Goal: Task Accomplishment & Management: Complete application form

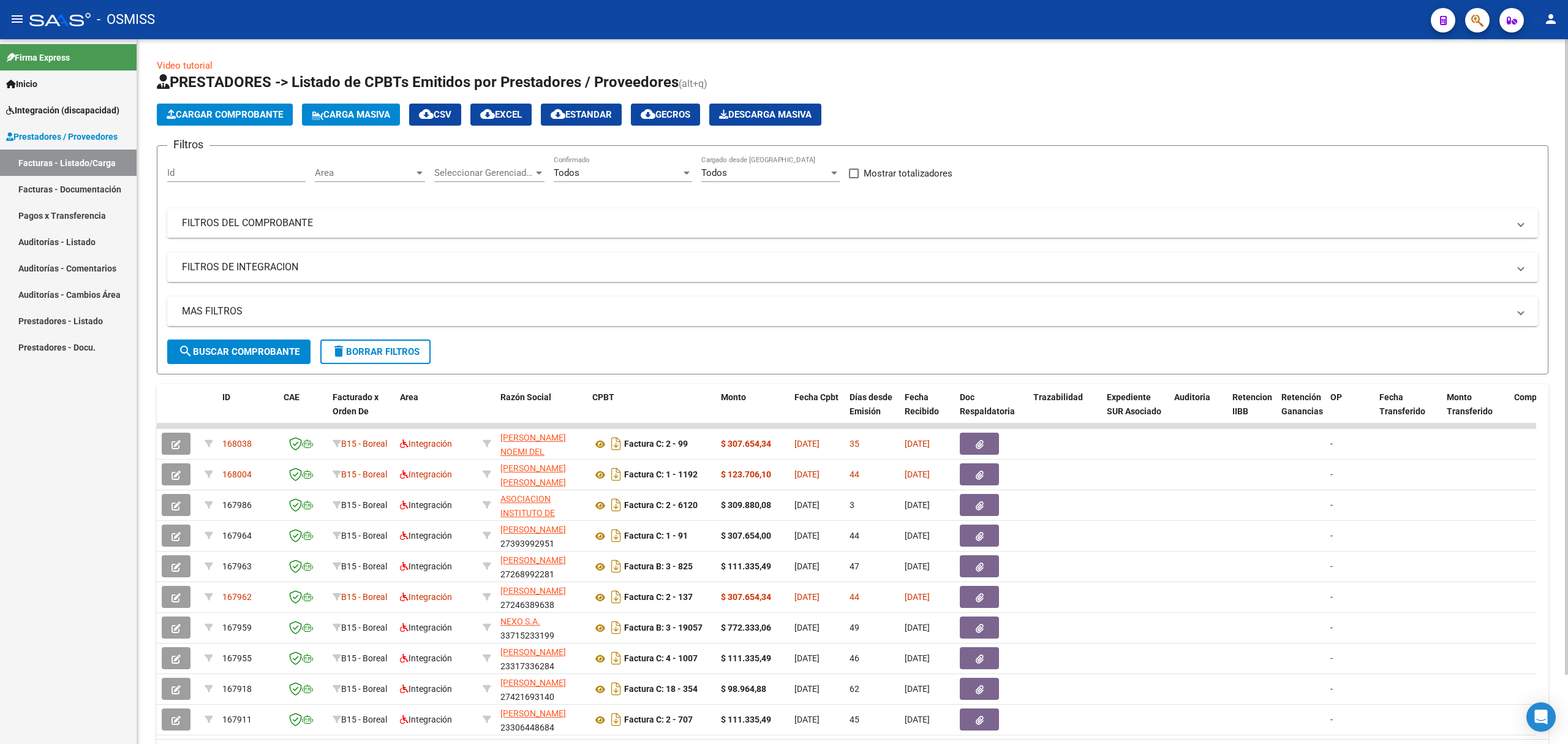
click at [431, 224] on mat-panel-title "FILTROS DEL COMPROBANTE" at bounding box center [845, 223] width 1327 height 13
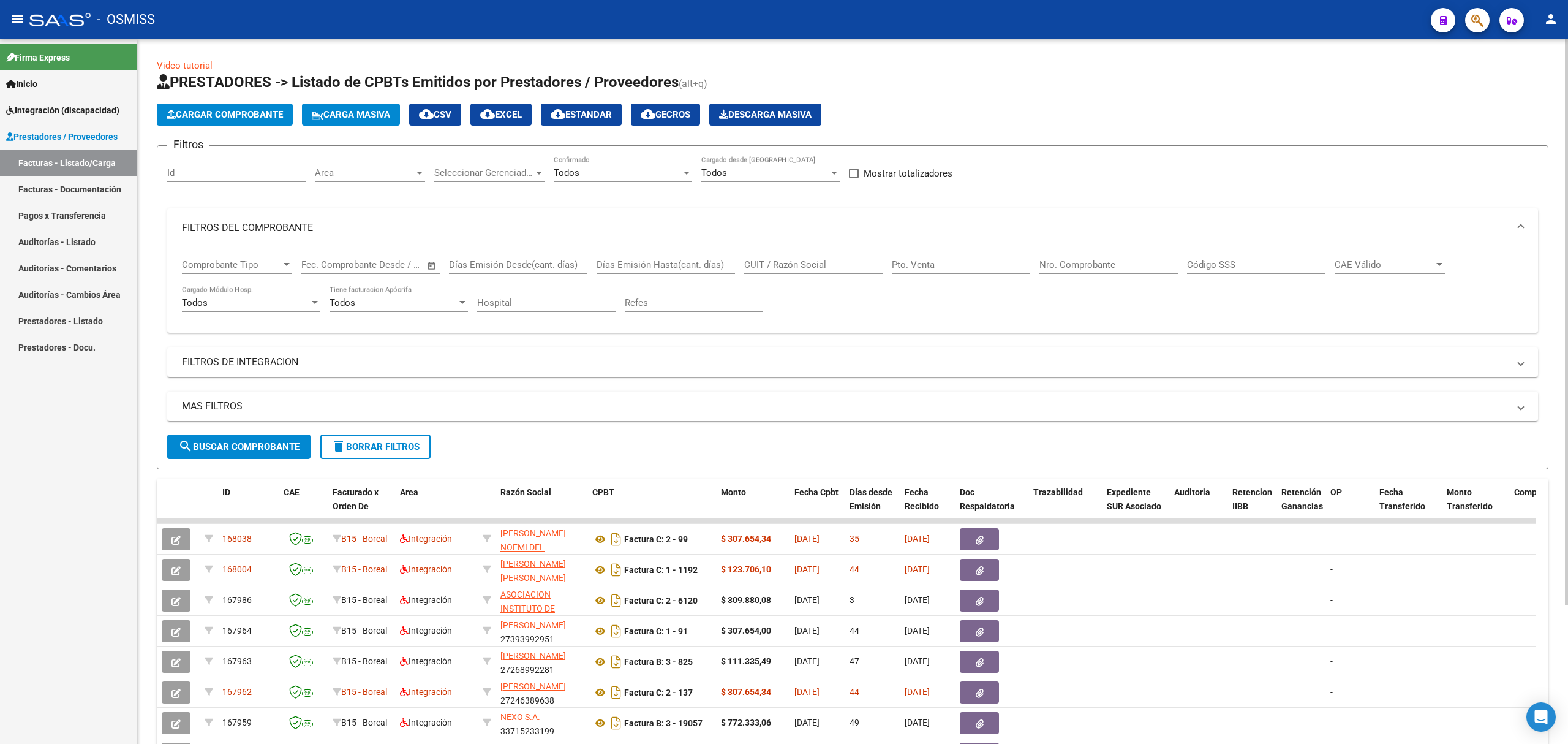
click at [801, 271] on div "CUIT / Razón Social" at bounding box center [813, 260] width 139 height 27
paste input "27377760110"
type input "27377760110"
click at [270, 445] on span "search Buscar Comprobante" at bounding box center [239, 447] width 122 height 11
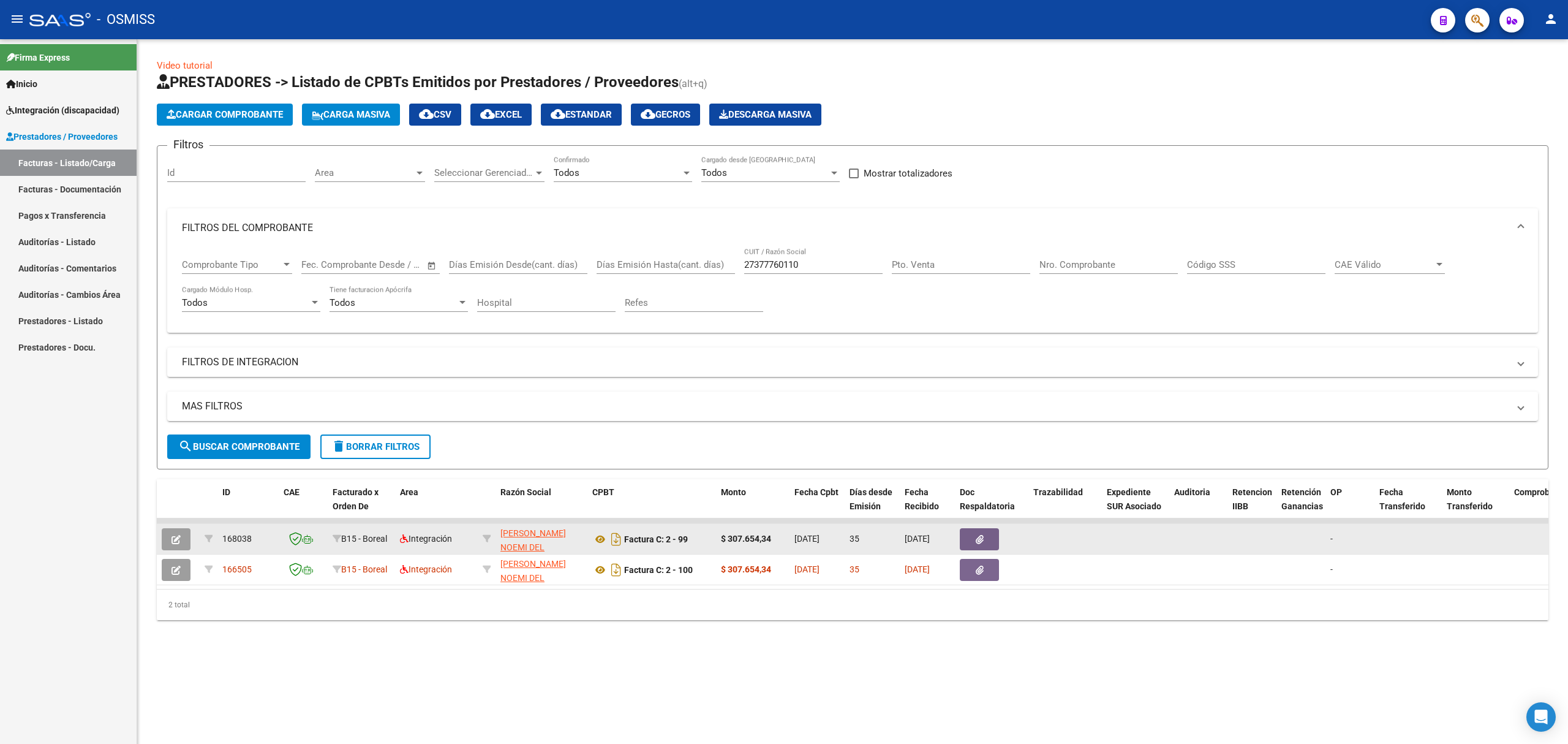
click at [183, 530] on button "button" at bounding box center [176, 539] width 29 height 22
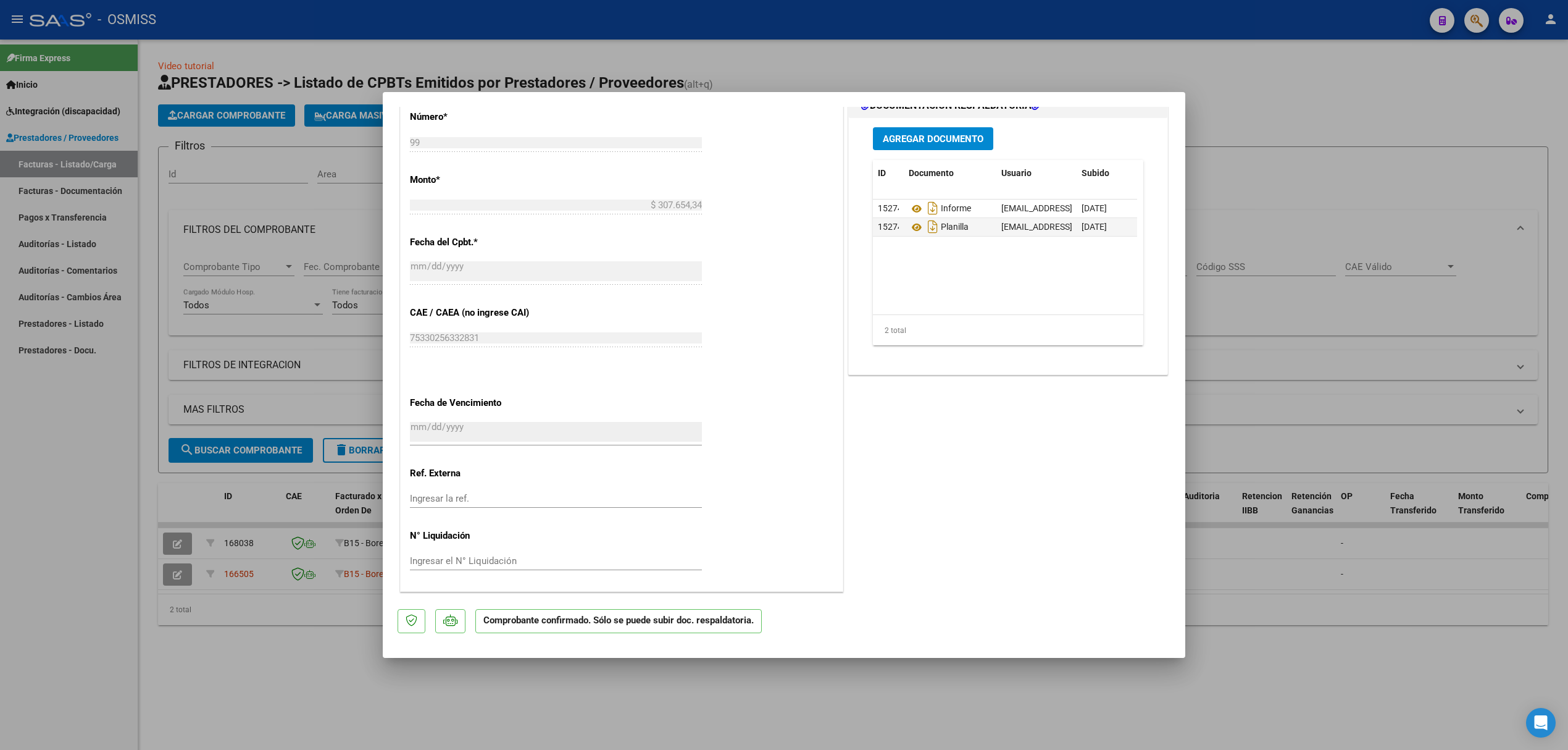
click at [1256, 343] on div at bounding box center [784, 375] width 1568 height 750
type input "$ 0,00"
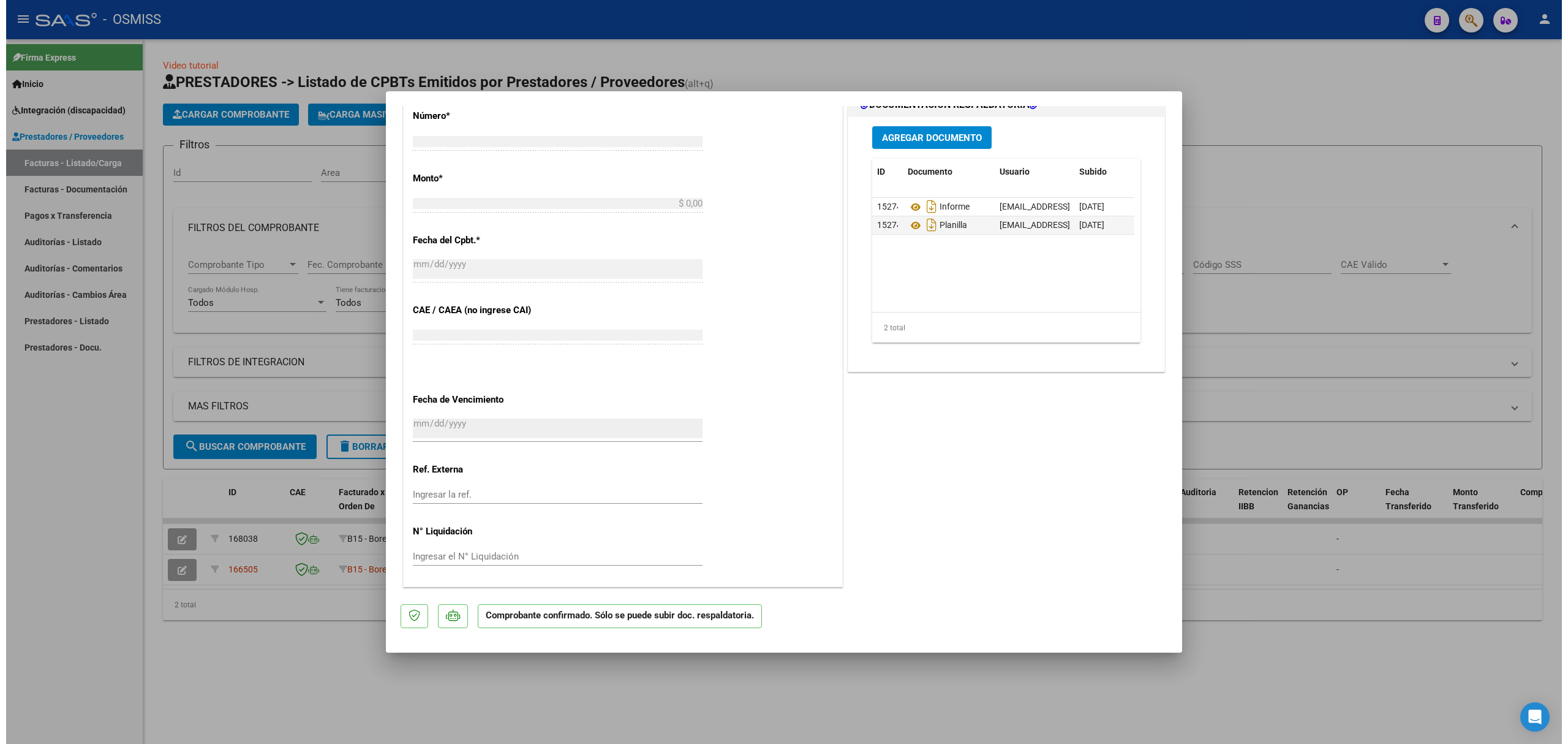
scroll to position [590, 0]
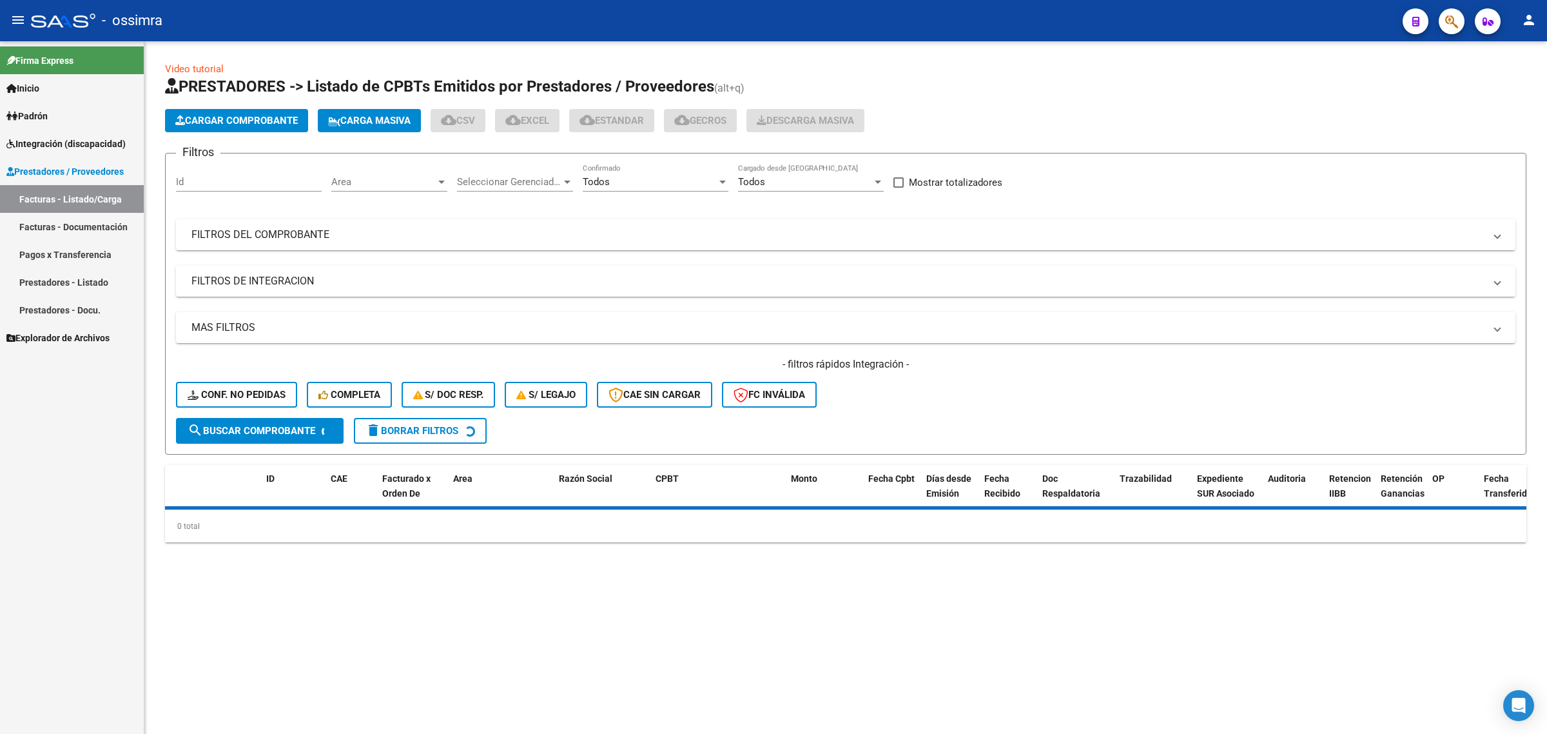
drag, startPoint x: 0, startPoint y: 0, endPoint x: 239, endPoint y: 113, distance: 264.7
click at [239, 115] on span "Cargar Comprobante" at bounding box center [236, 121] width 122 height 12
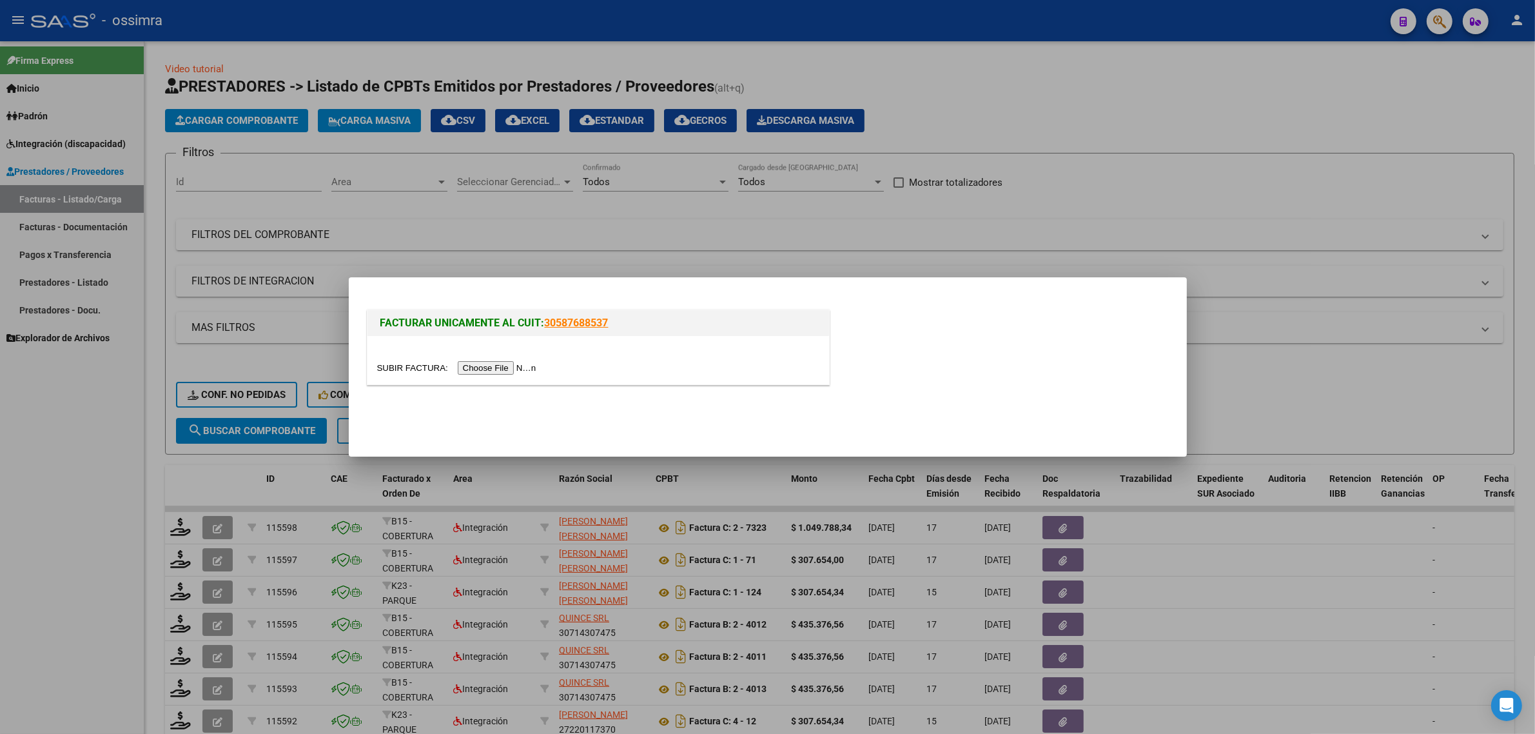
click at [506, 362] on input "file" at bounding box center [458, 368] width 163 height 14
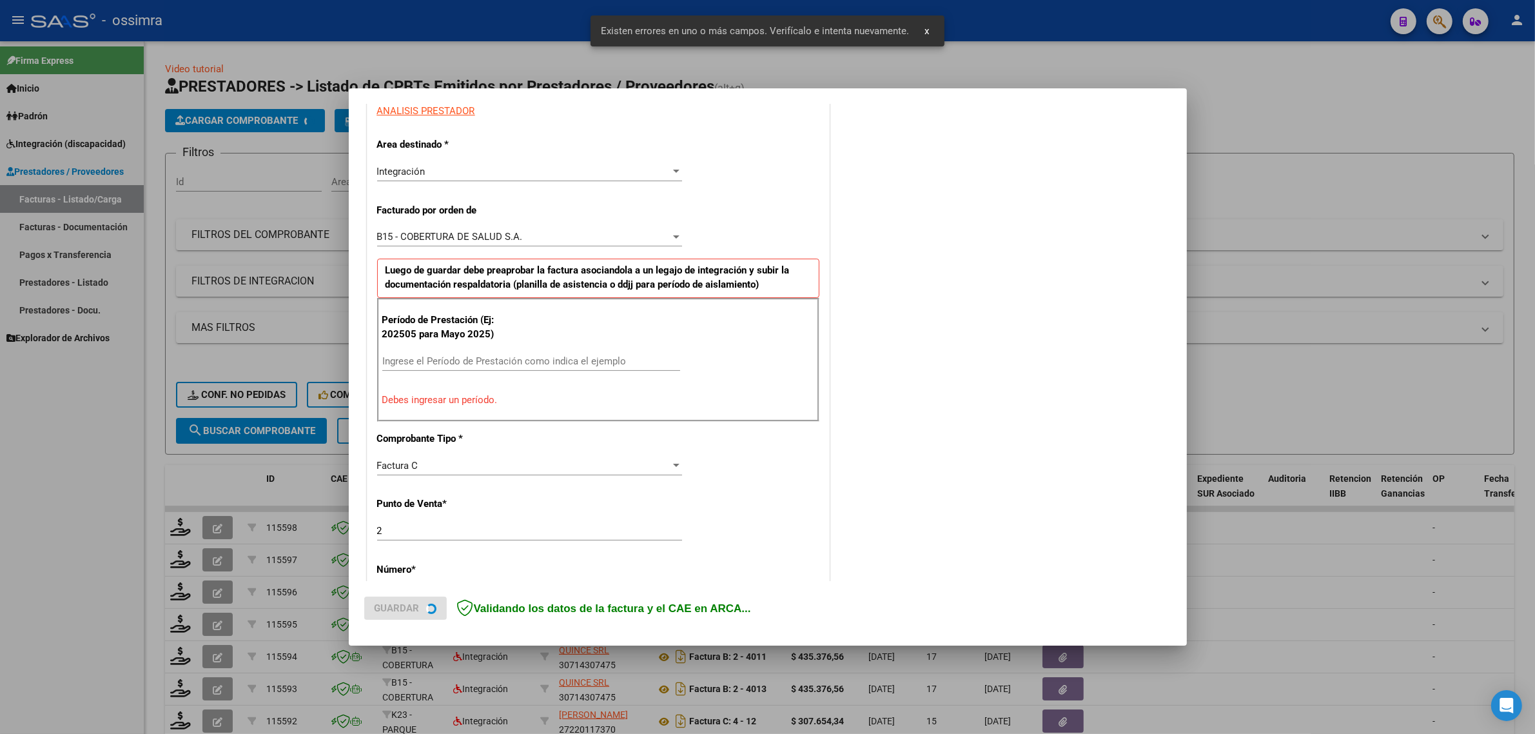
scroll to position [253, 0]
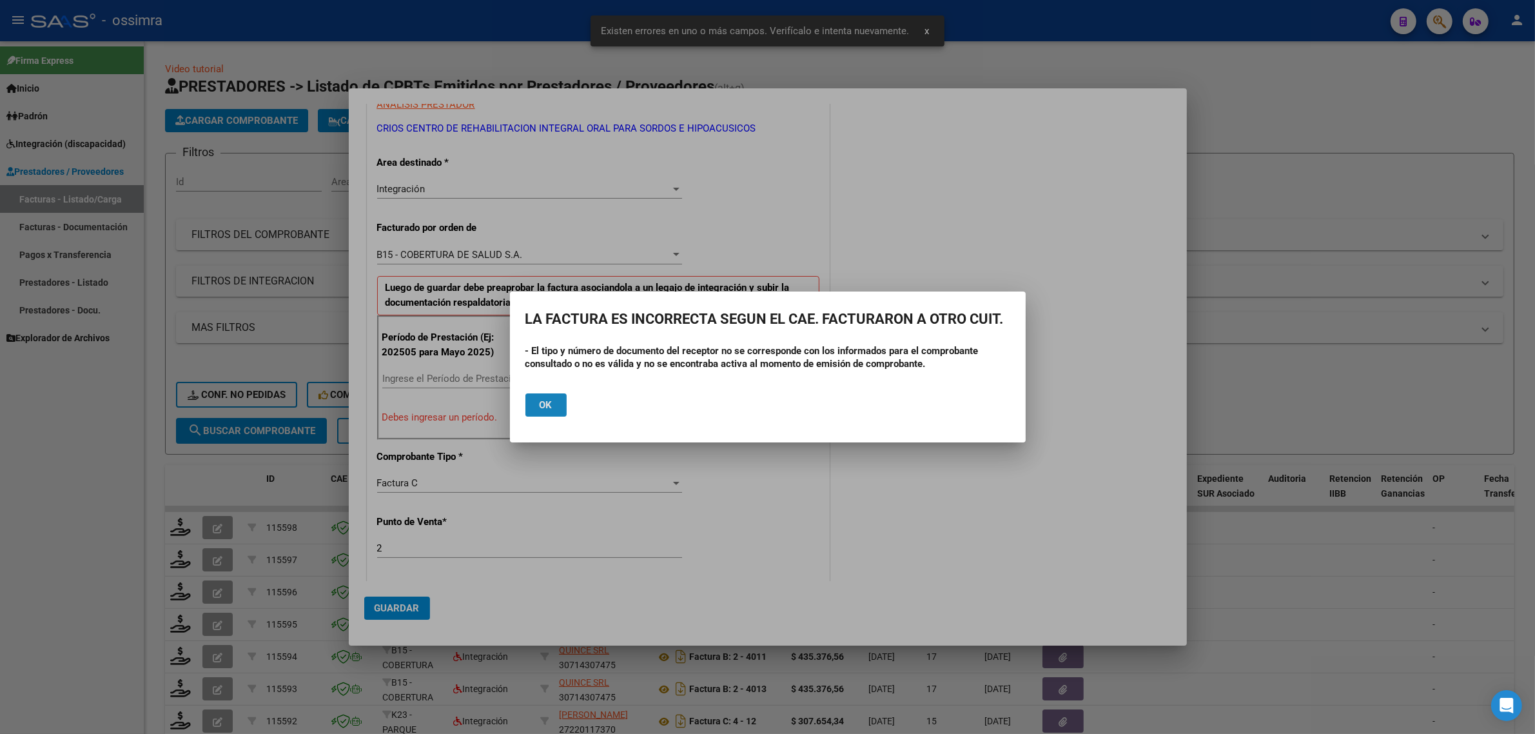
click at [549, 407] on span "Ok" at bounding box center [546, 405] width 13 height 12
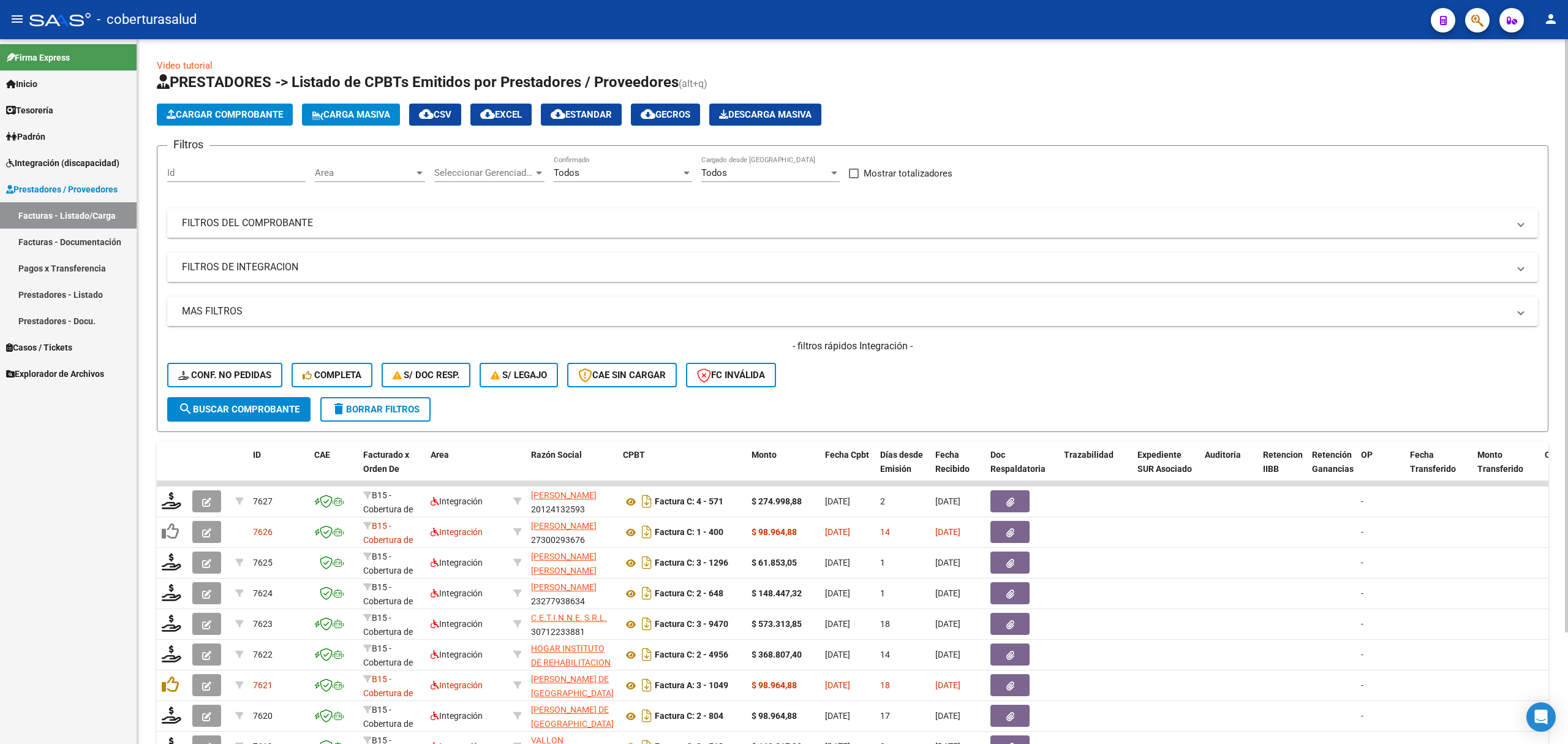
click at [239, 116] on span "Cargar Comprobante" at bounding box center [224, 115] width 116 height 11
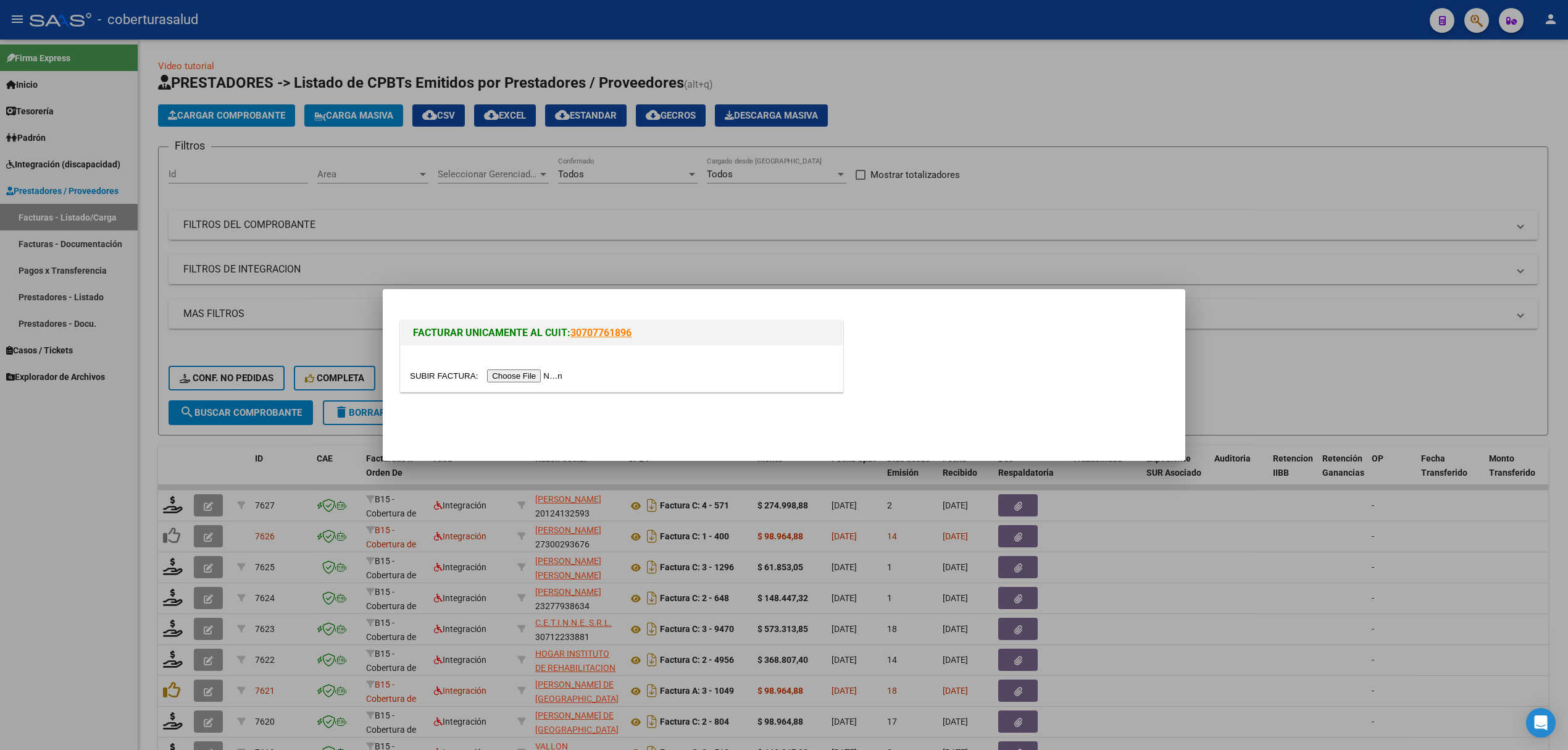
click at [543, 379] on input "file" at bounding box center [488, 375] width 156 height 13
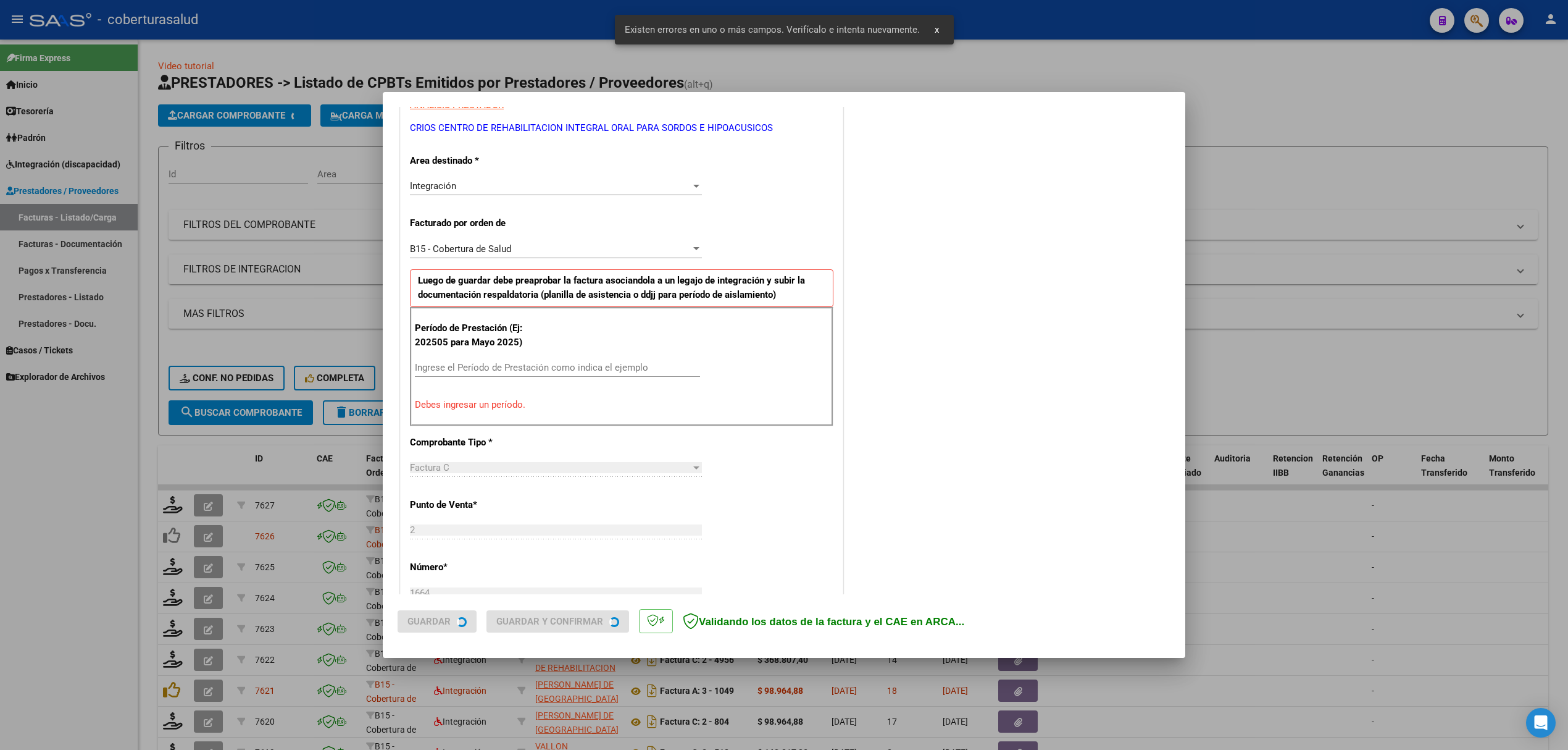
scroll to position [250, 0]
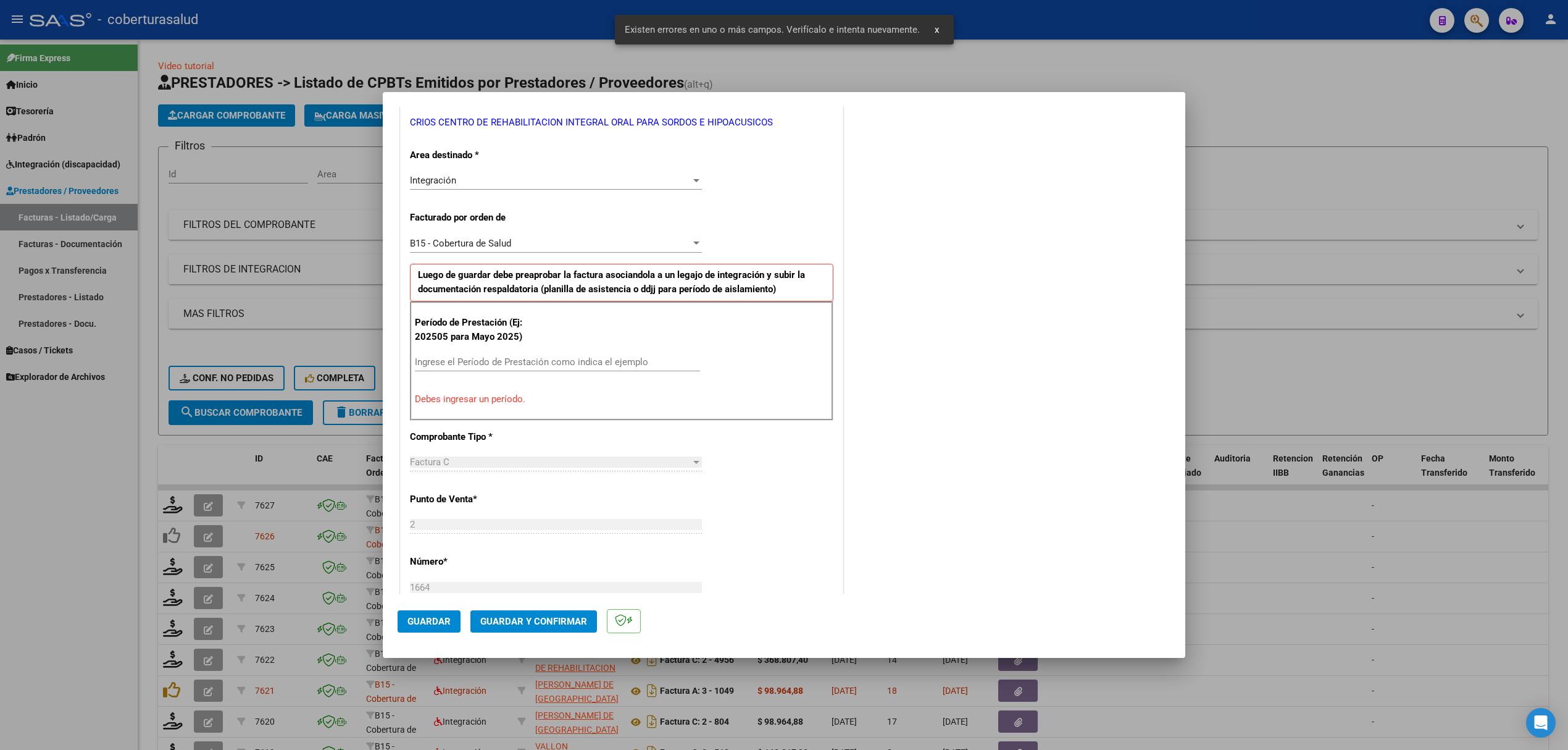
click at [537, 366] on input "Ingrese el Período de Prestación como indica el ejemplo" at bounding box center [557, 362] width 285 height 11
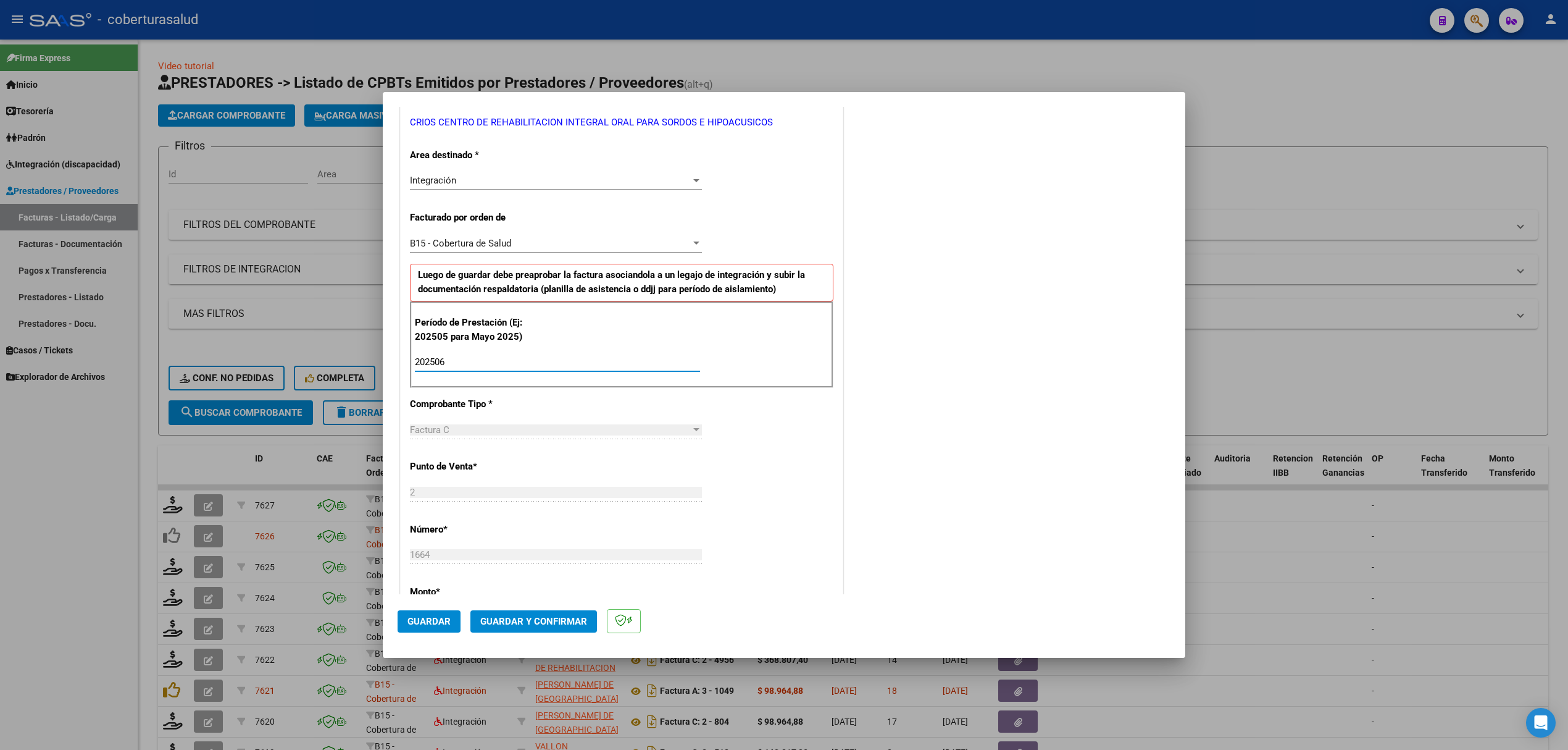
type input "202506"
click at [409, 628] on button "Guardar" at bounding box center [429, 621] width 63 height 22
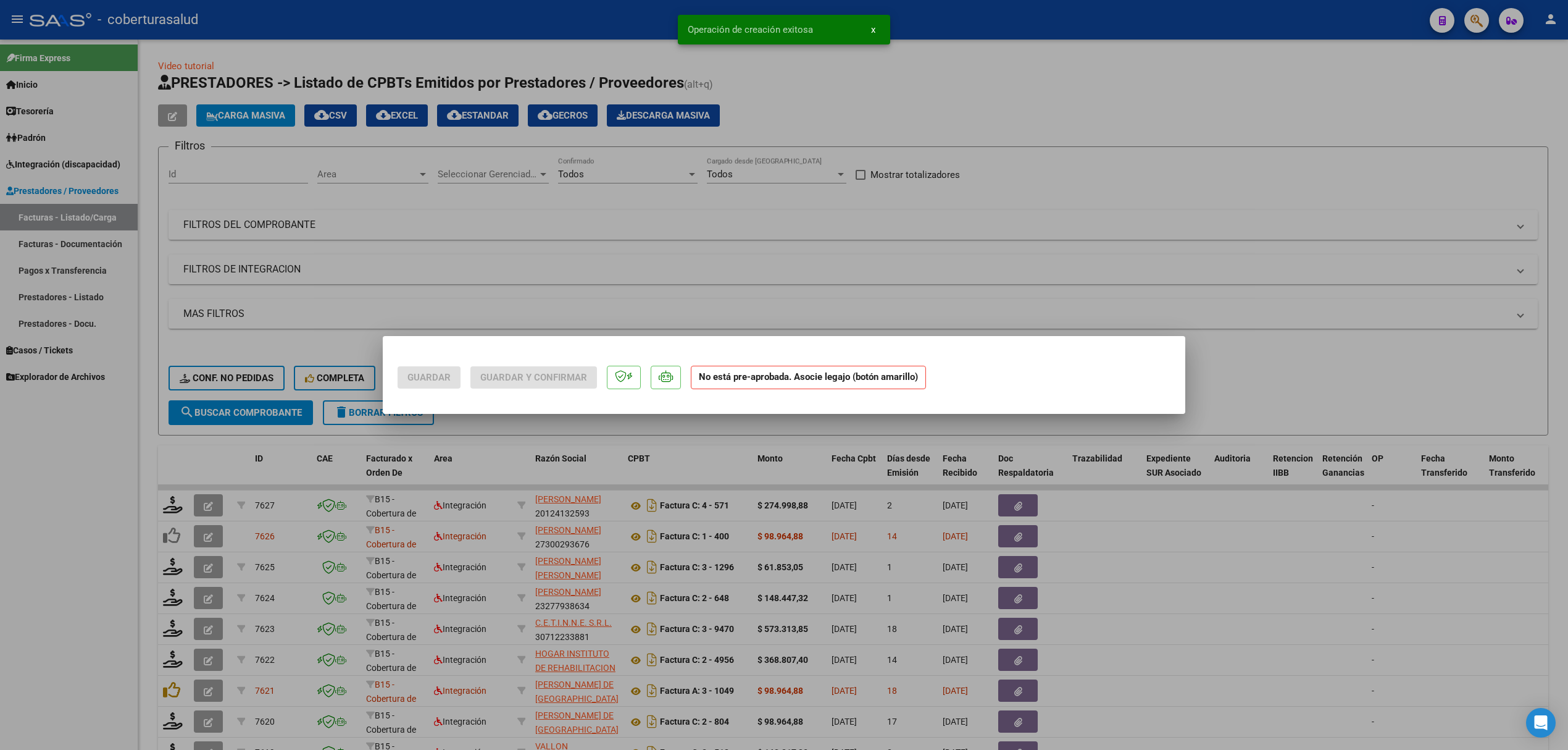
scroll to position [0, 0]
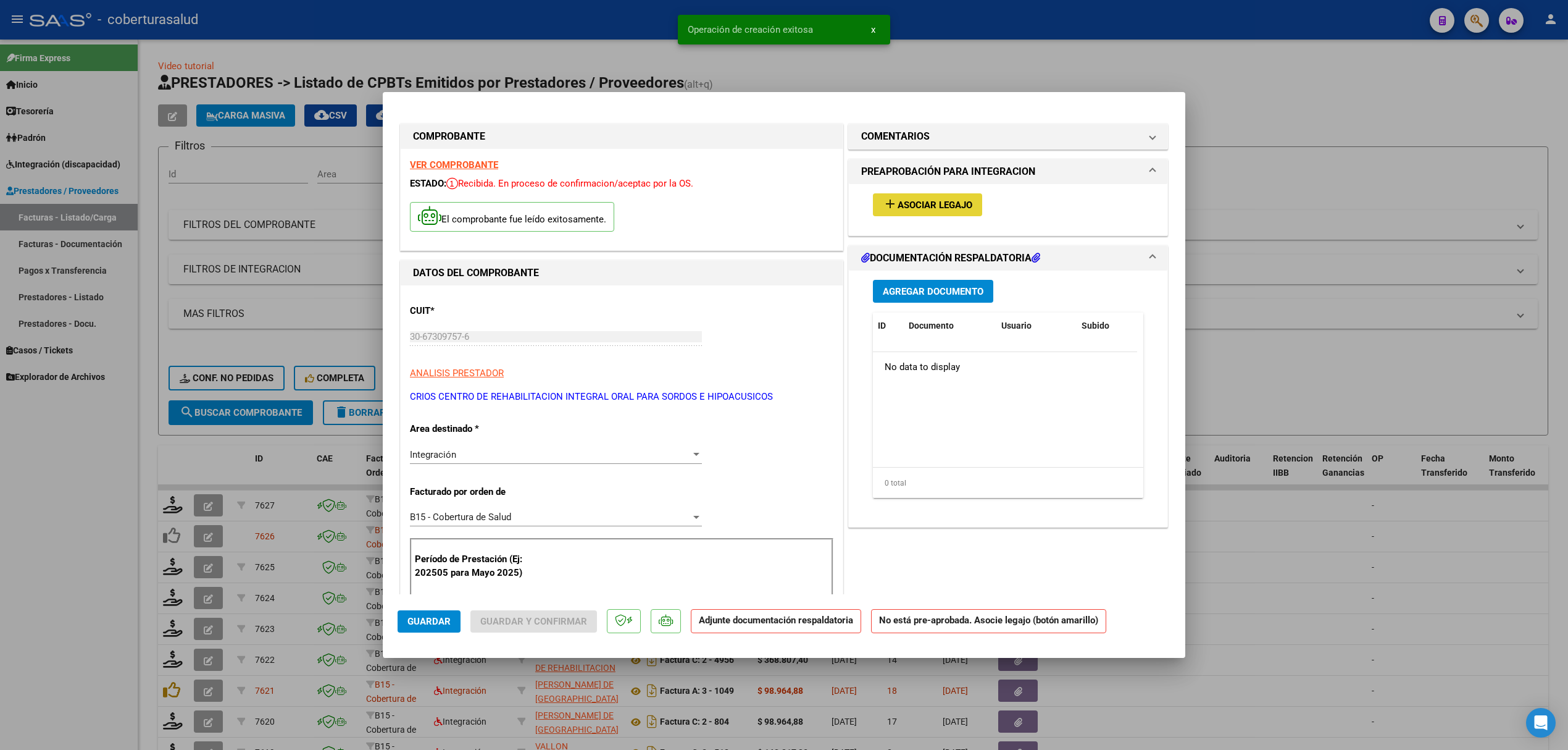
click at [939, 208] on span "Asociar Legajo" at bounding box center [935, 205] width 75 height 11
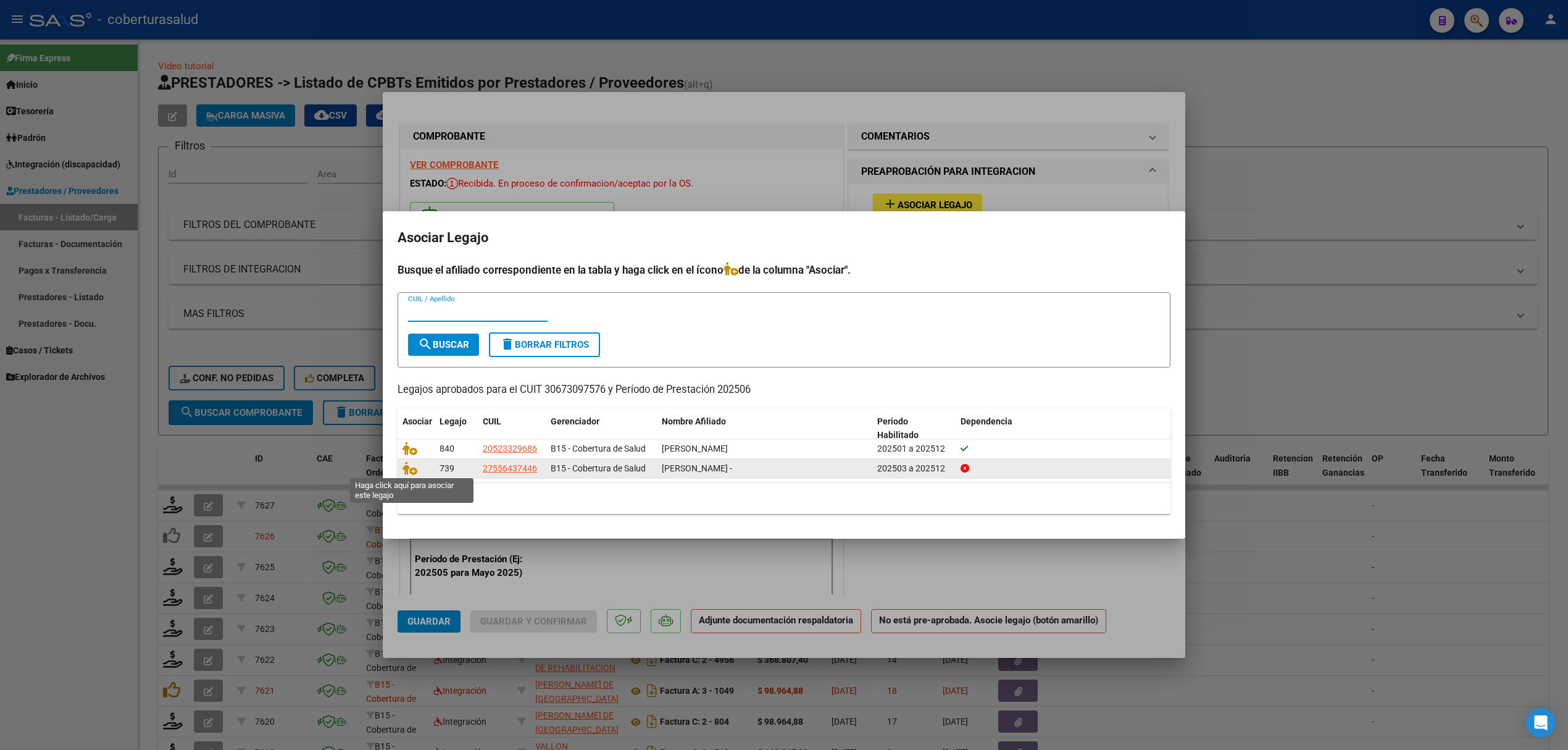
click at [418, 472] on span at bounding box center [411, 467] width 18 height 10
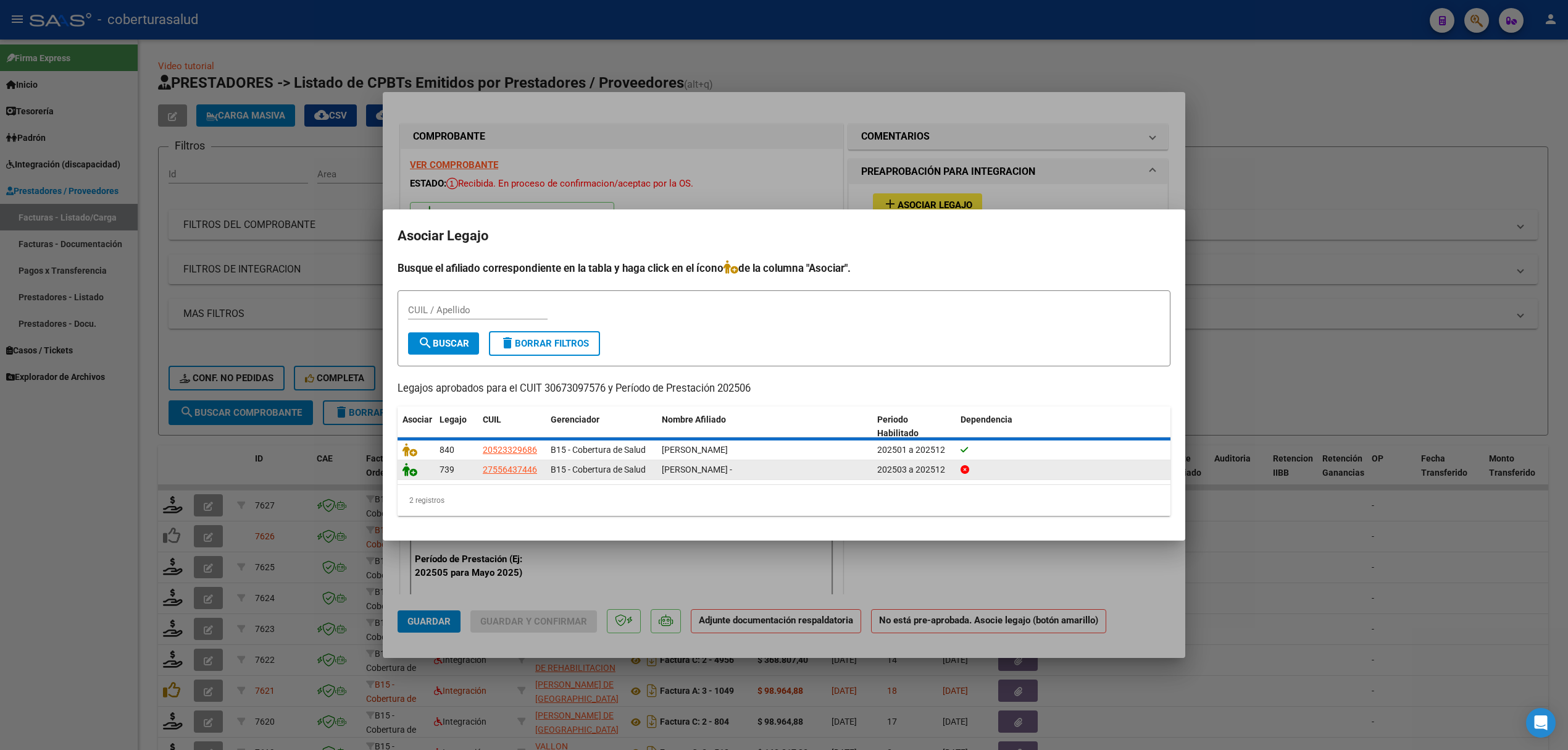
click at [413, 472] on icon at bounding box center [409, 469] width 14 height 13
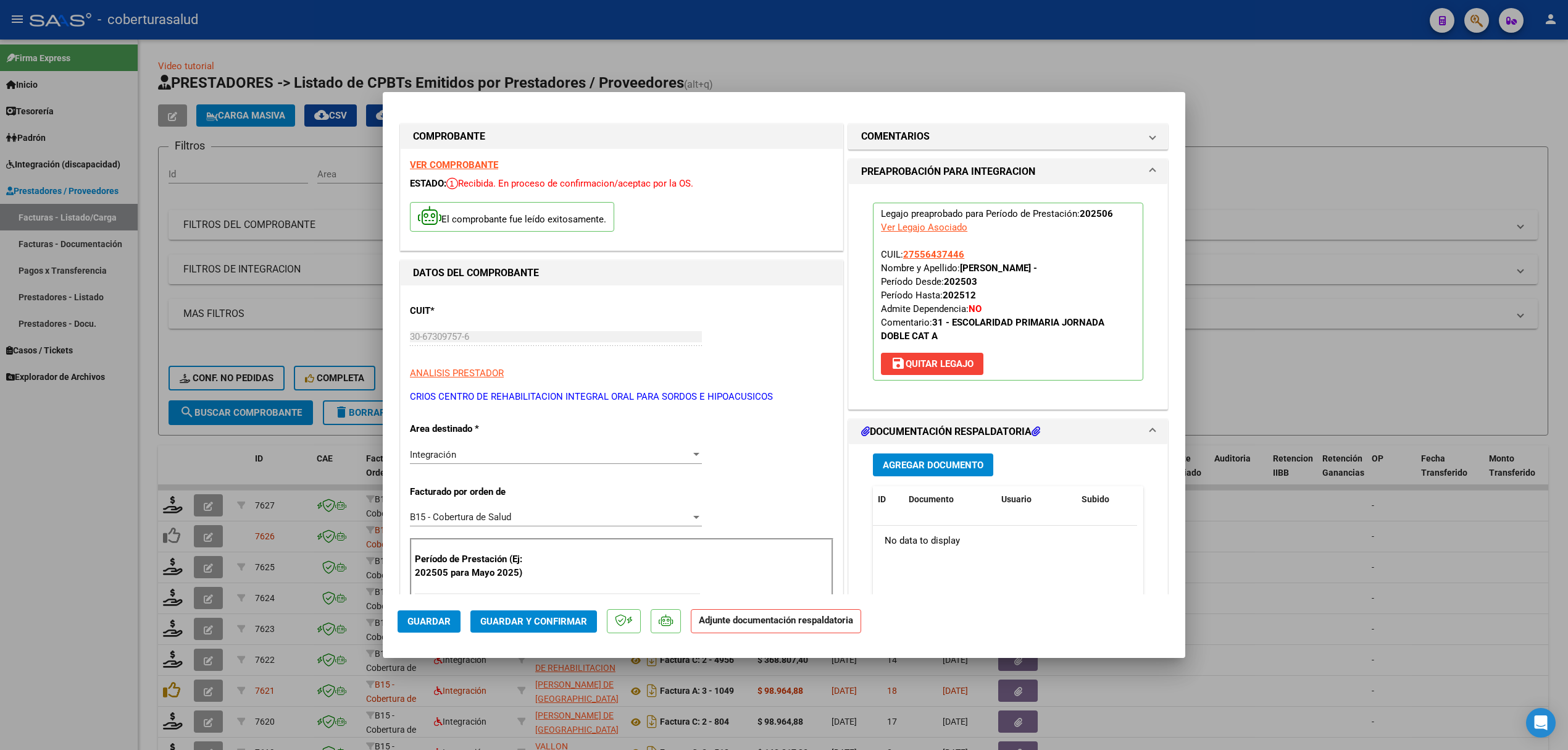
click at [941, 459] on span "Agregar Documento" at bounding box center [933, 465] width 101 height 11
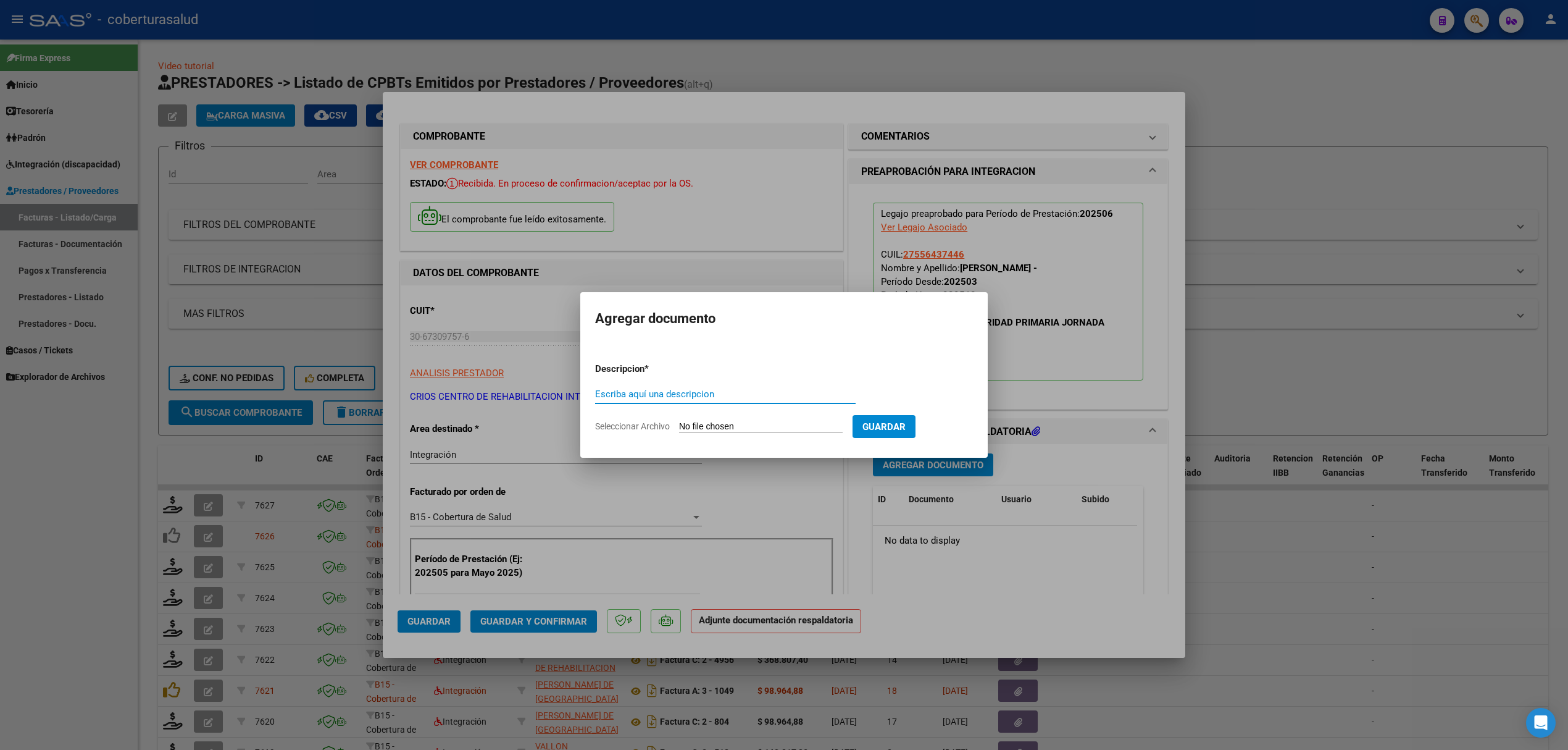
type input "L"
type input "PLANILLA"
click at [679, 421] on input "Seleccionar Archivo" at bounding box center [761, 427] width 164 height 11
click at [788, 431] on input "Seleccionar Archivo" at bounding box center [761, 427] width 164 height 11
type input "C:\fakepath\141220-3-Planilla_de_Asistencia.pdf"
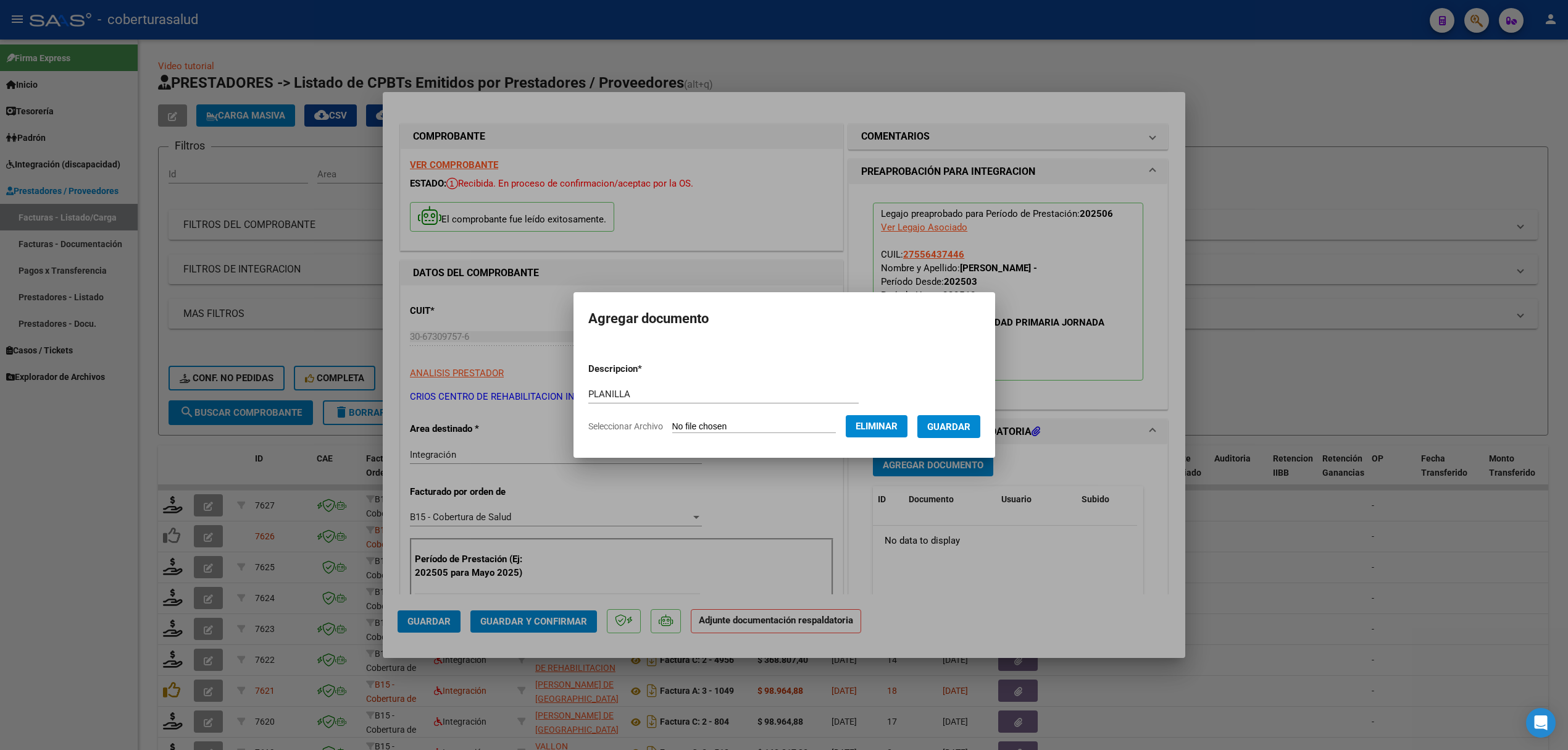
click at [954, 430] on span "Guardar" at bounding box center [948, 427] width 43 height 11
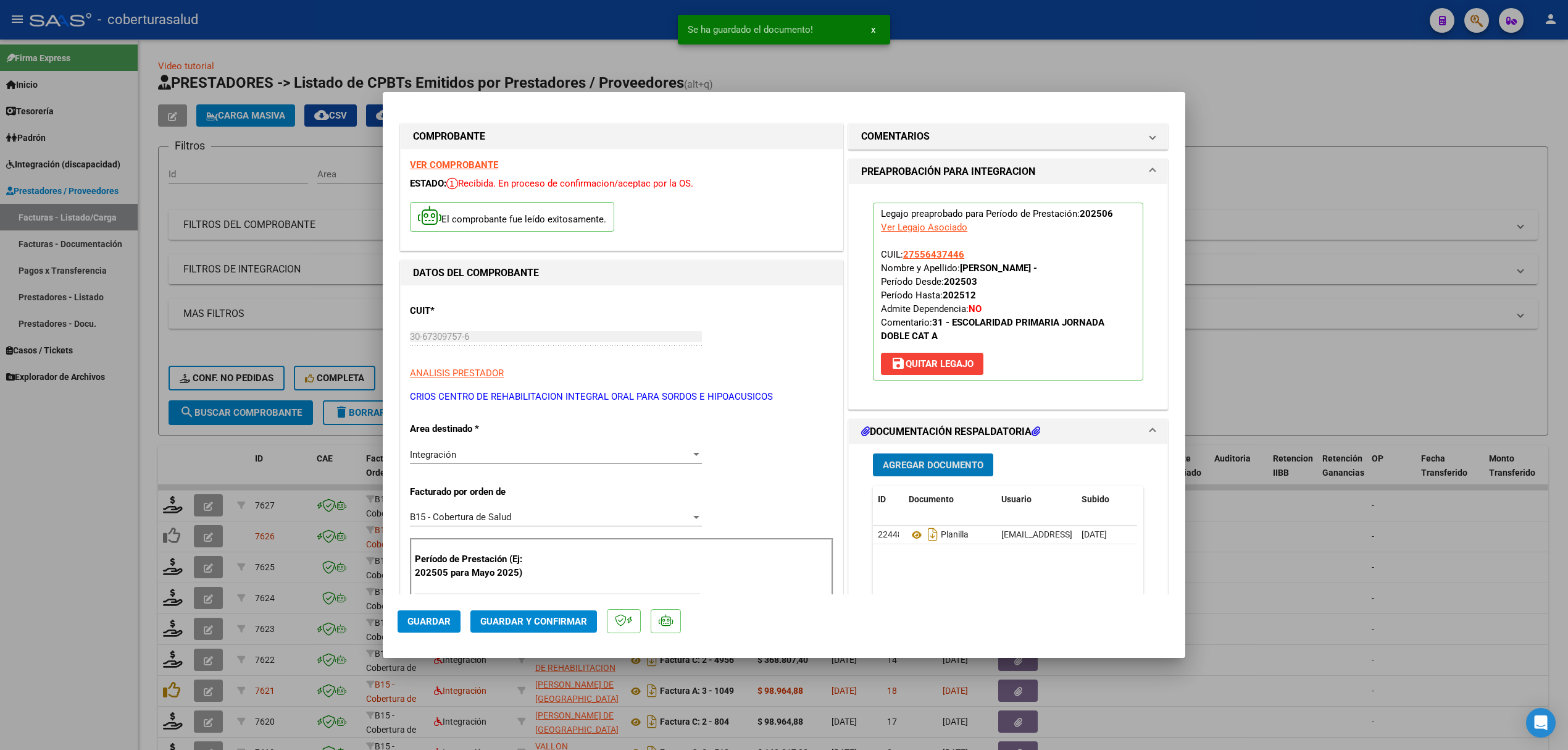
click at [911, 462] on span "Agregar Documento" at bounding box center [933, 466] width 101 height 11
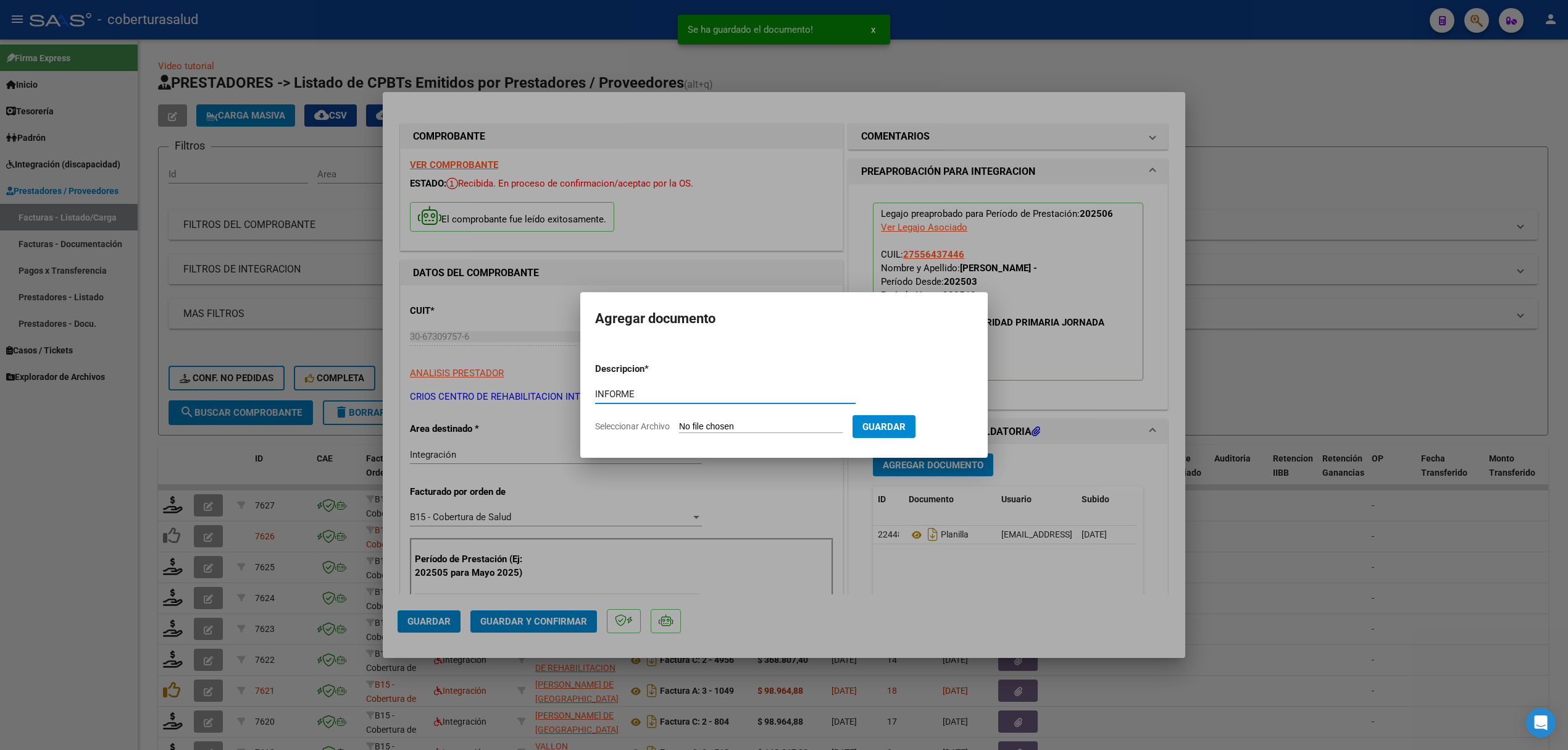
type input "INFORME"
click at [729, 428] on input "Seleccionar Archivo" at bounding box center [761, 427] width 164 height 11
type input "C:\fakepath\141220-2-Informe_de_evolucion_semestral.pdf"
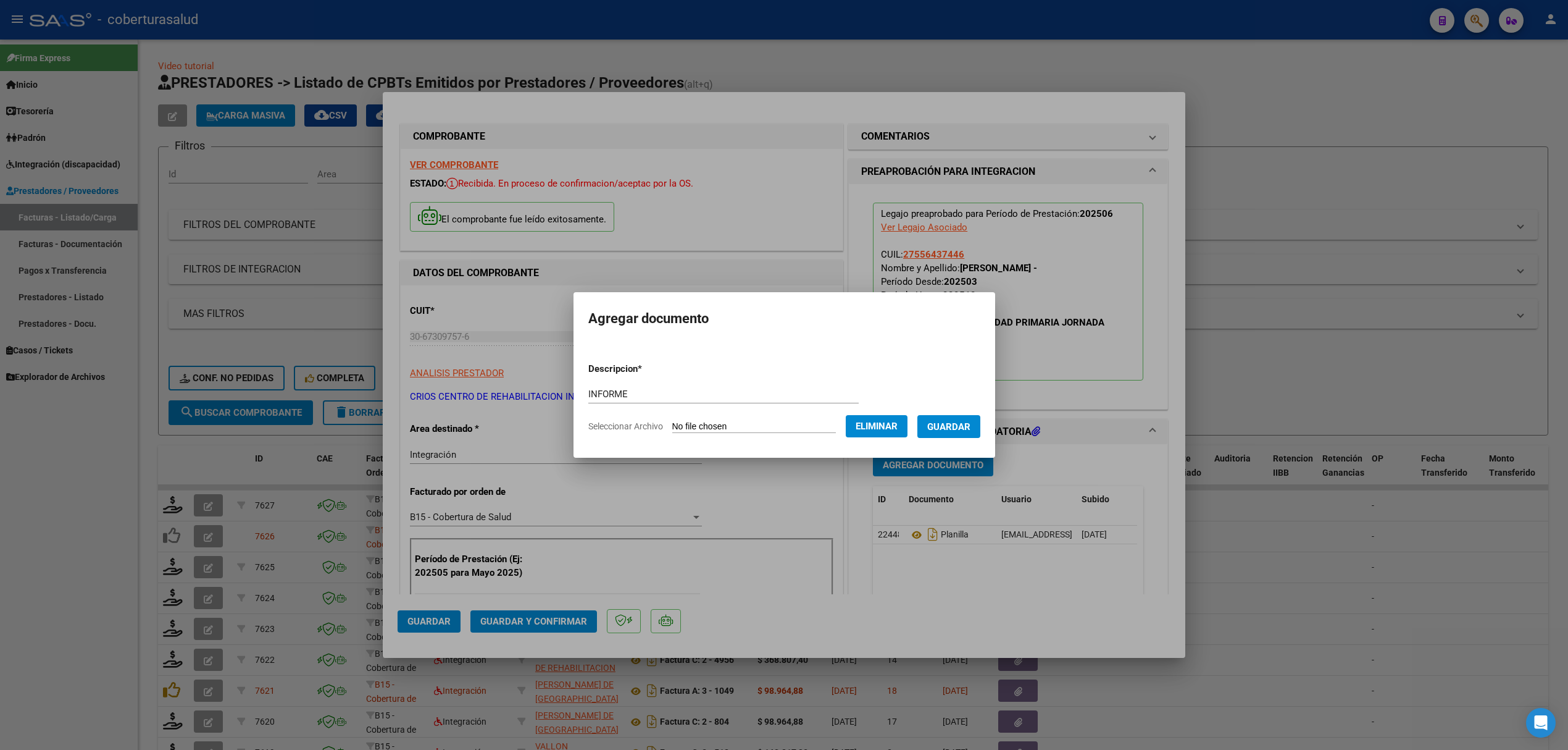
click at [949, 435] on button "Guardar" at bounding box center [949, 426] width 63 height 23
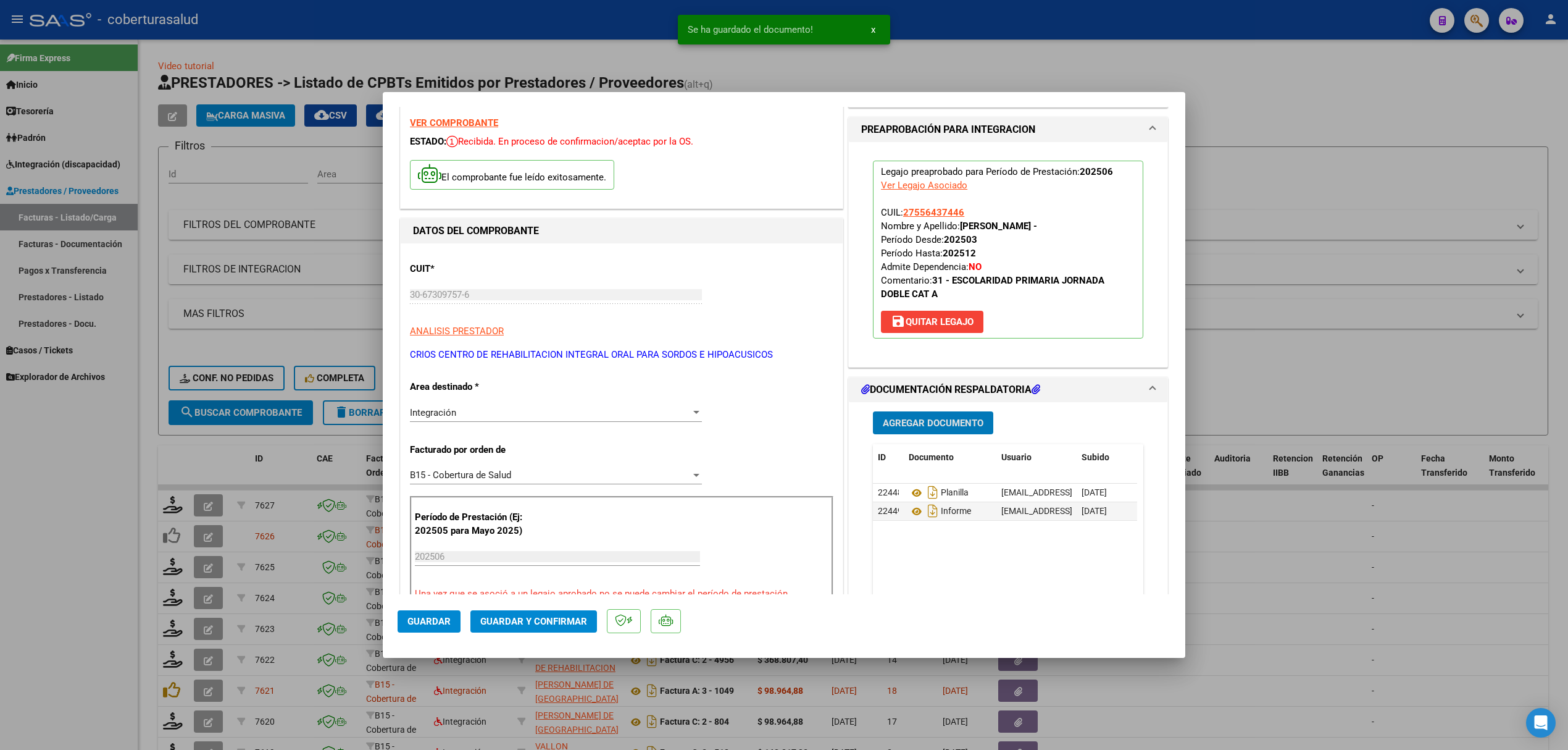
scroll to position [82, 0]
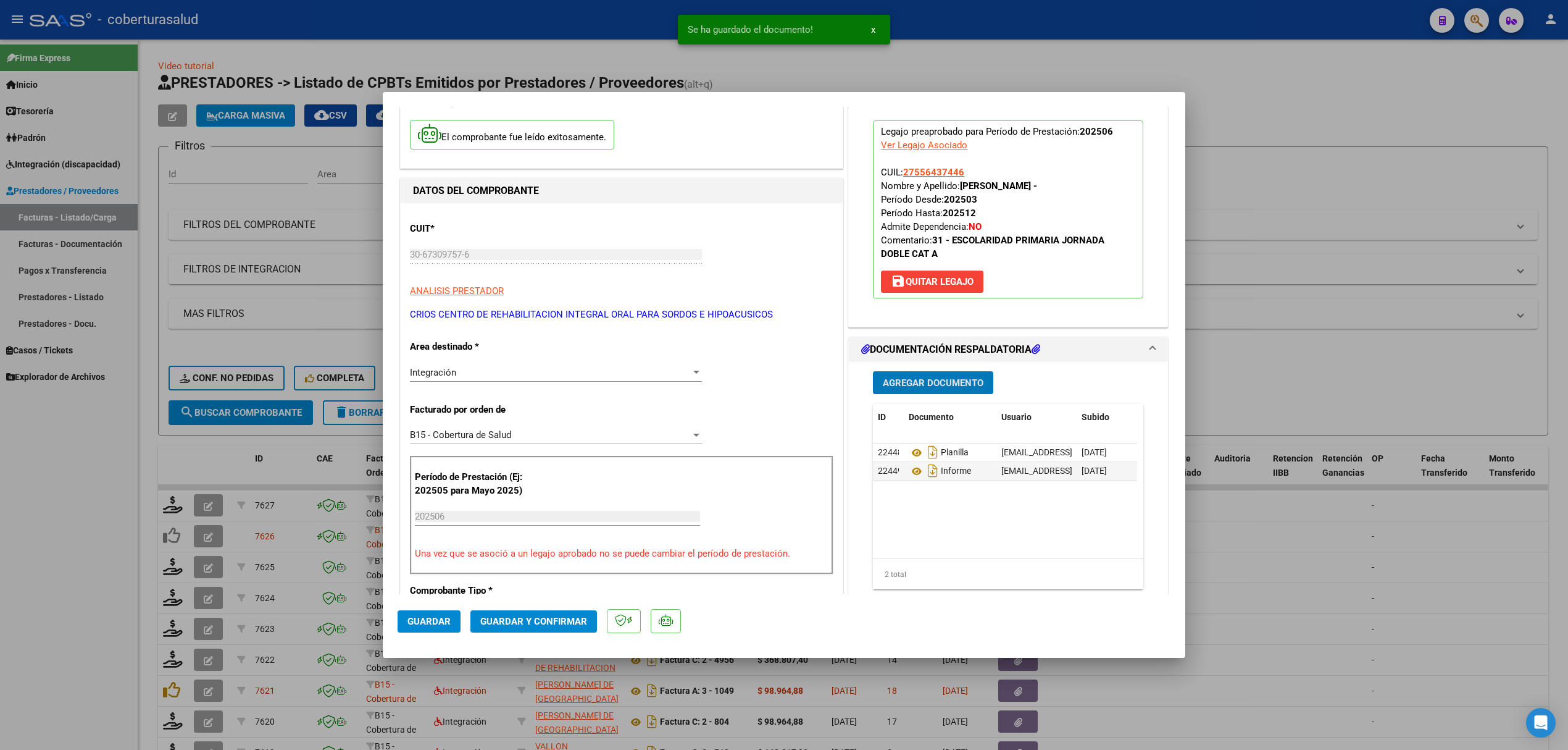
click at [528, 616] on span "Guardar y Confirmar" at bounding box center [534, 622] width 107 height 11
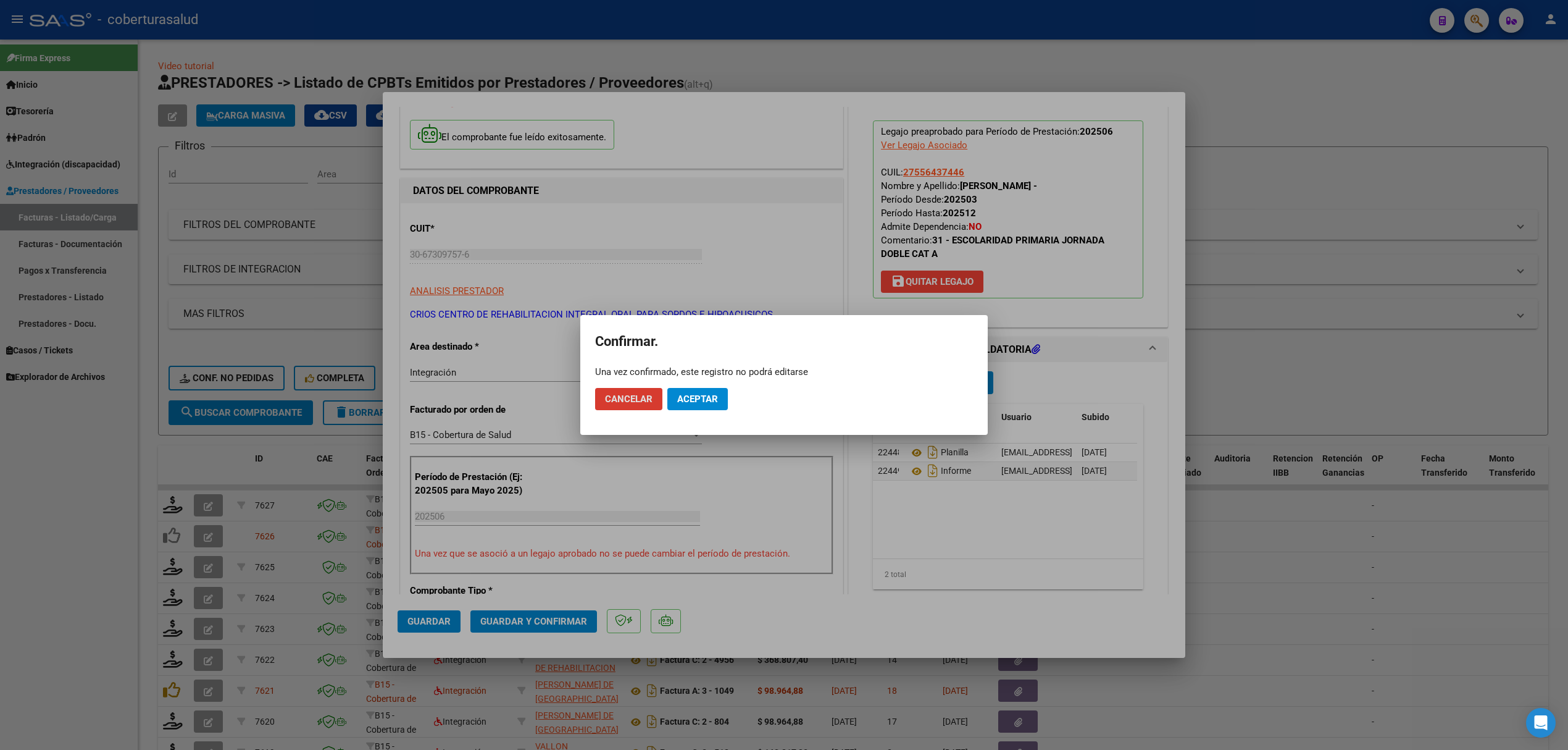
click at [700, 406] on button "Aceptar" at bounding box center [697, 398] width 60 height 22
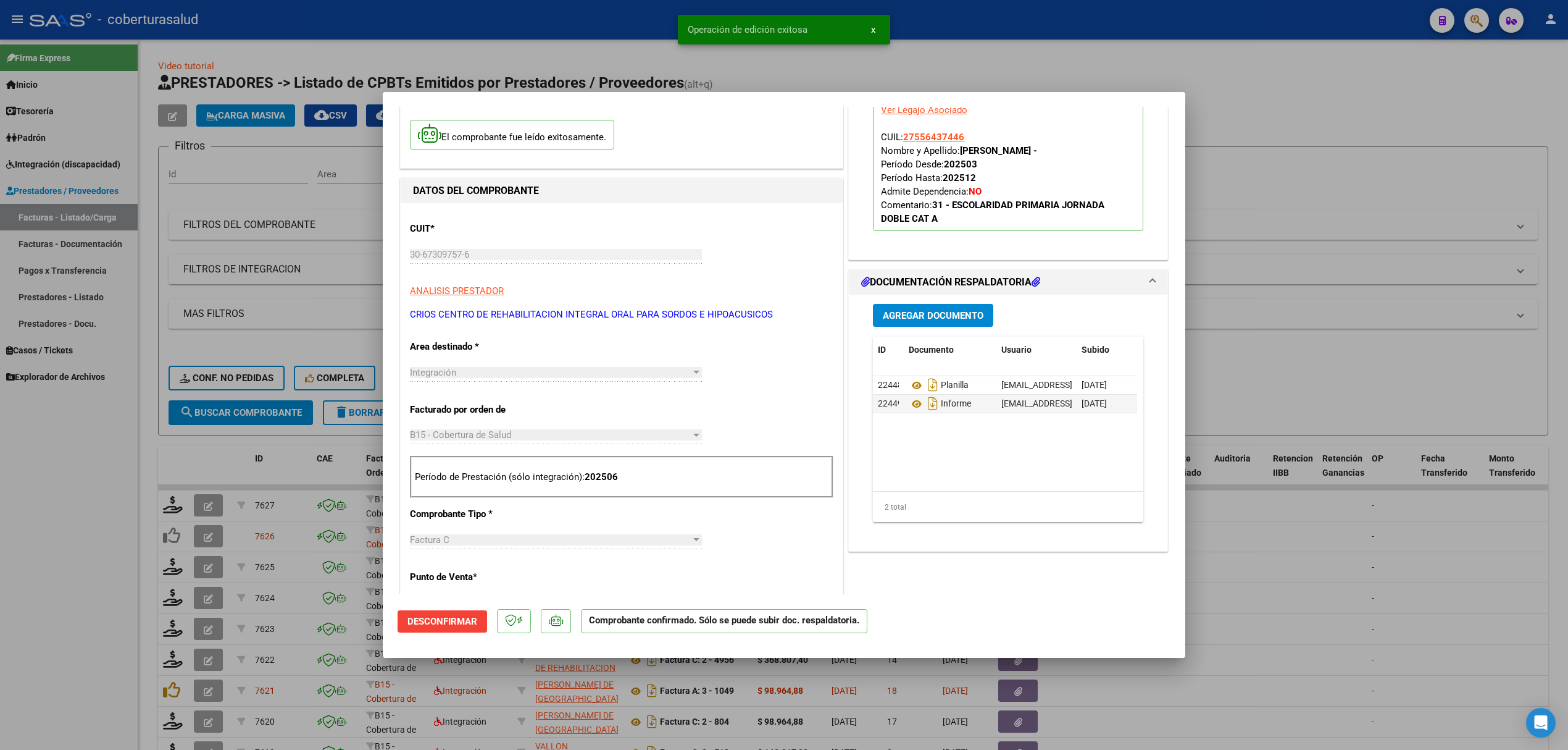
click at [235, 496] on div at bounding box center [784, 375] width 1568 height 750
type input "$ 0,00"
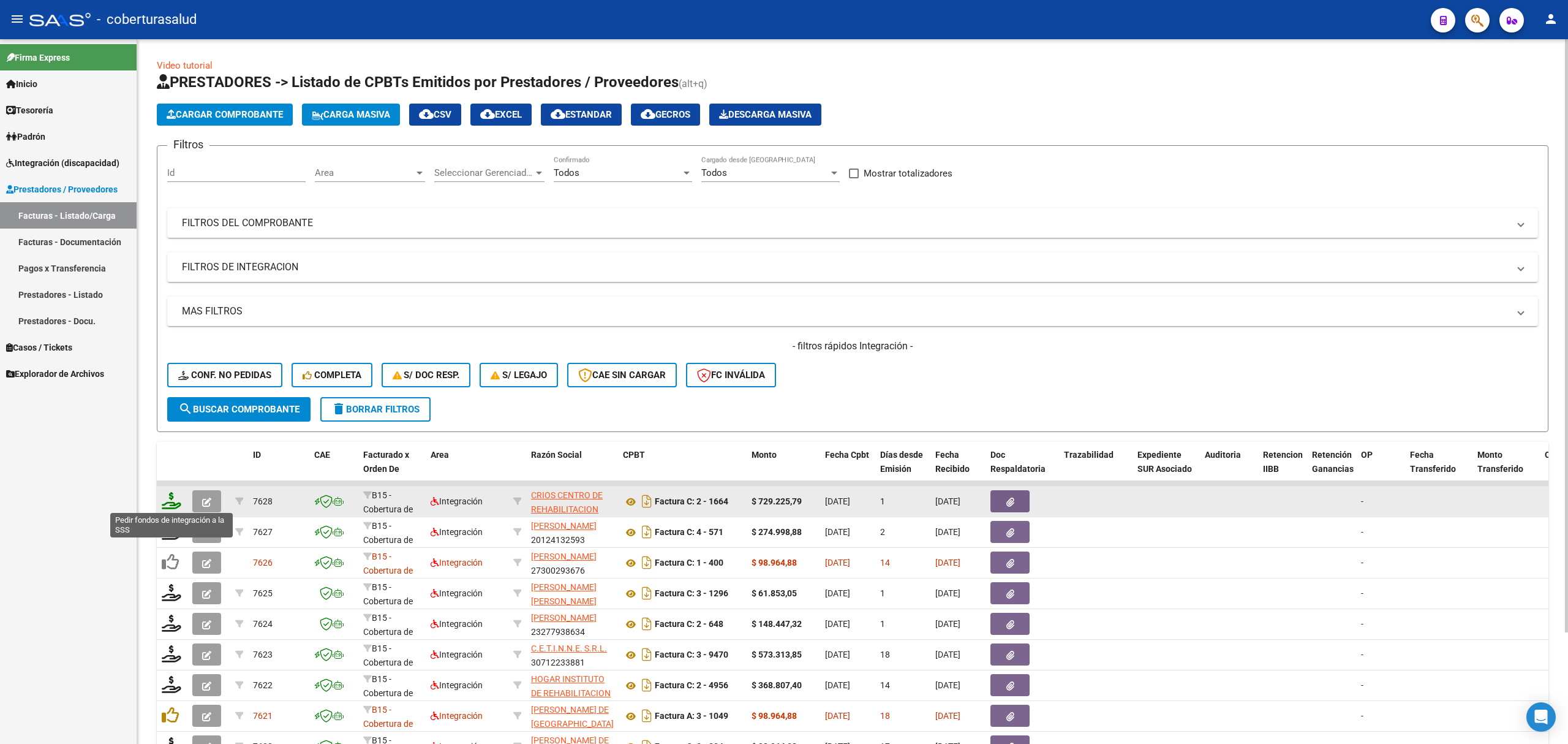
click at [173, 503] on icon at bounding box center [171, 501] width 20 height 17
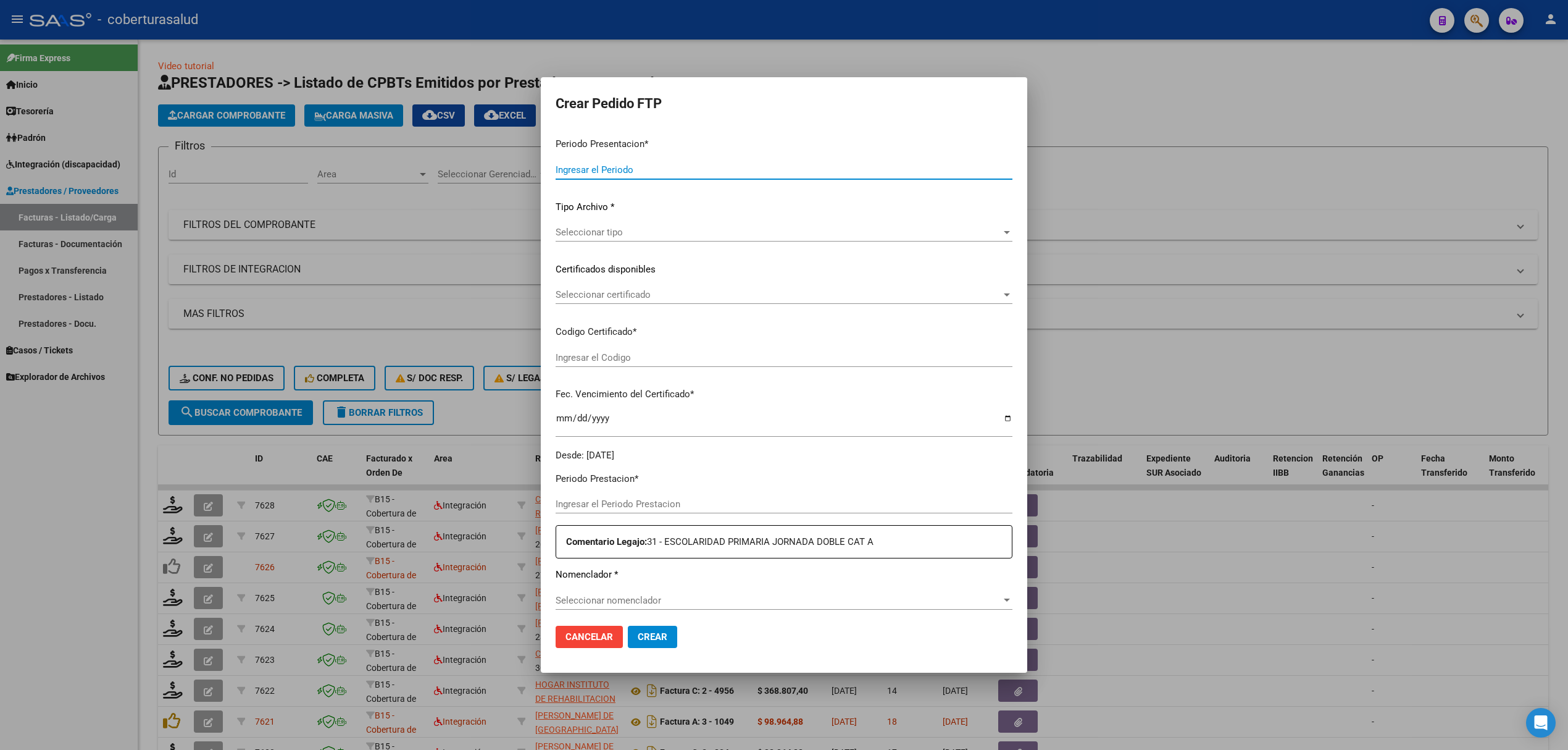
type input "202508"
type input "202506"
type input "$ 729.225,79"
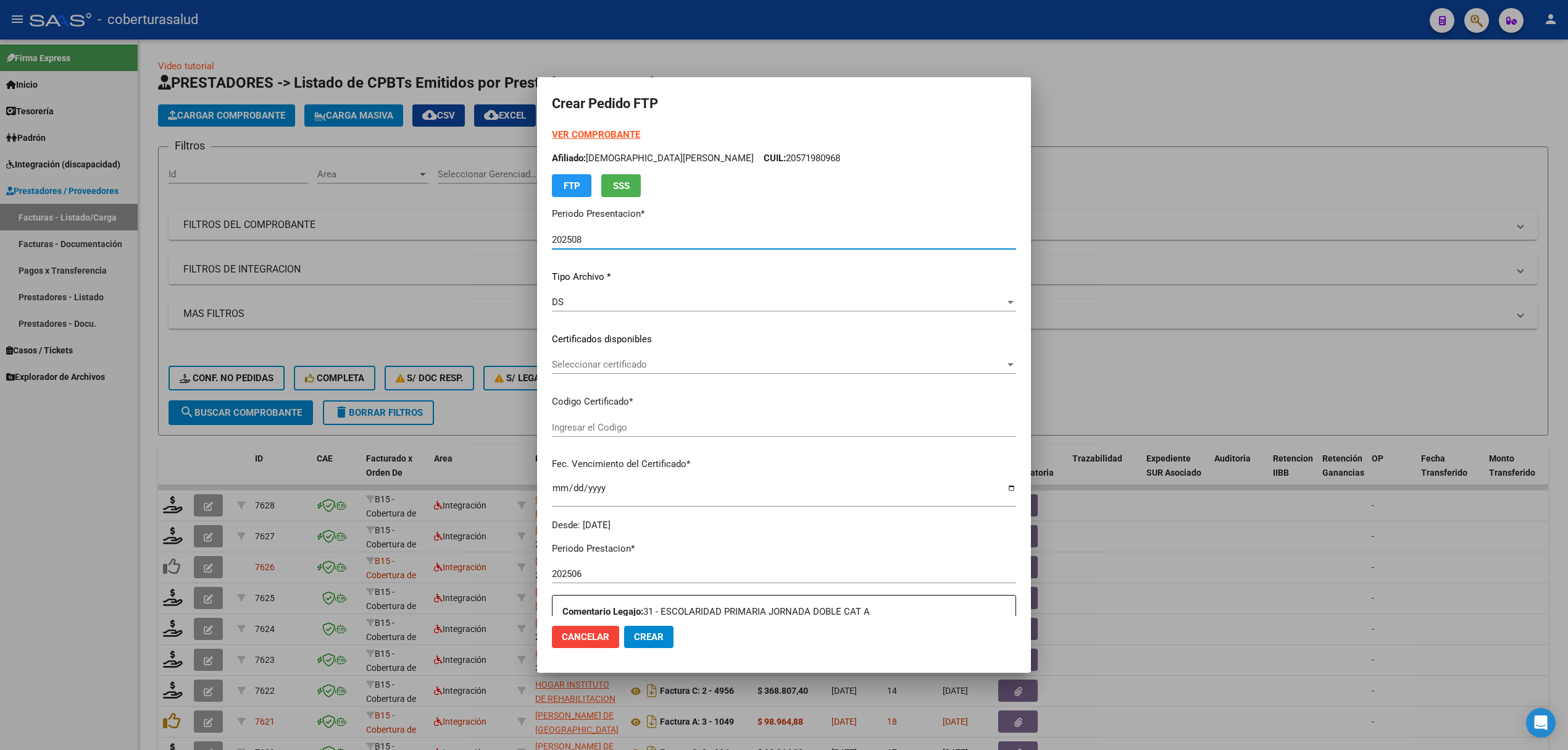
type input "ARG01000556437442023041920280419SAL122"
type input "[DATE]"
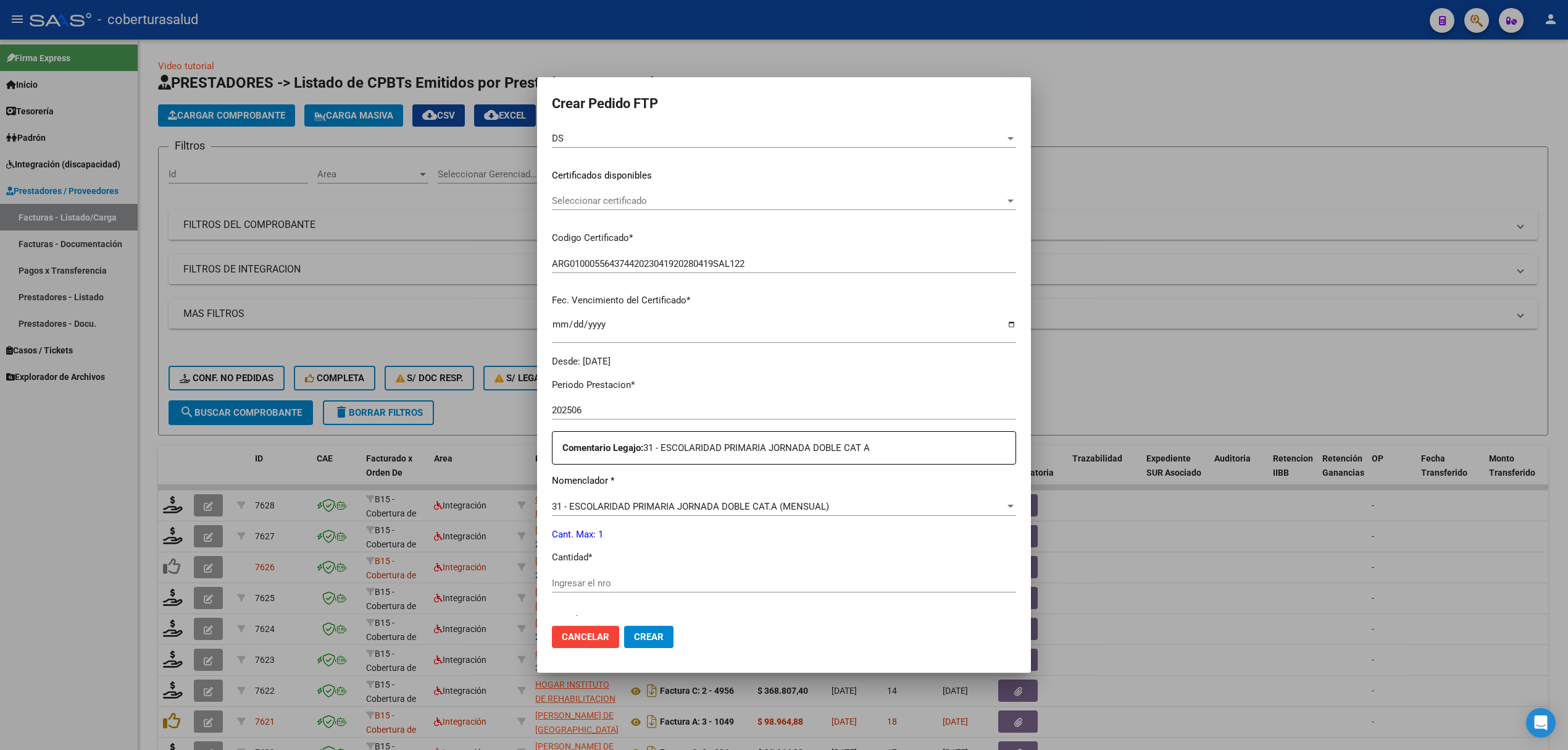
scroll to position [164, 0]
click at [606, 583] on input "Ingresar el nro" at bounding box center [784, 582] width 465 height 11
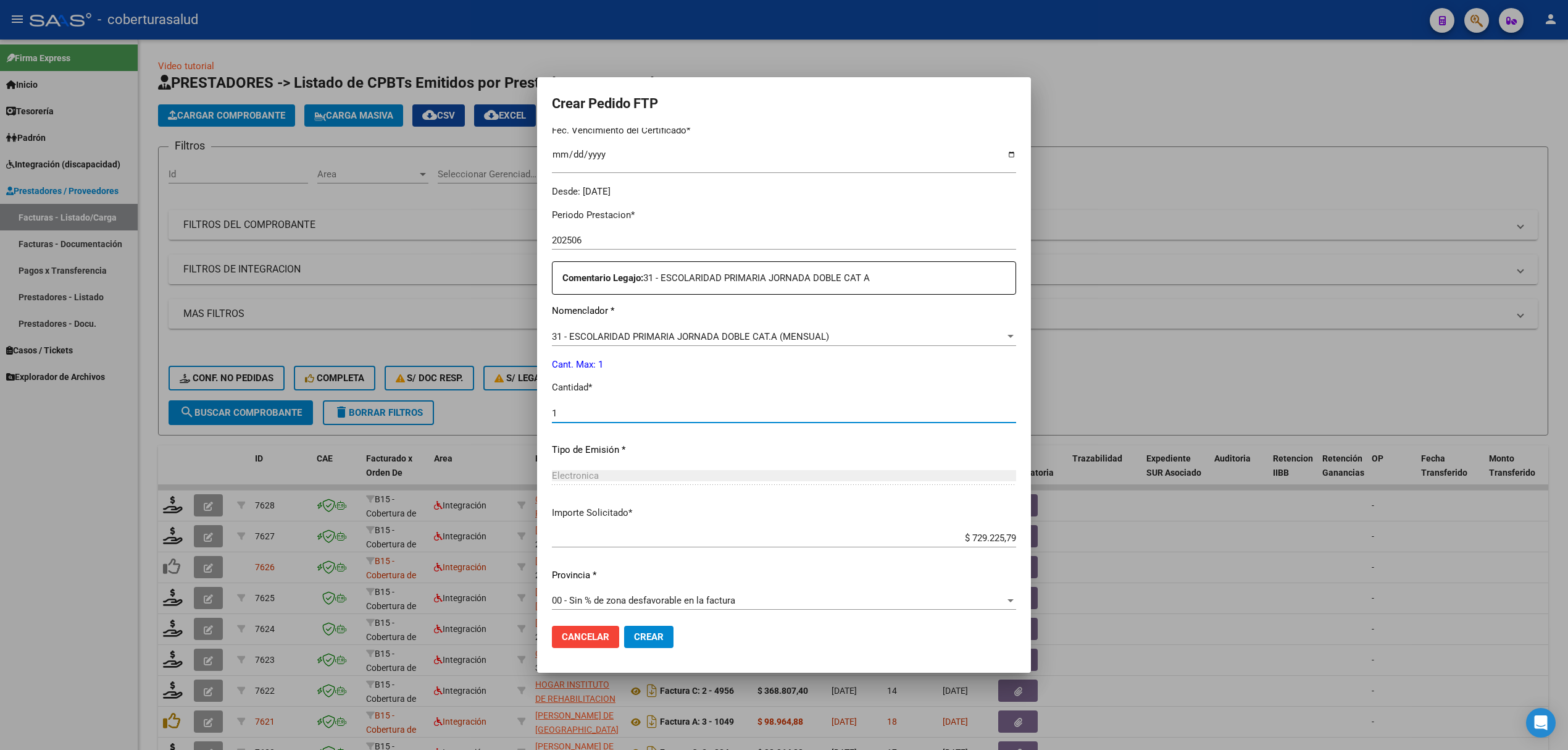
scroll to position [339, 0]
type input "1"
click at [641, 631] on span "Crear" at bounding box center [648, 637] width 30 height 11
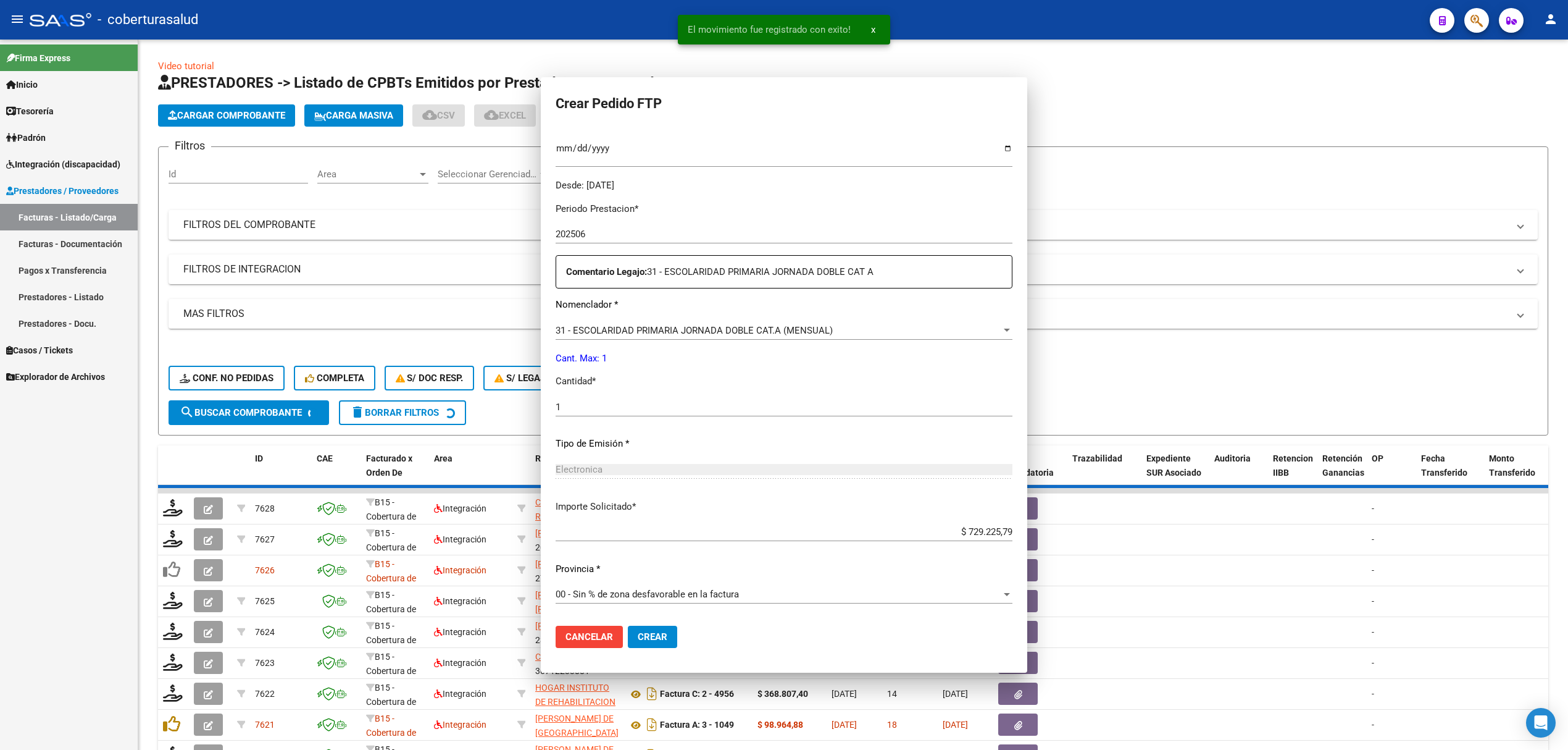
scroll to position [269, 0]
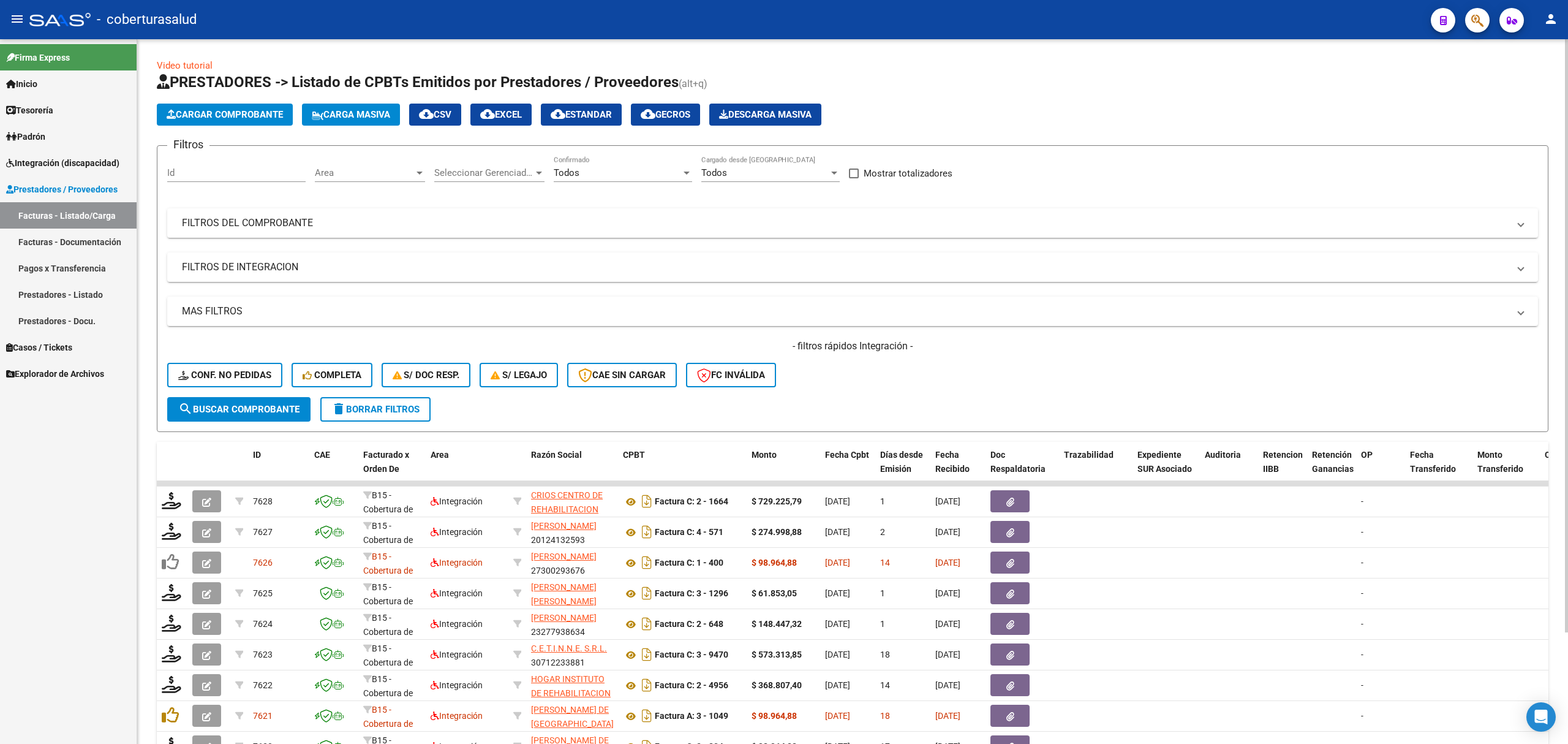
click at [280, 118] on span "Cargar Comprobante" at bounding box center [224, 115] width 116 height 11
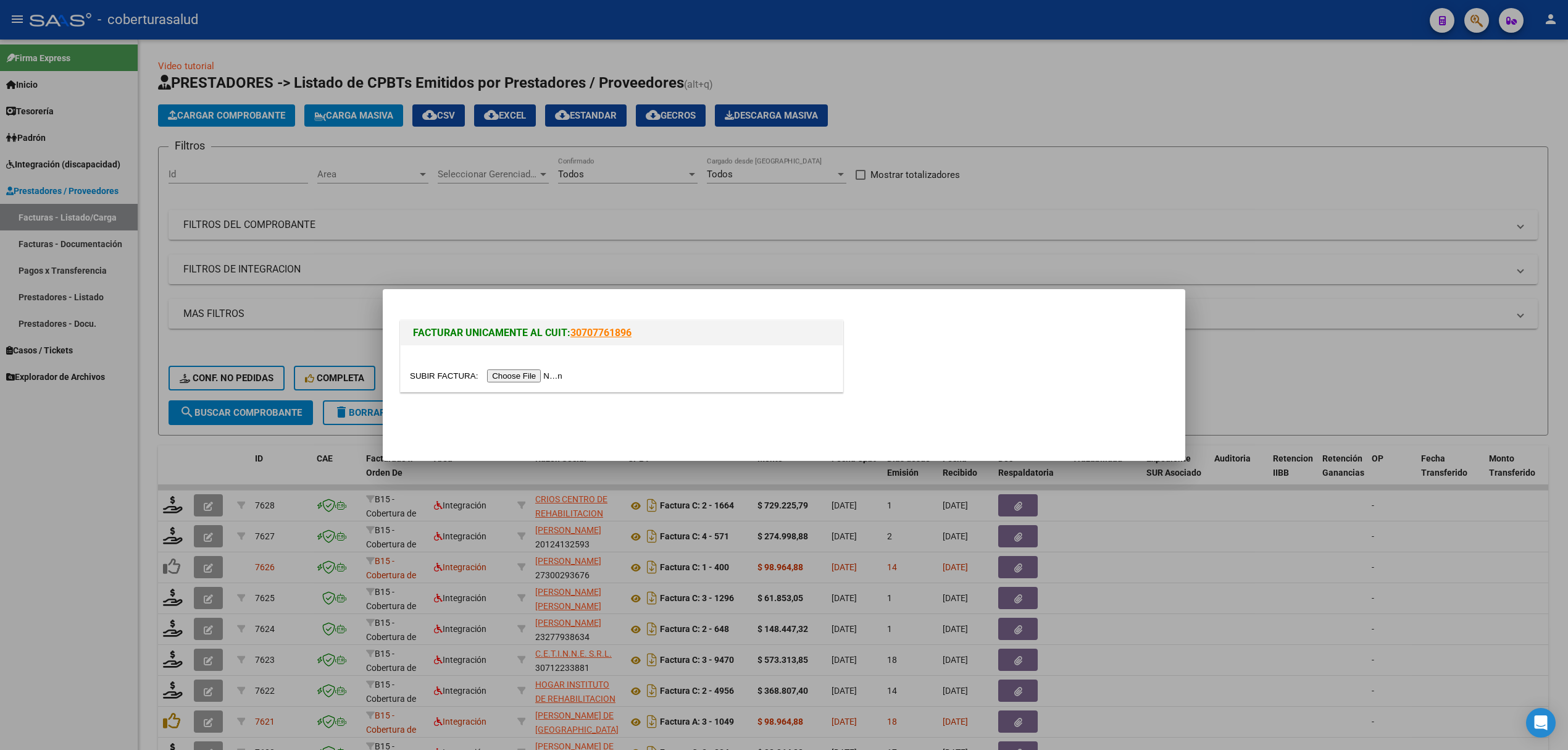
click at [544, 375] on input "file" at bounding box center [488, 375] width 156 height 13
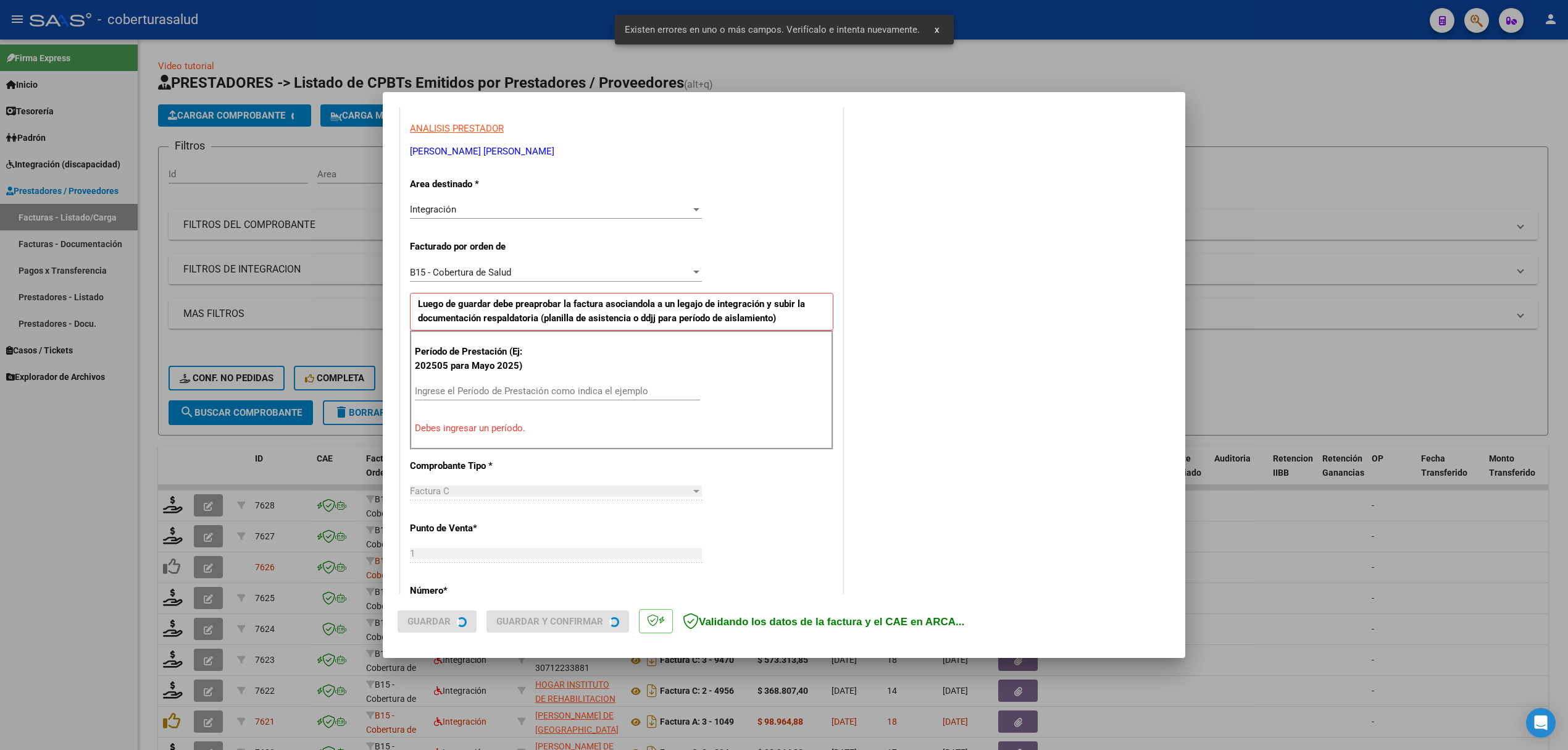
scroll to position [250, 0]
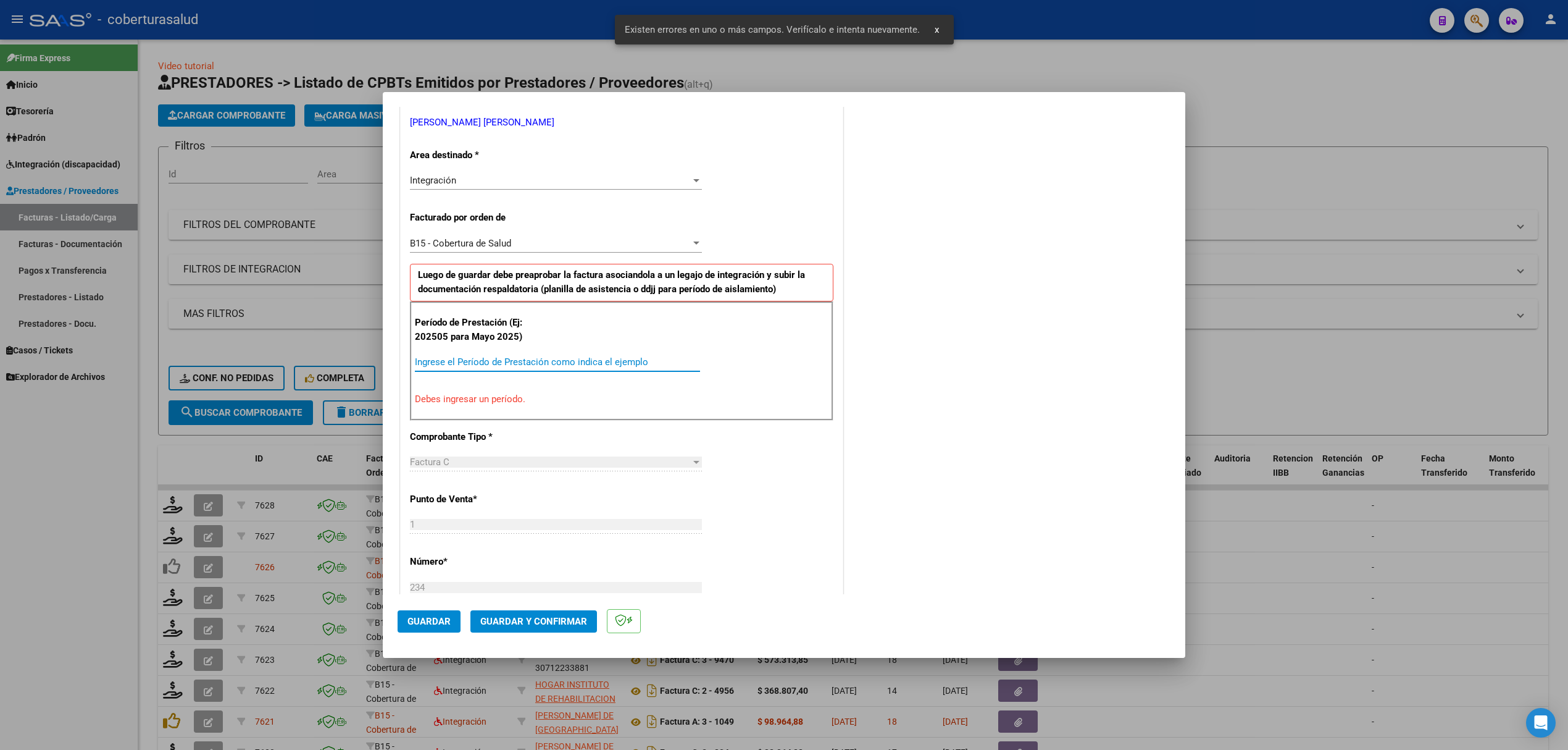
click at [530, 366] on input "Ingrese el Período de Prestación como indica el ejemplo" at bounding box center [557, 362] width 285 height 11
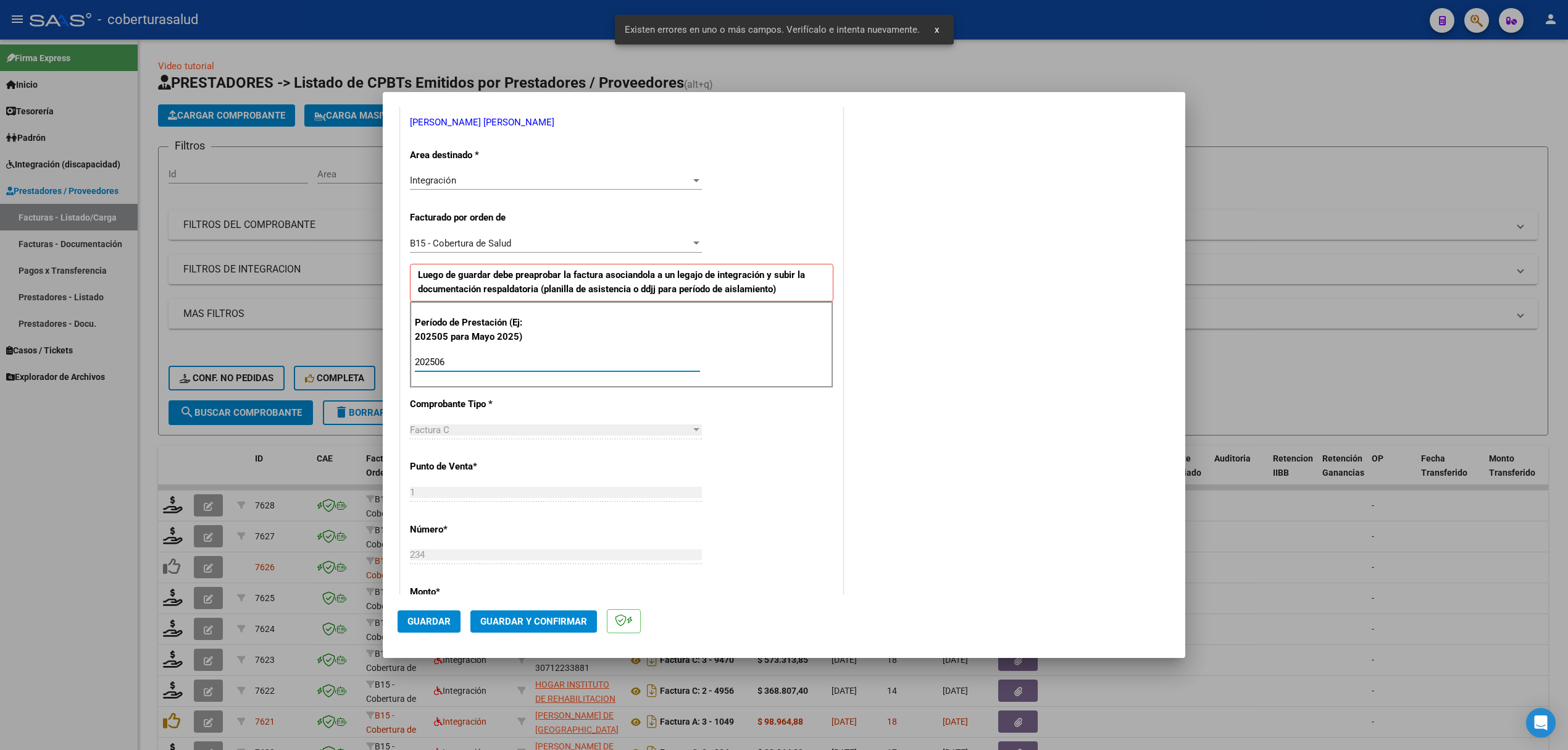
type input "202506"
click at [491, 618] on span "Guardar y Confirmar" at bounding box center [534, 622] width 107 height 11
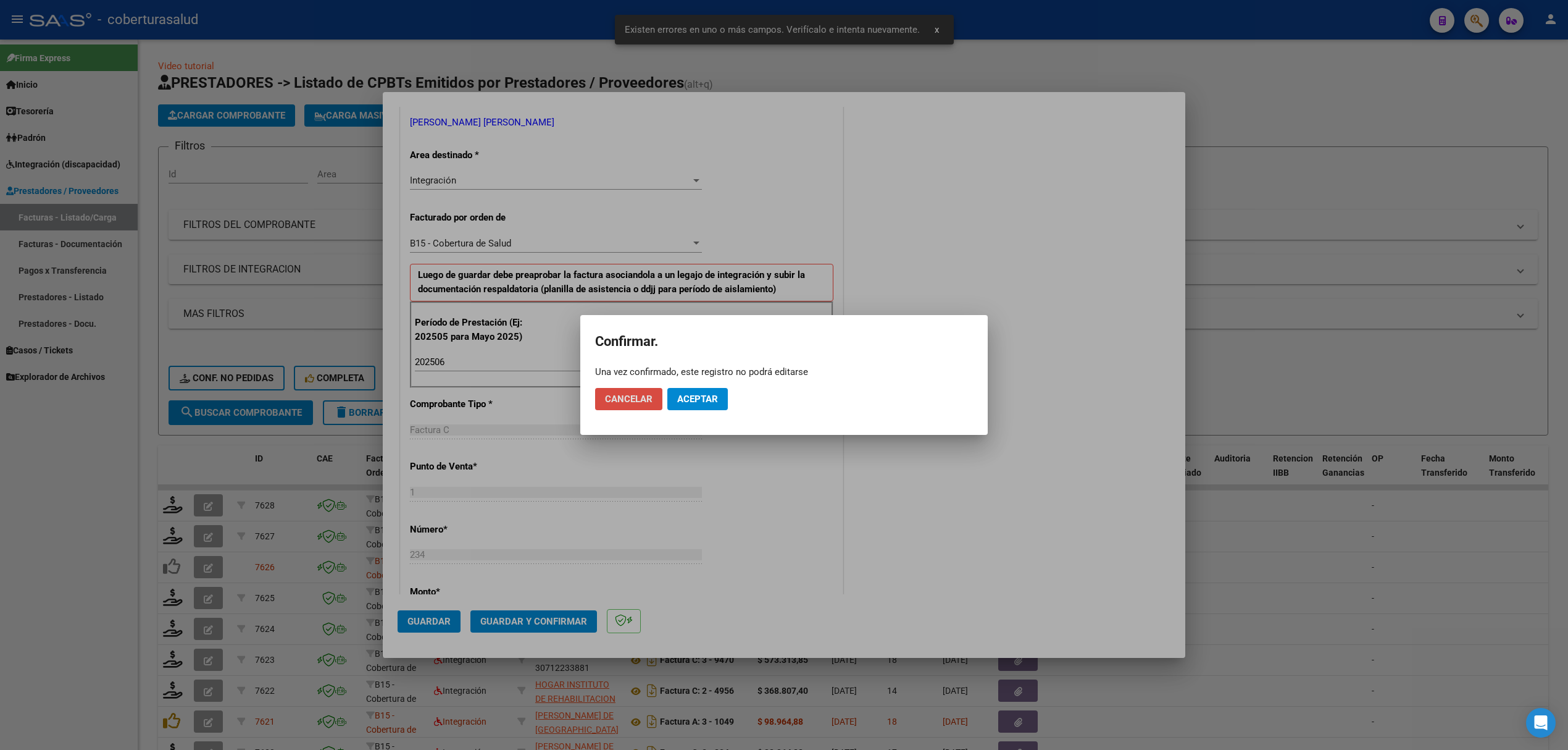
click at [638, 402] on span "Cancelar" at bounding box center [629, 399] width 48 height 11
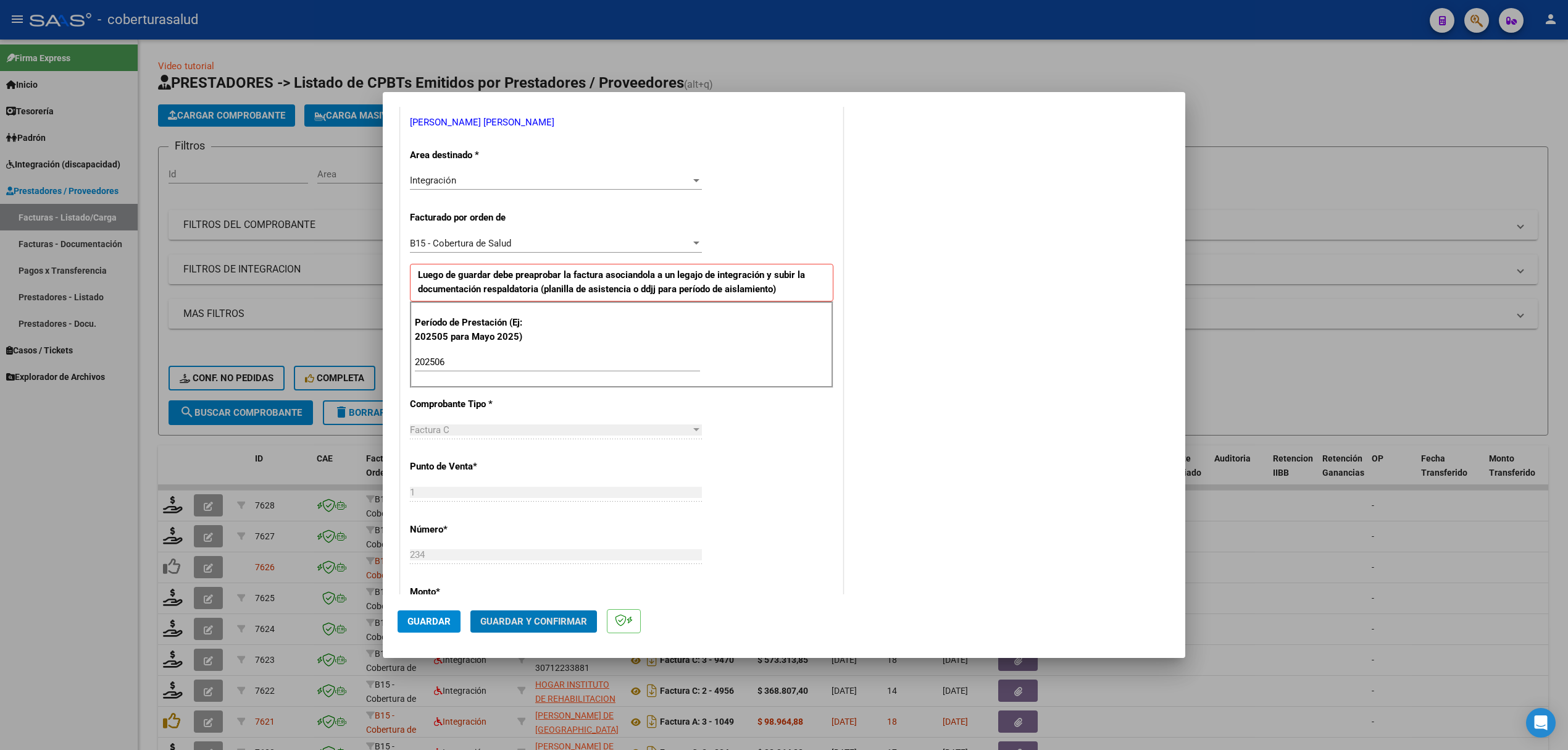
click at [445, 619] on span "Guardar" at bounding box center [428, 622] width 43 height 11
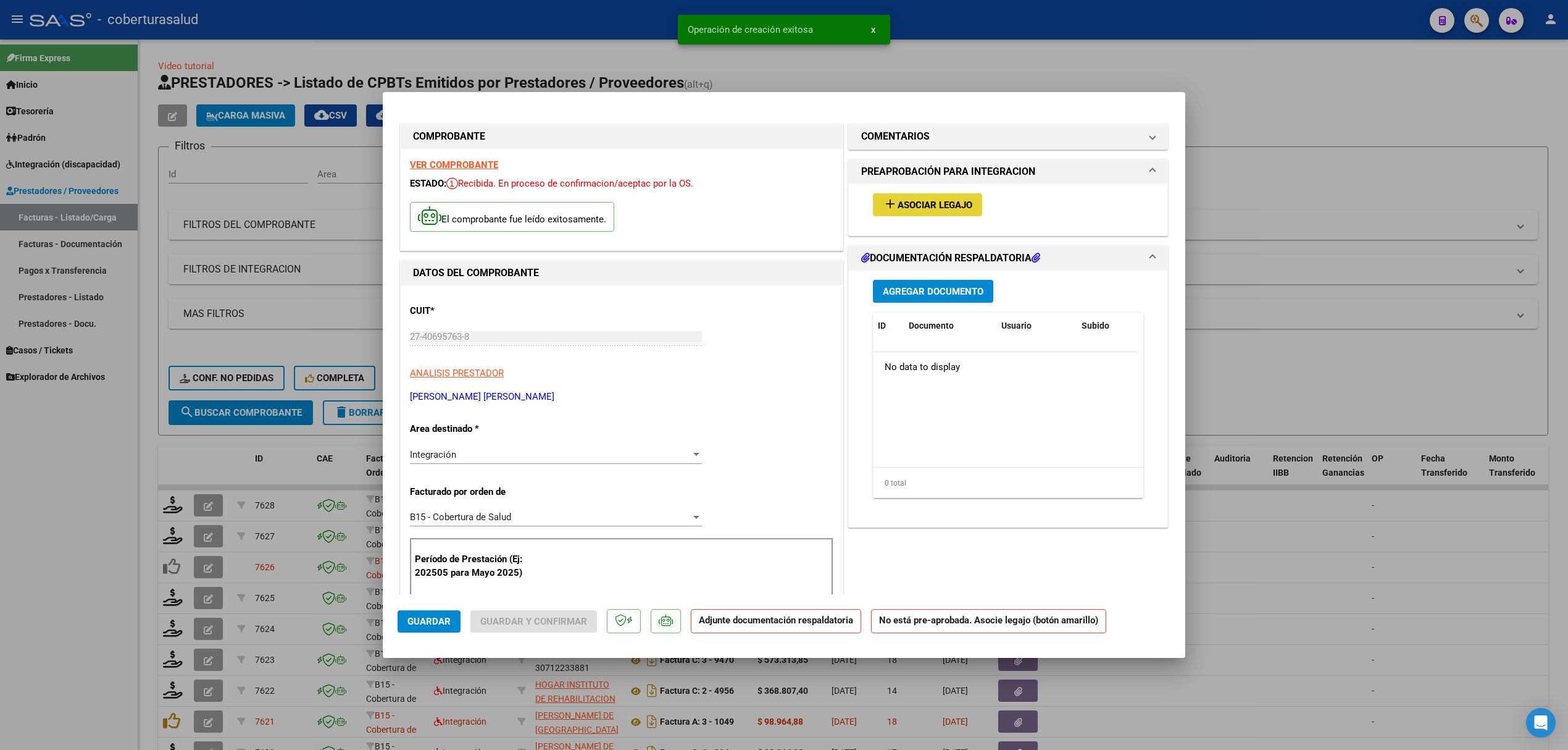
click at [917, 203] on span "Asociar Legajo" at bounding box center [935, 205] width 75 height 11
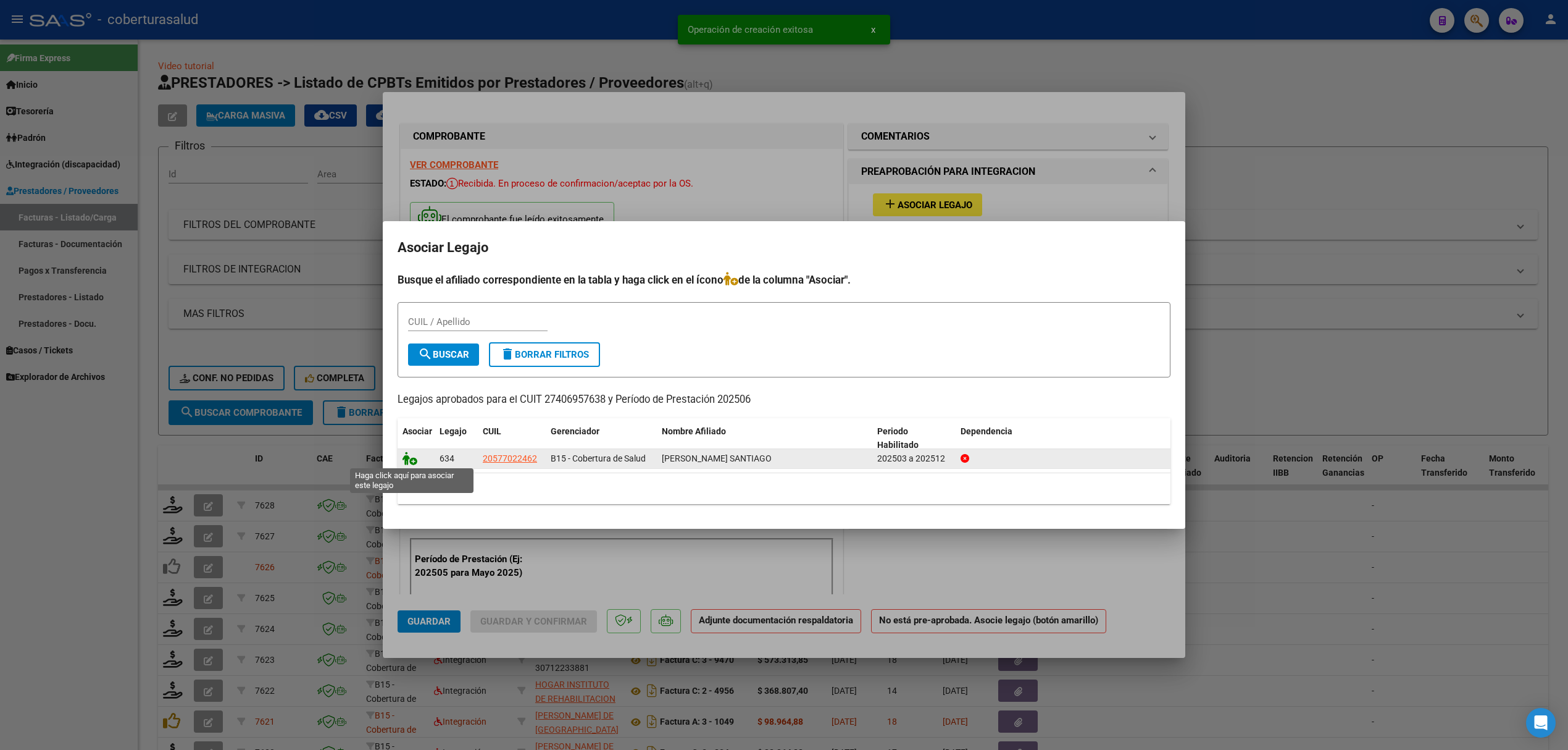
click at [413, 455] on icon at bounding box center [409, 458] width 14 height 13
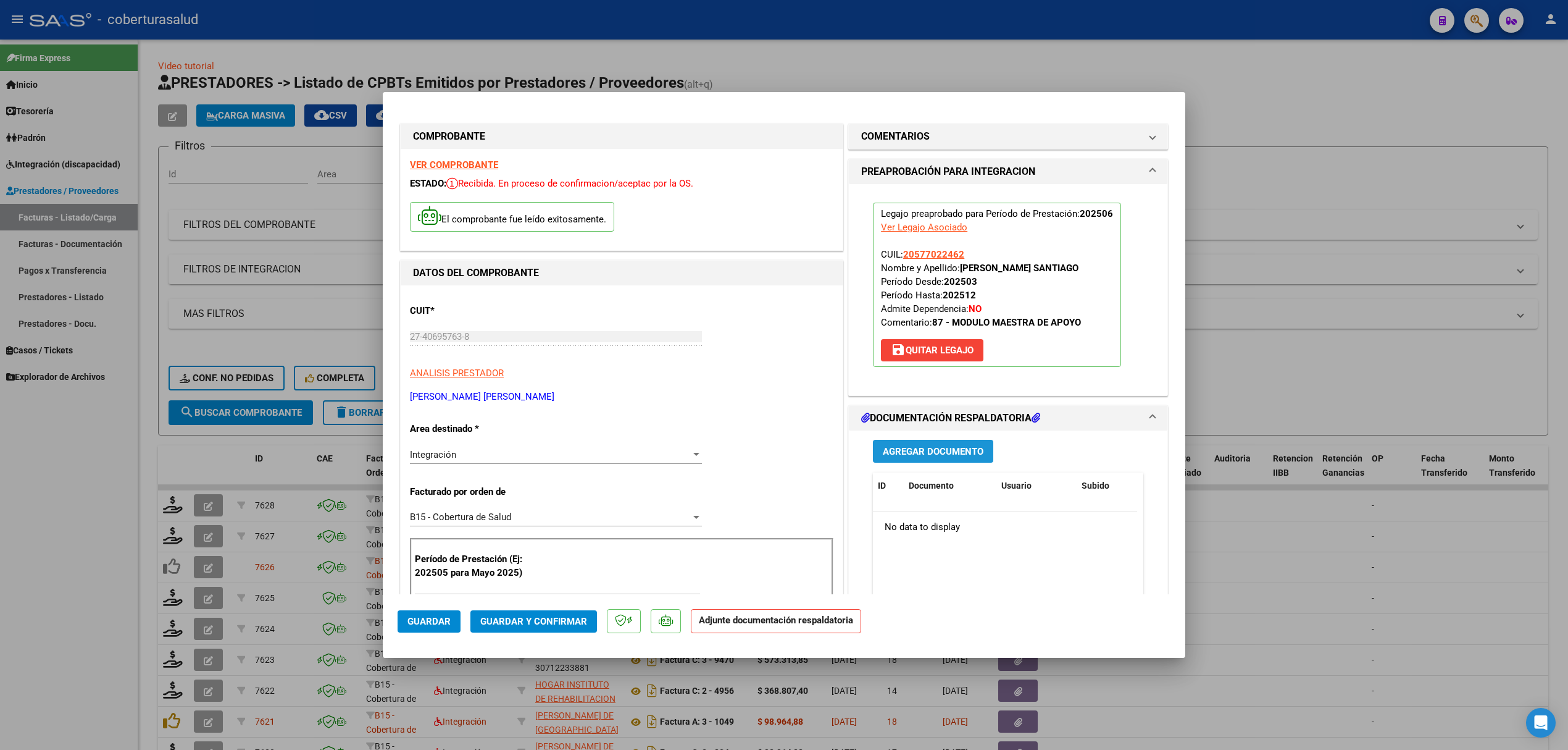
click at [891, 443] on button "Agregar Documento" at bounding box center [934, 451] width 121 height 23
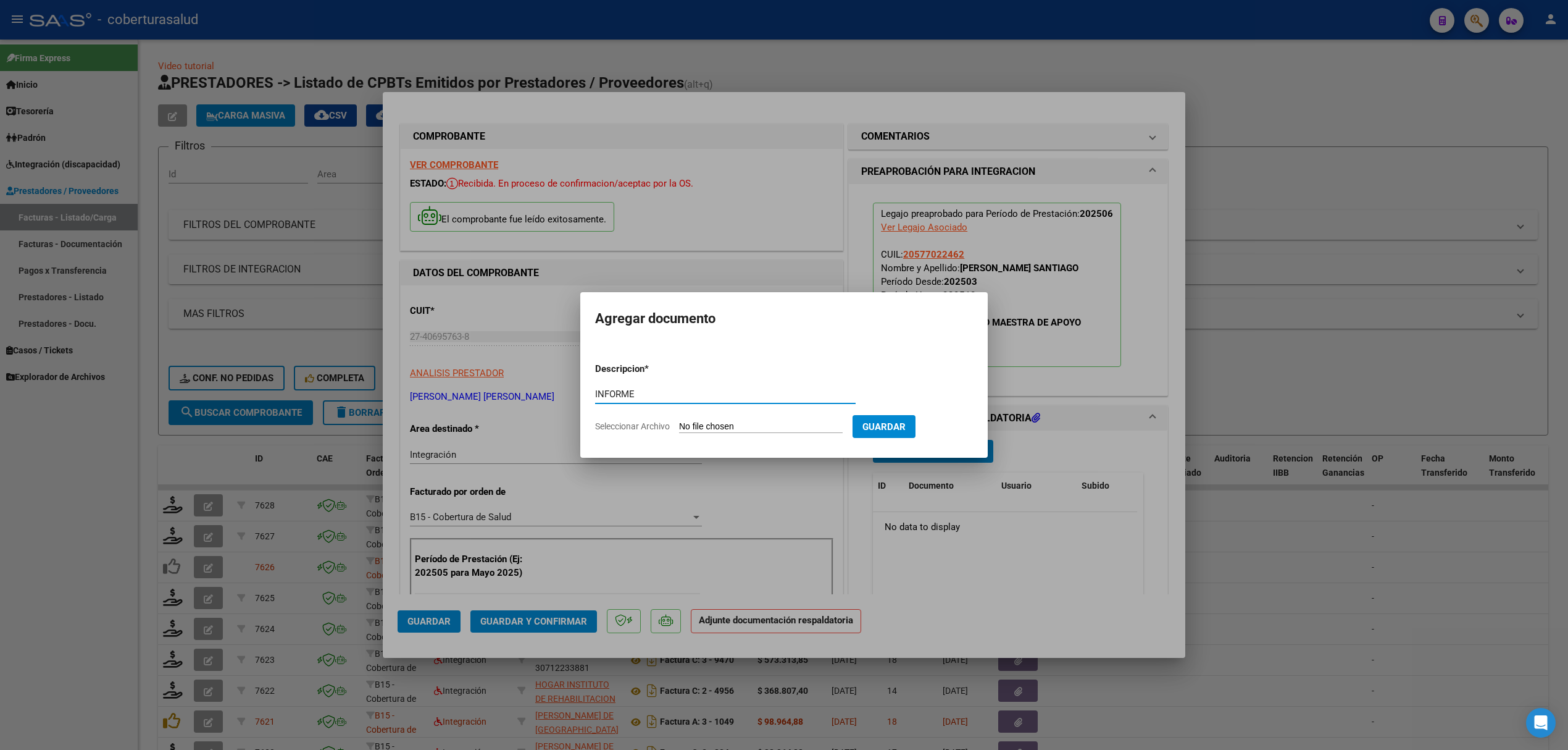
type input "INFORME"
click at [708, 430] on input "Seleccionar Archivo" at bounding box center [761, 427] width 164 height 11
type input "C:\fakepath\DOC-20250710-WA0163..pdf"
click at [951, 421] on span "Guardar" at bounding box center [948, 427] width 43 height 11
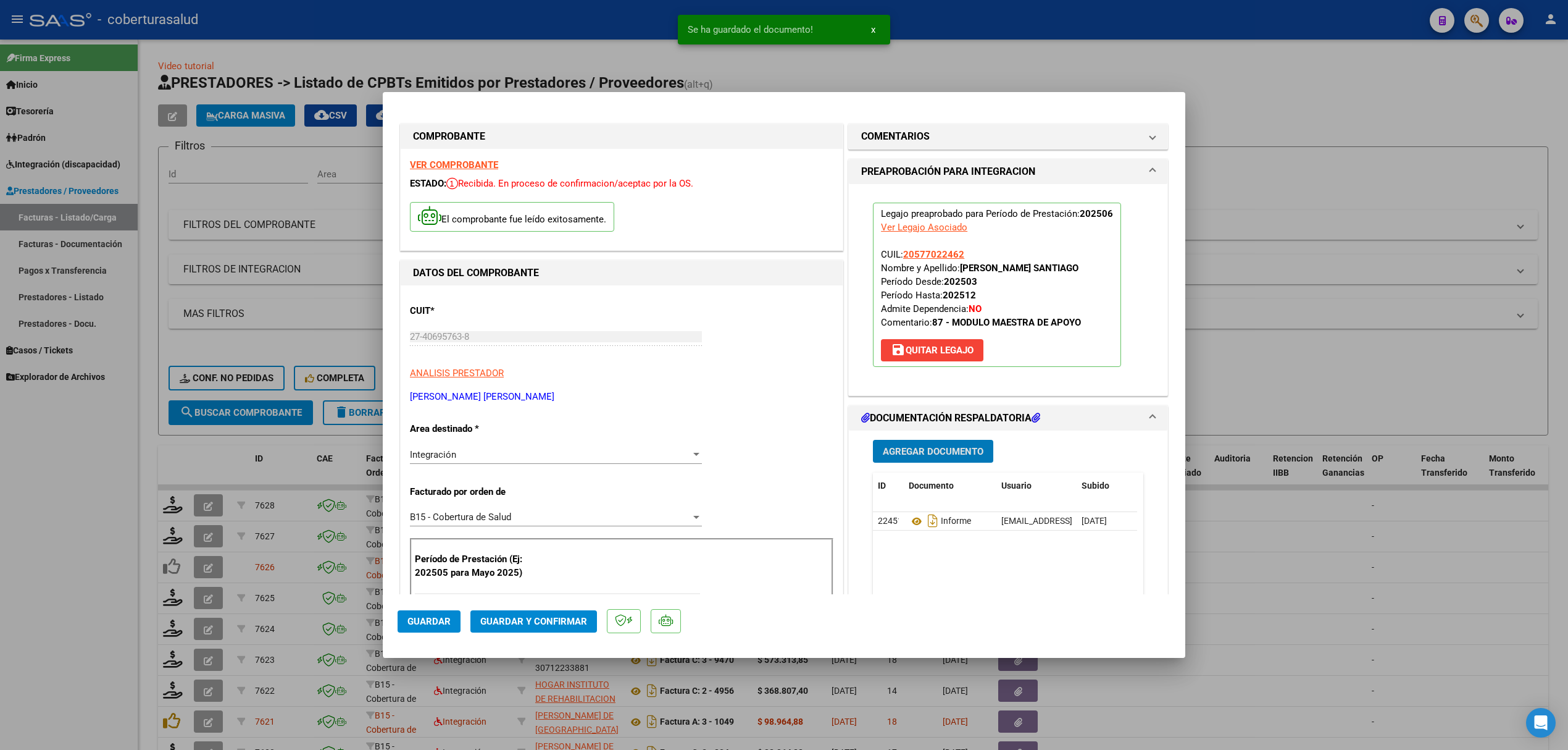
click at [934, 451] on span "Agregar Documento" at bounding box center [933, 451] width 101 height 11
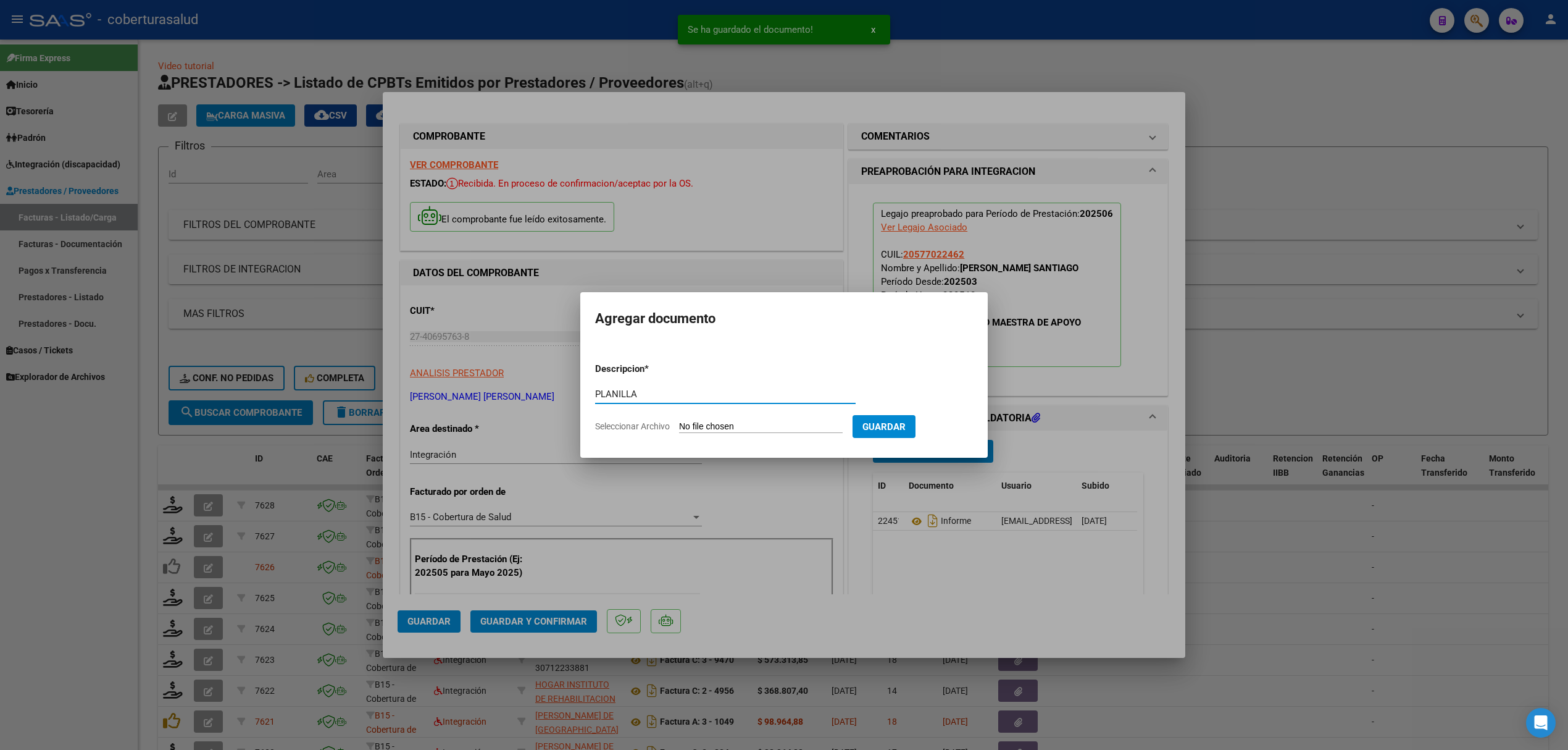
type input "PLANILLA"
click at [794, 434] on form "Descripcion * PLANILLA Escriba aquí una descripcion Seleccionar Archivo Guardar" at bounding box center [784, 398] width 378 height 90
click at [748, 423] on input "Seleccionar Archivo" at bounding box center [761, 427] width 164 height 11
type input "C:\fakepath\DOC-20250710-WA0151..pdf"
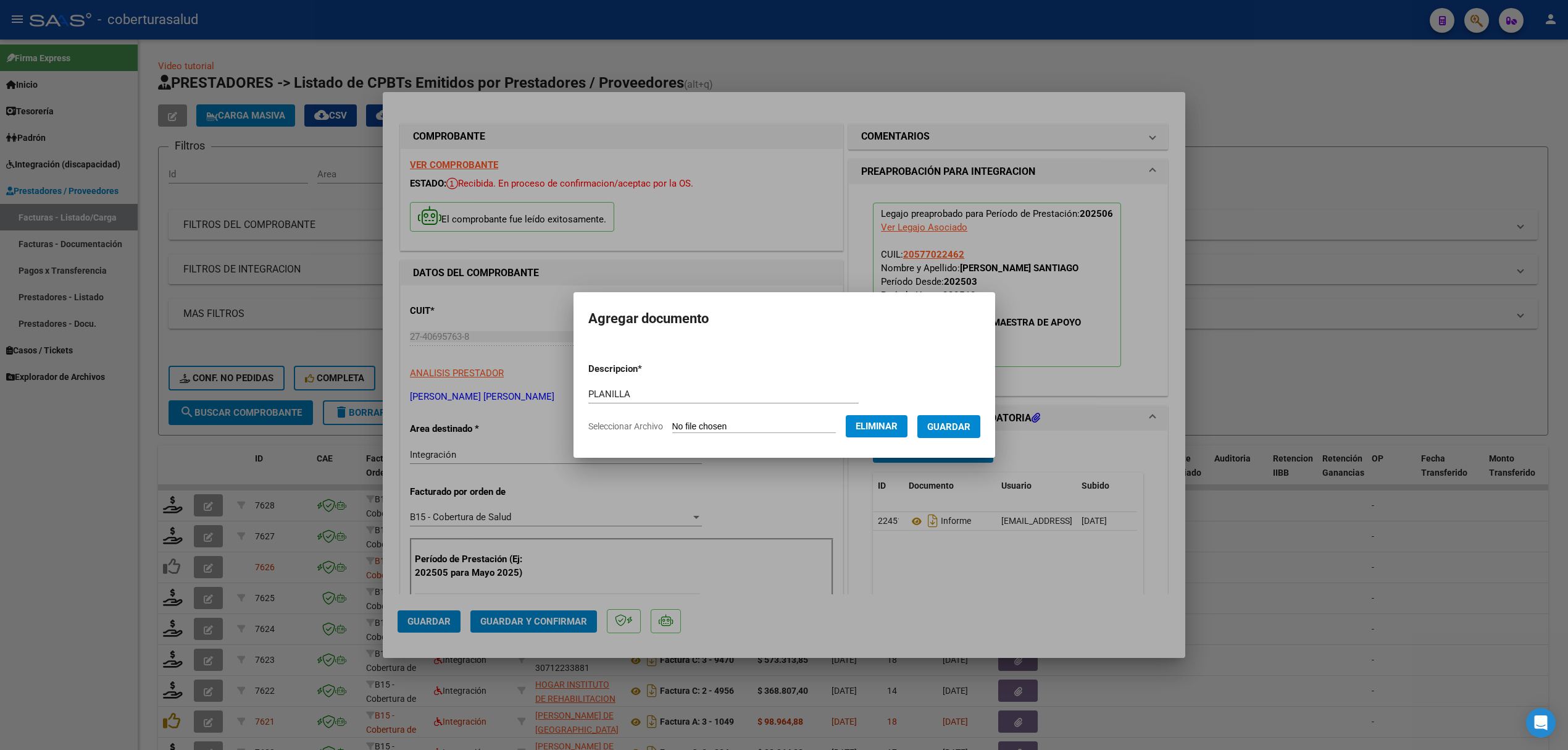
click at [944, 420] on span "Guardar" at bounding box center [948, 426] width 43 height 11
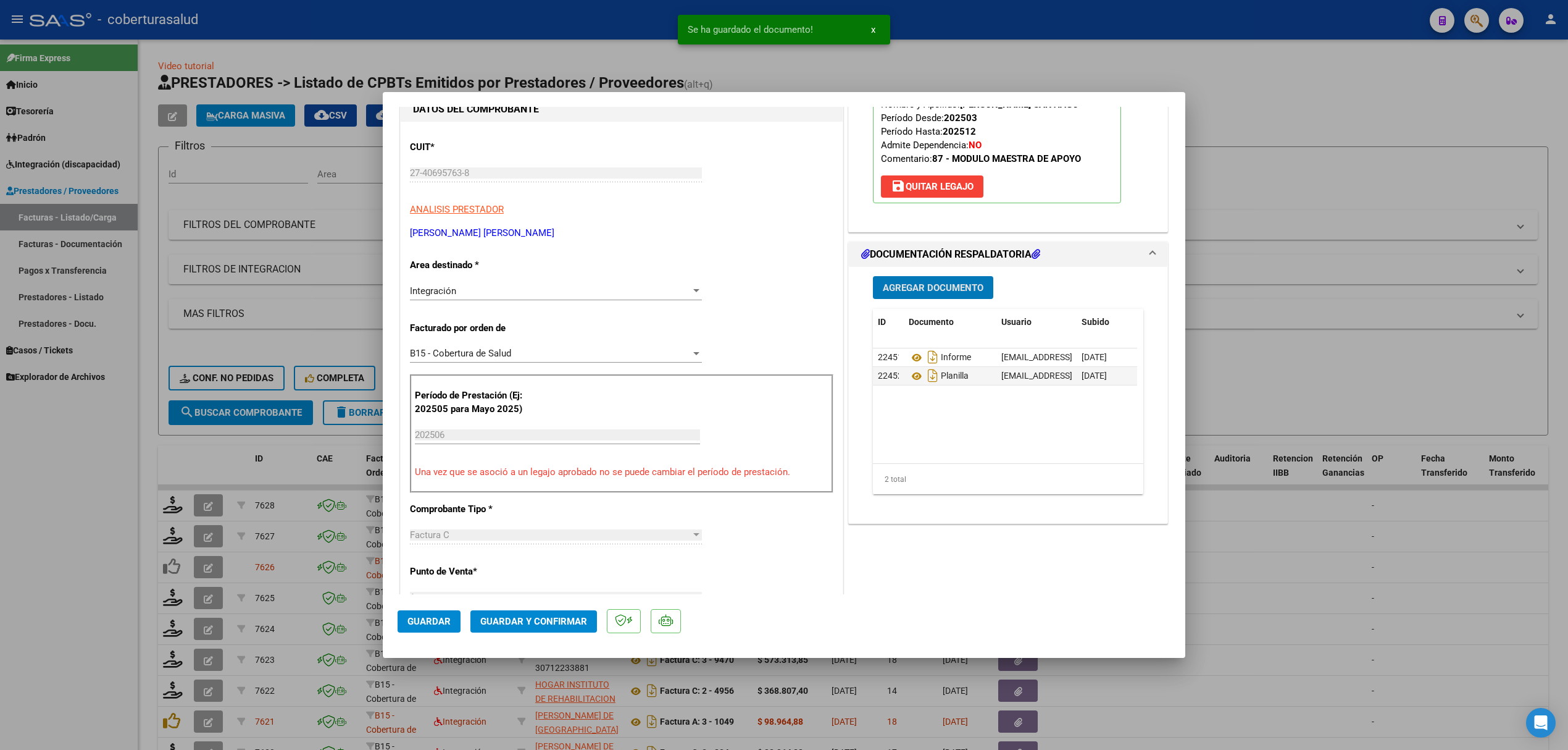
scroll to position [164, 0]
click at [509, 623] on span "Guardar y Confirmar" at bounding box center [534, 622] width 107 height 11
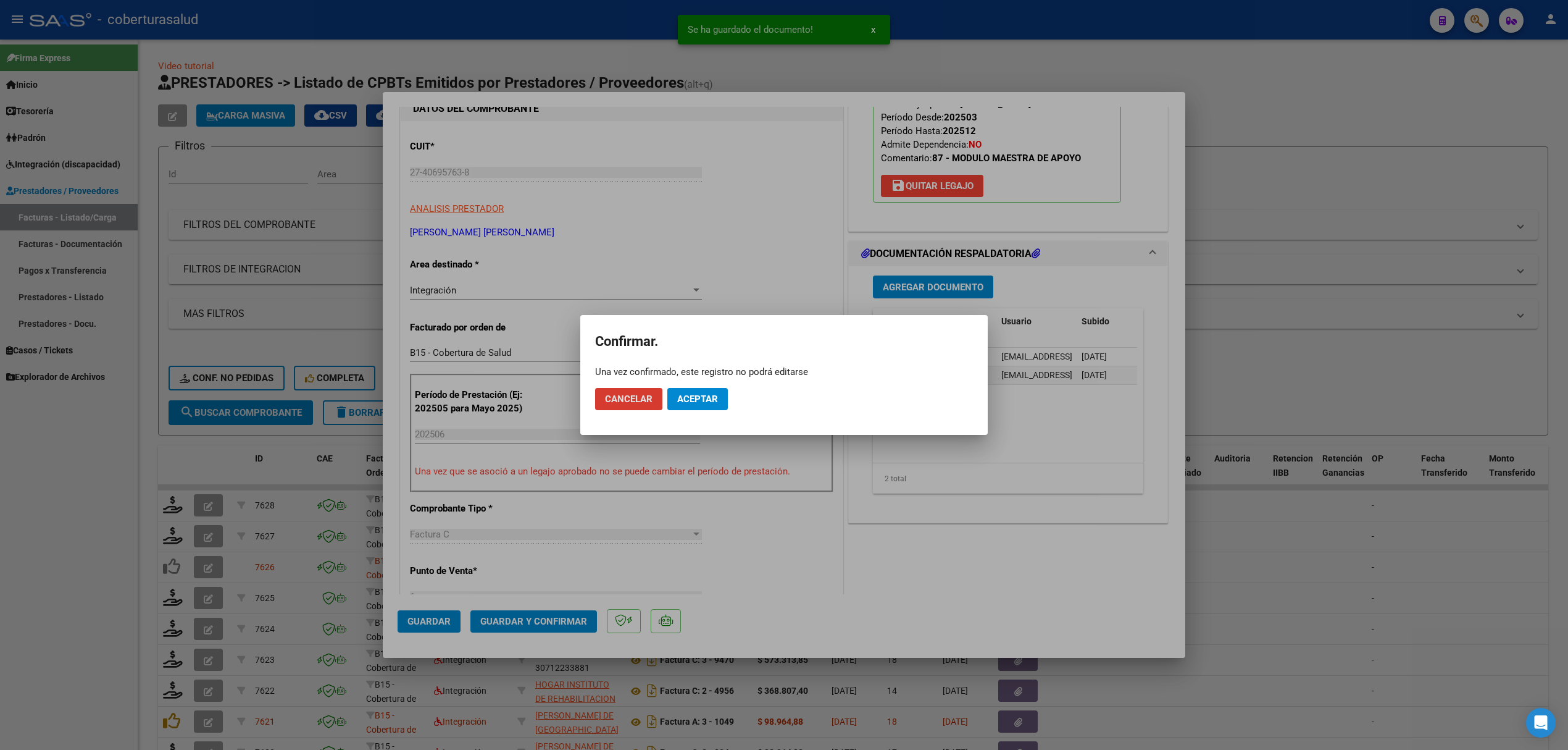
click at [715, 394] on span "Aceptar" at bounding box center [697, 399] width 41 height 11
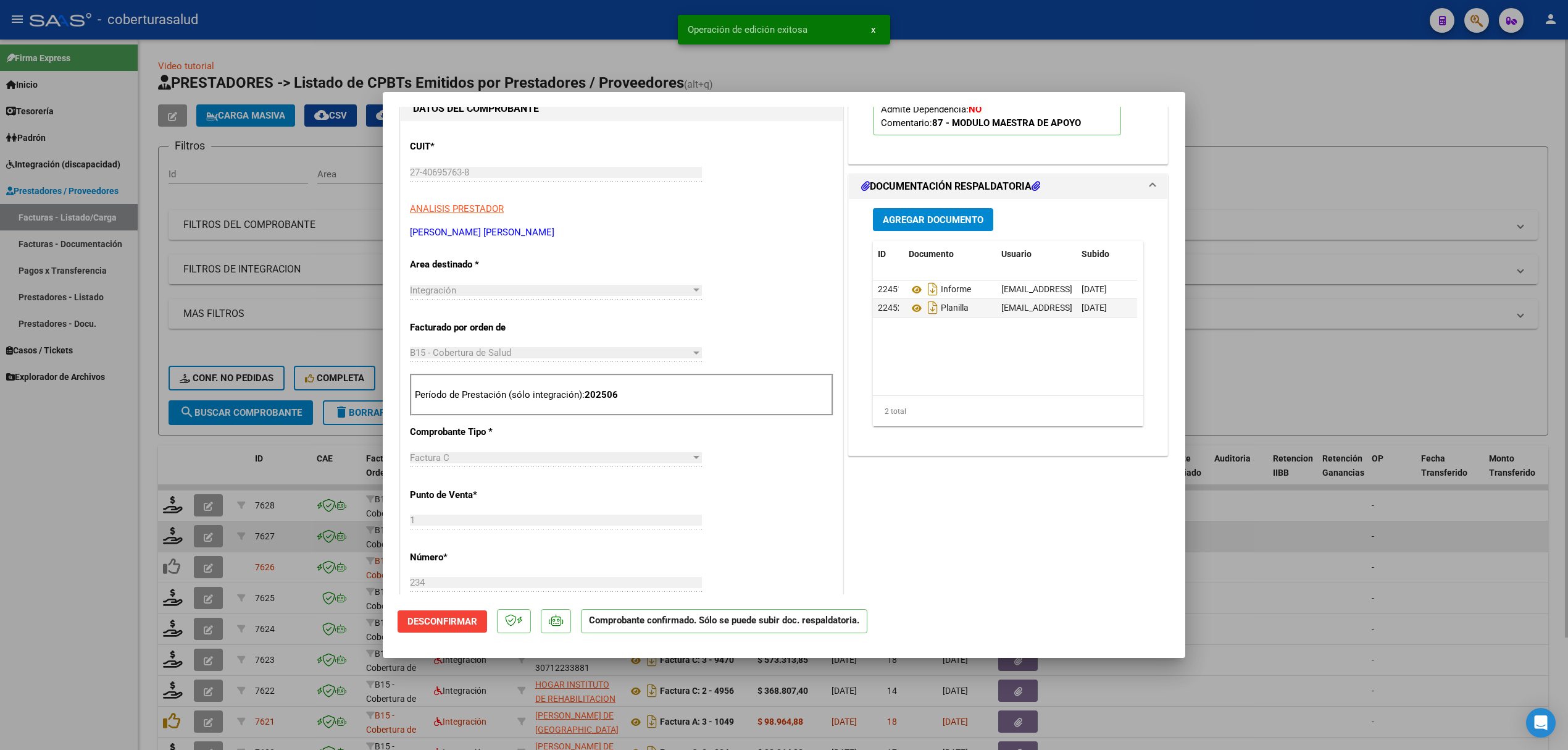
click at [269, 528] on div at bounding box center [784, 375] width 1568 height 750
type input "$ 0,00"
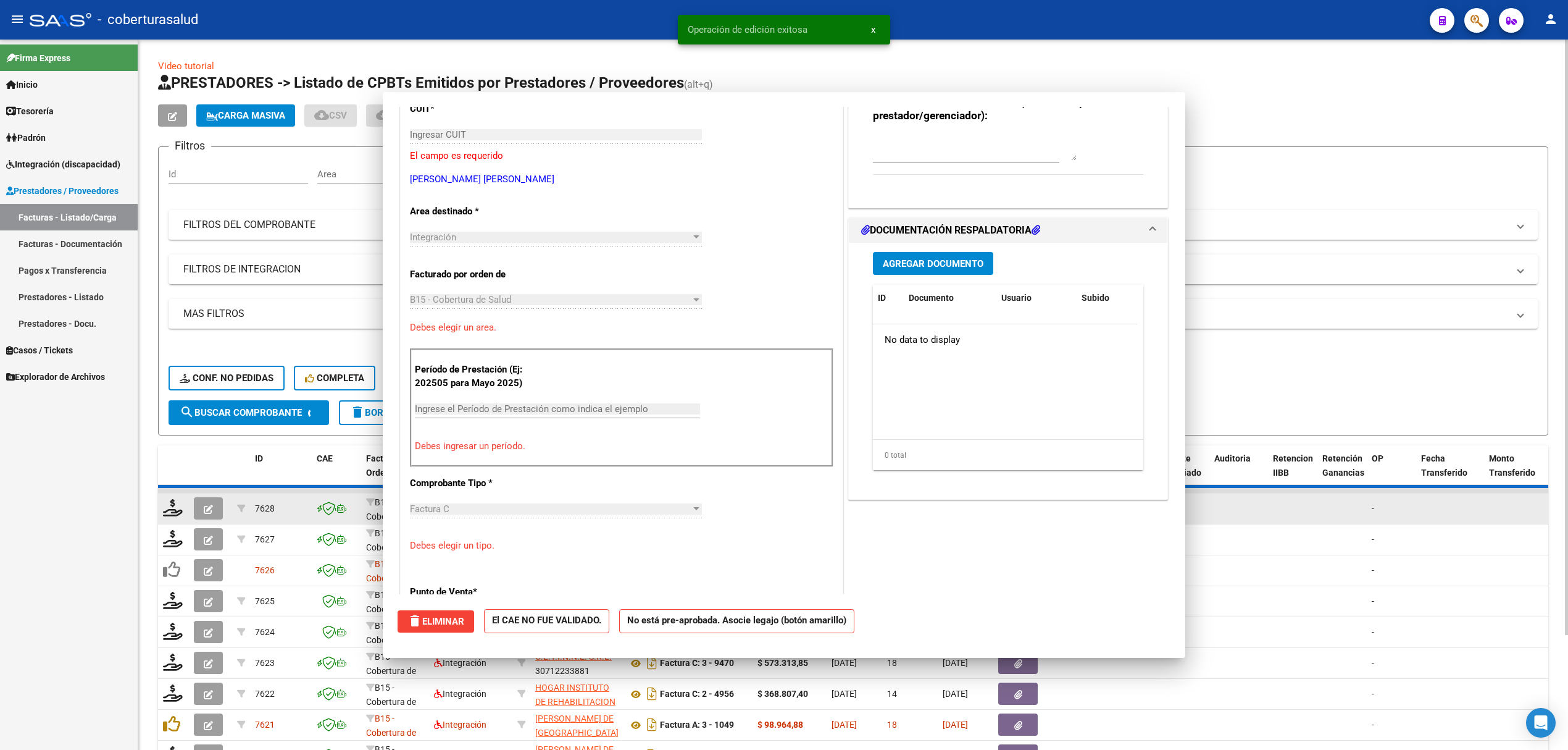
scroll to position [126, 0]
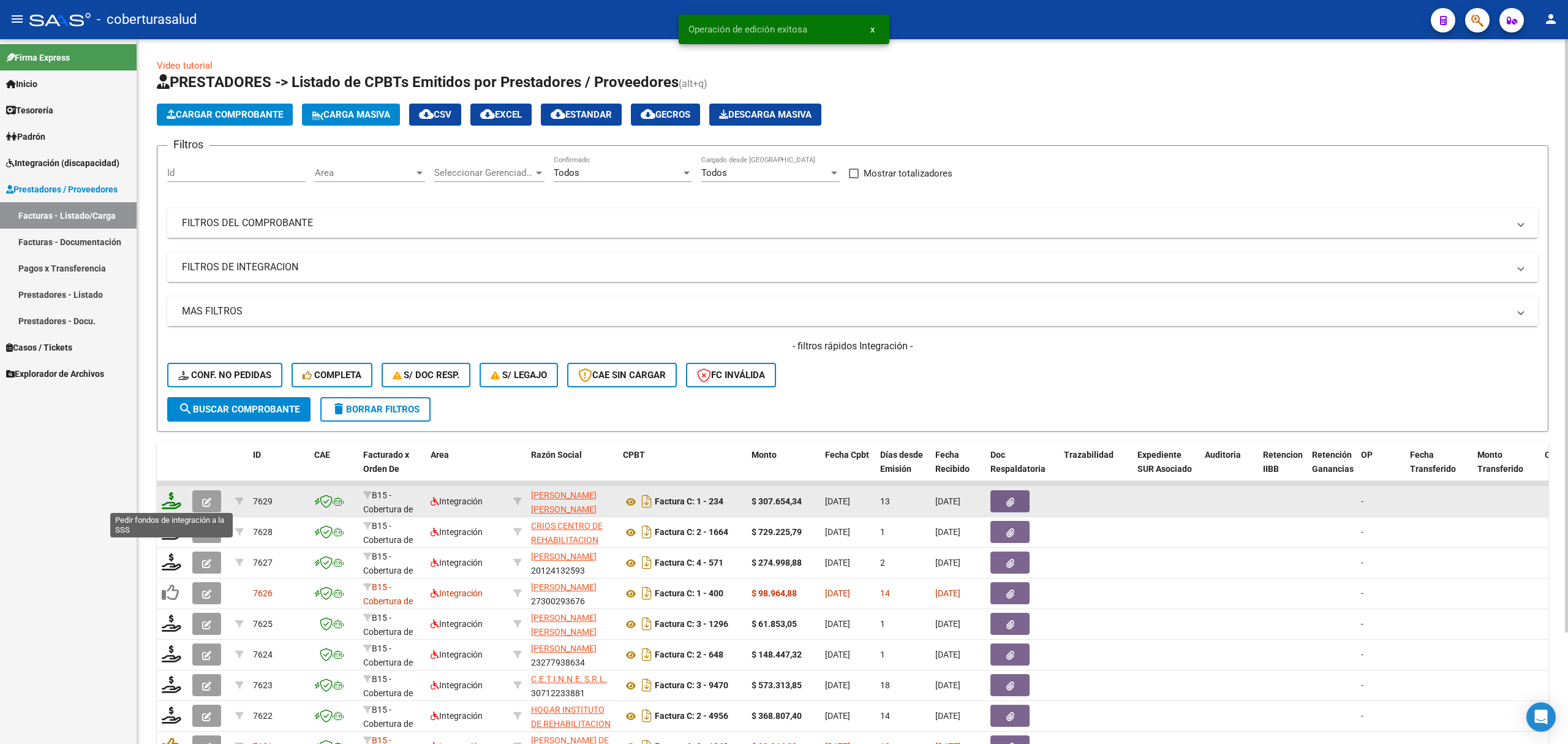
click at [166, 499] on icon at bounding box center [171, 501] width 20 height 17
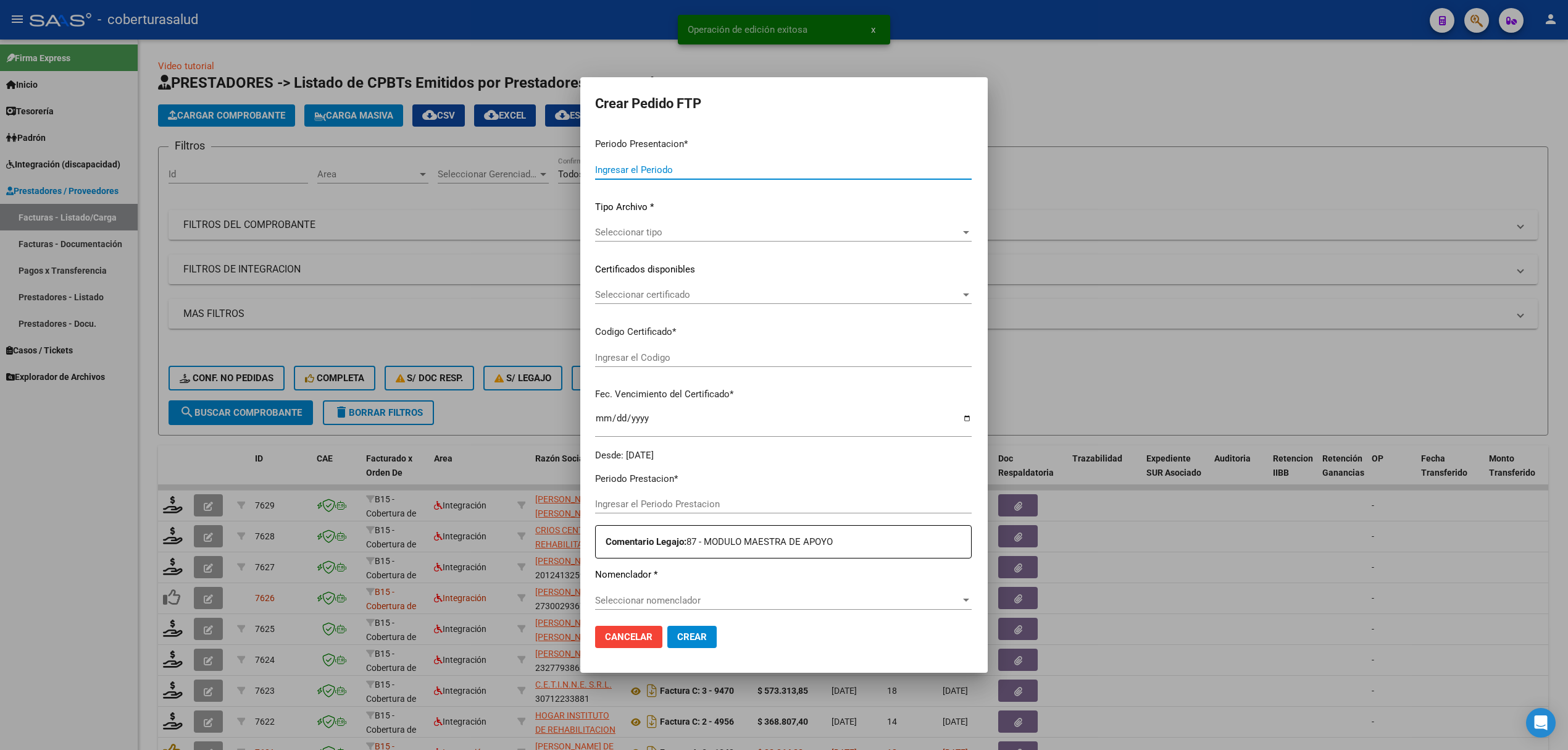
type input "202508"
type input "202506"
type input "$ 307.654,34"
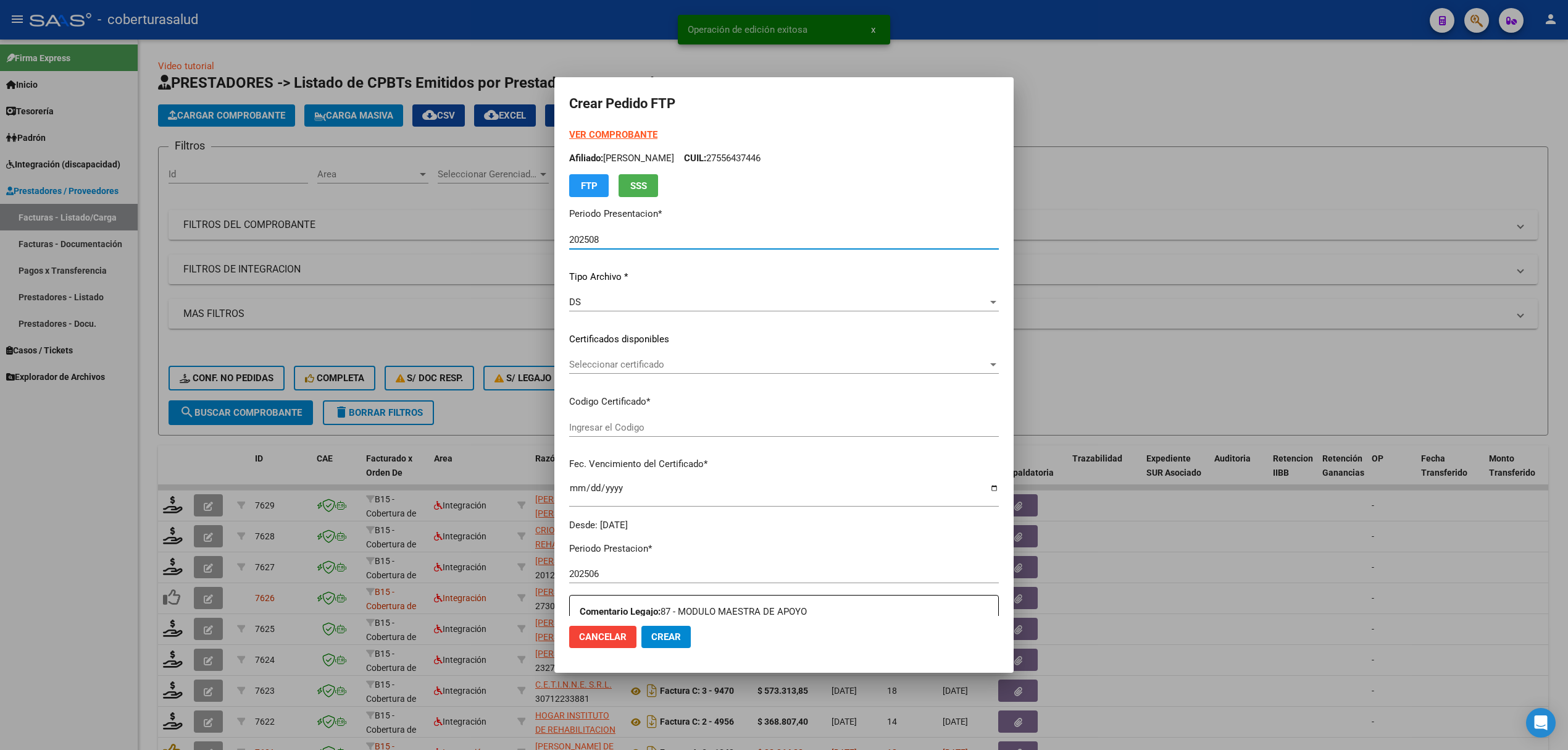
type input "ARG0200057702246202407012028701TUC139"
type input "[DATE]"
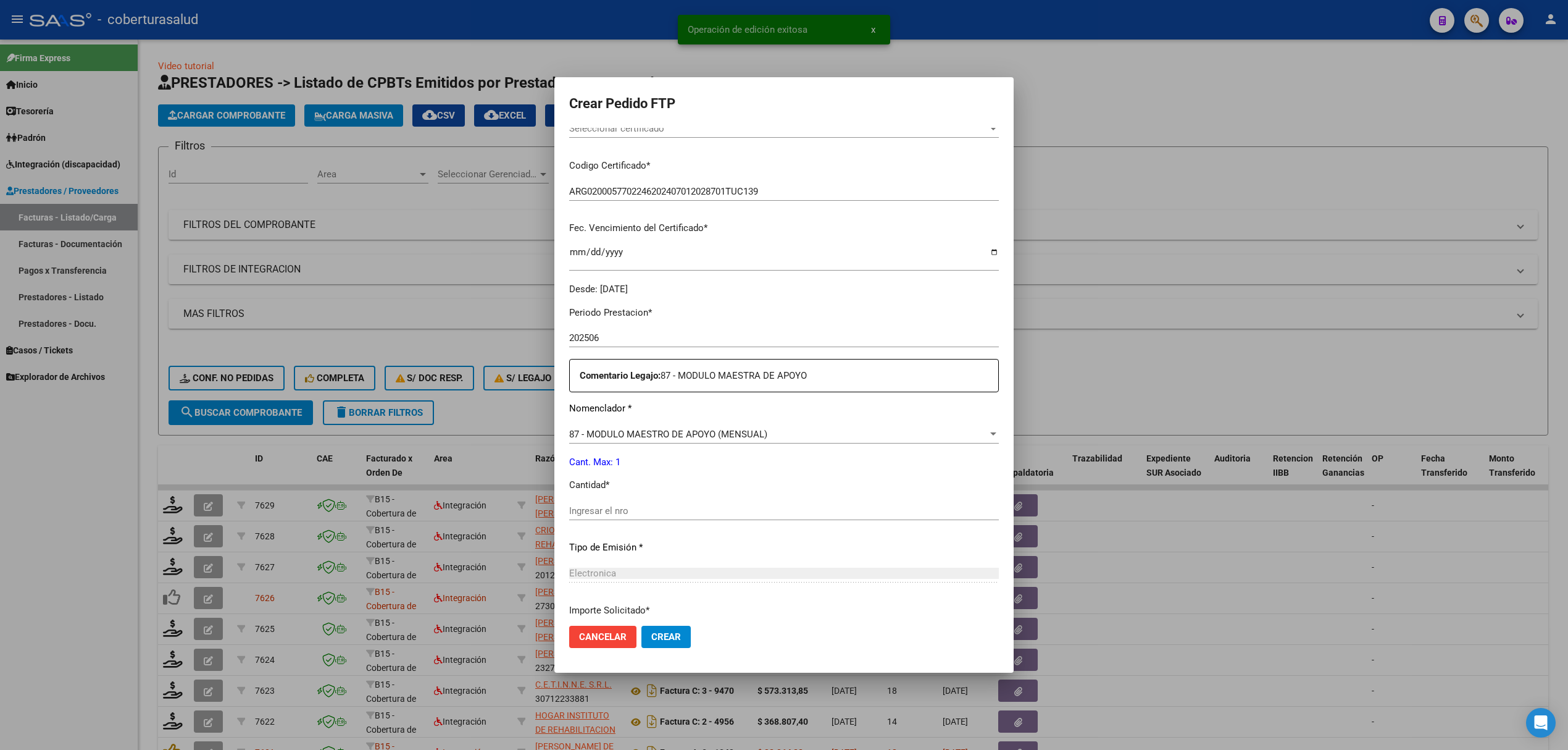
scroll to position [247, 0]
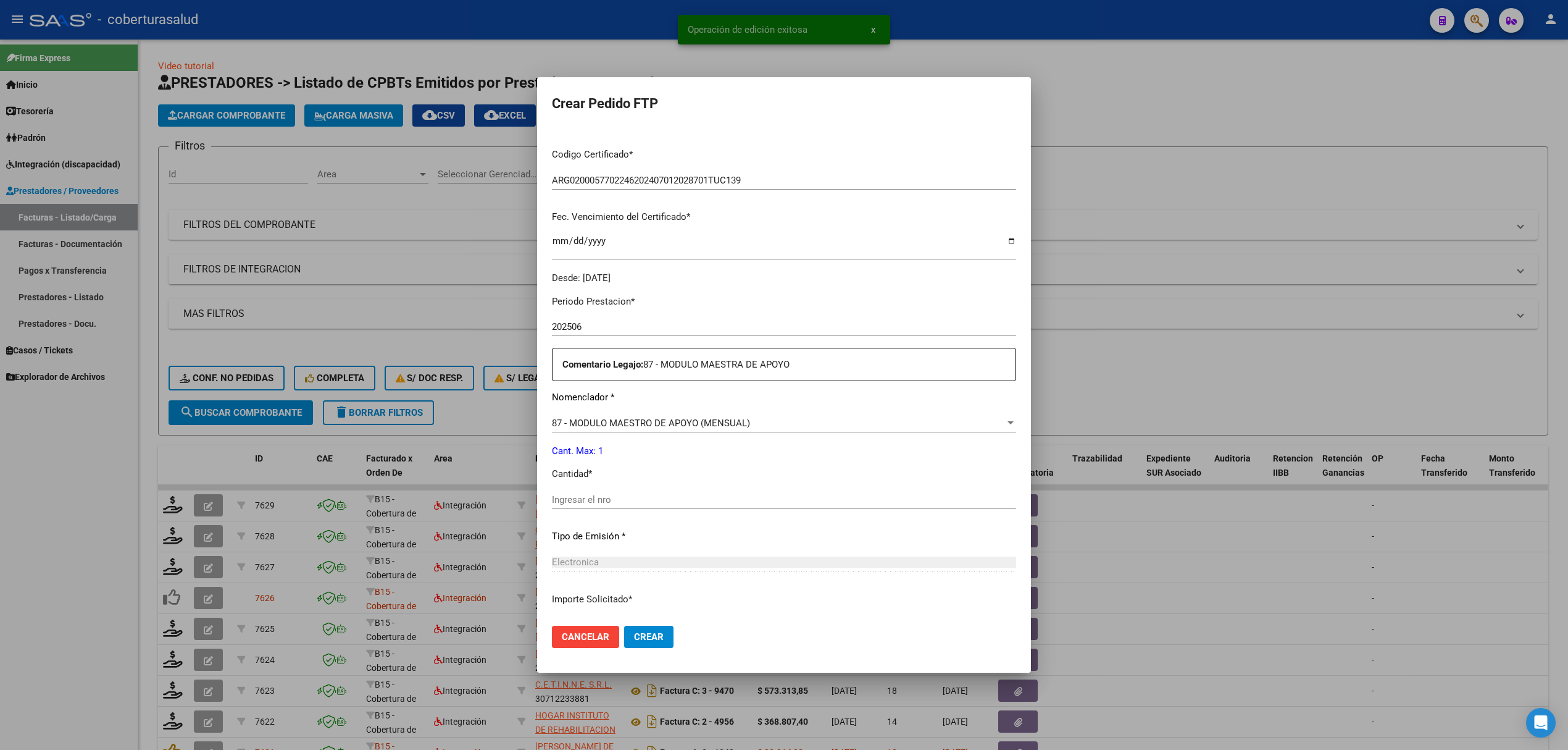
click at [618, 498] on input "Ingresar el nro" at bounding box center [784, 500] width 465 height 11
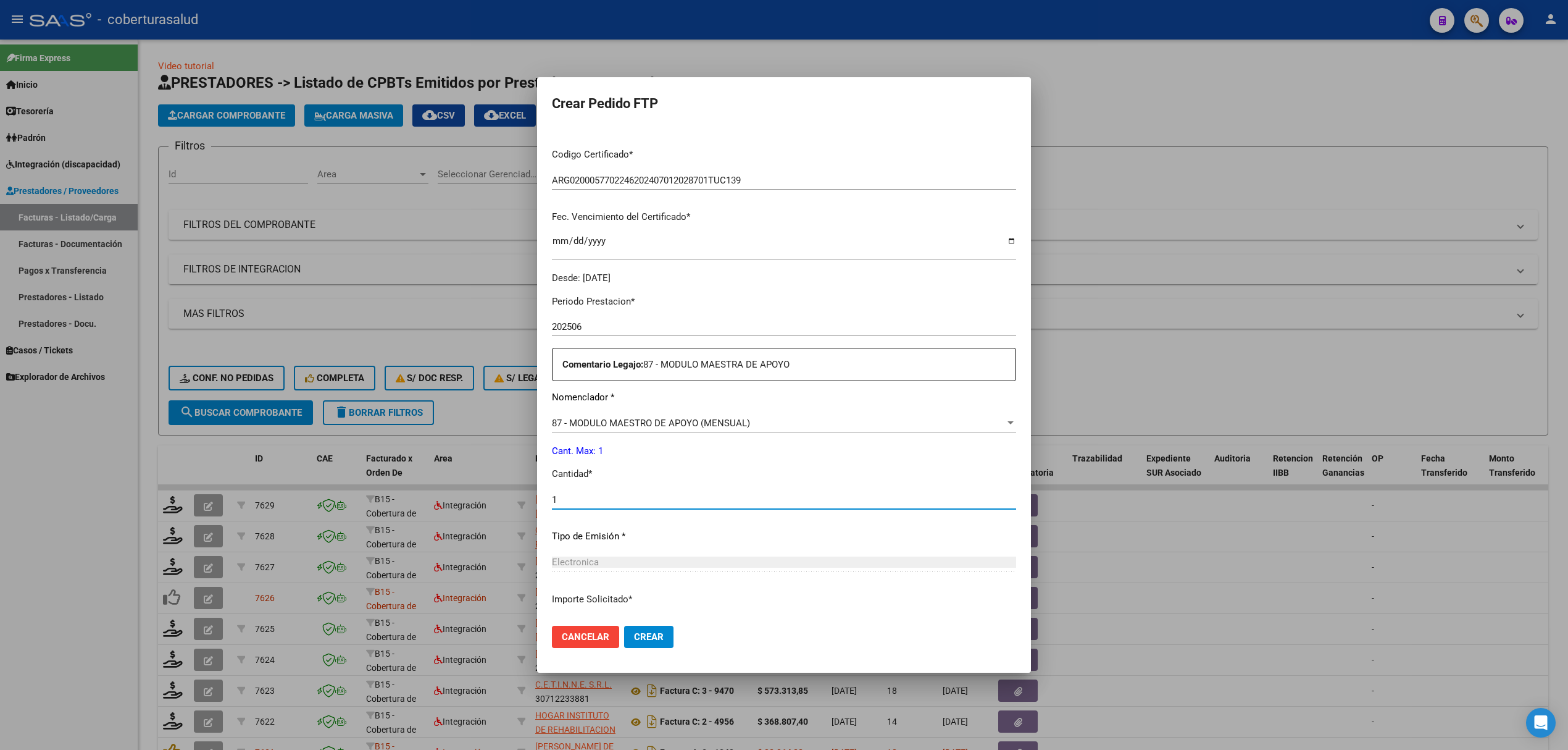
type input "1"
click at [648, 624] on mat-dialog-actions "Cancelar Crear" at bounding box center [784, 637] width 465 height 42
click at [654, 631] on span "Crear" at bounding box center [648, 637] width 30 height 11
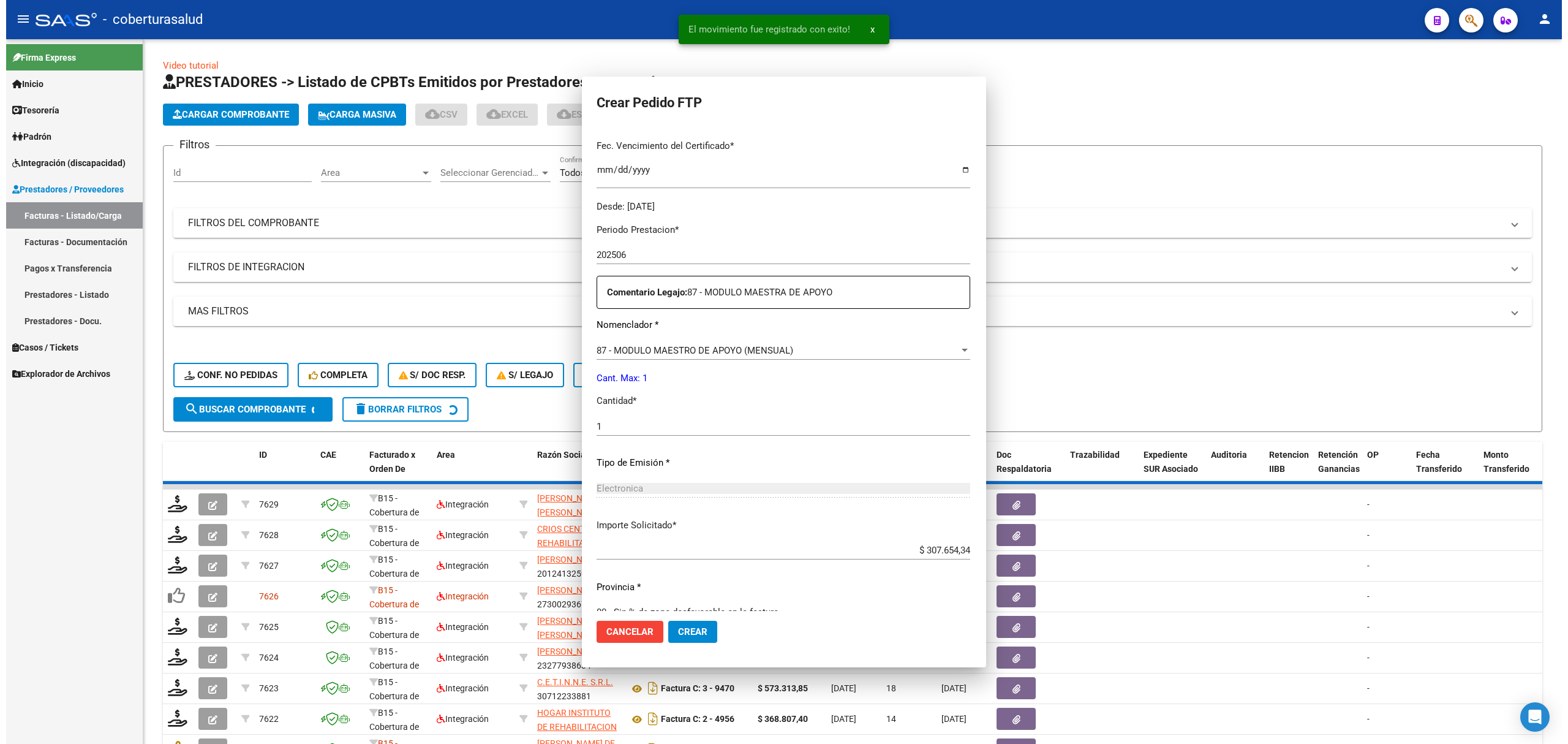
scroll to position [175, 0]
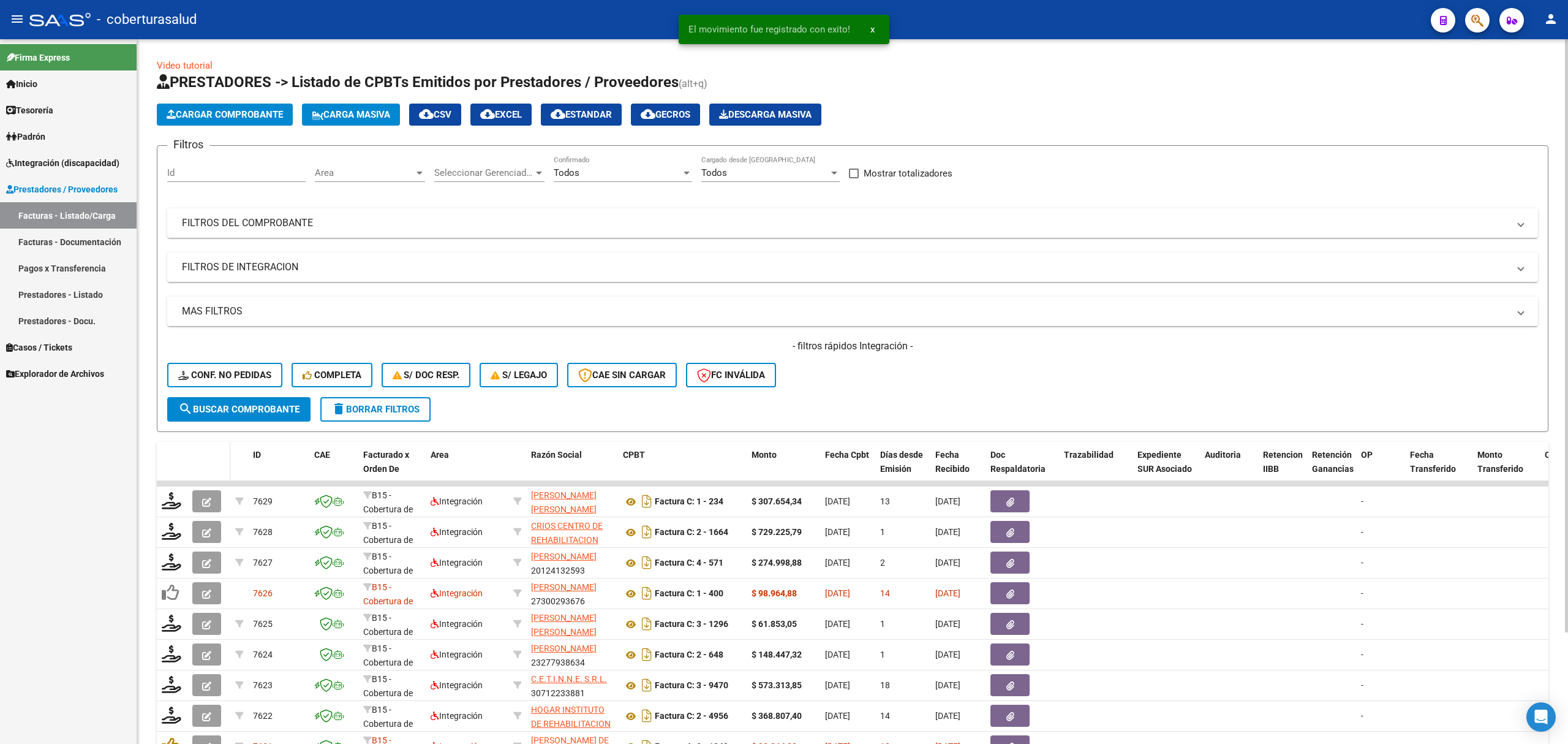
click at [200, 449] on datatable-header-cell at bounding box center [208, 468] width 43 height 54
